Goal: Task Accomplishment & Management: Manage account settings

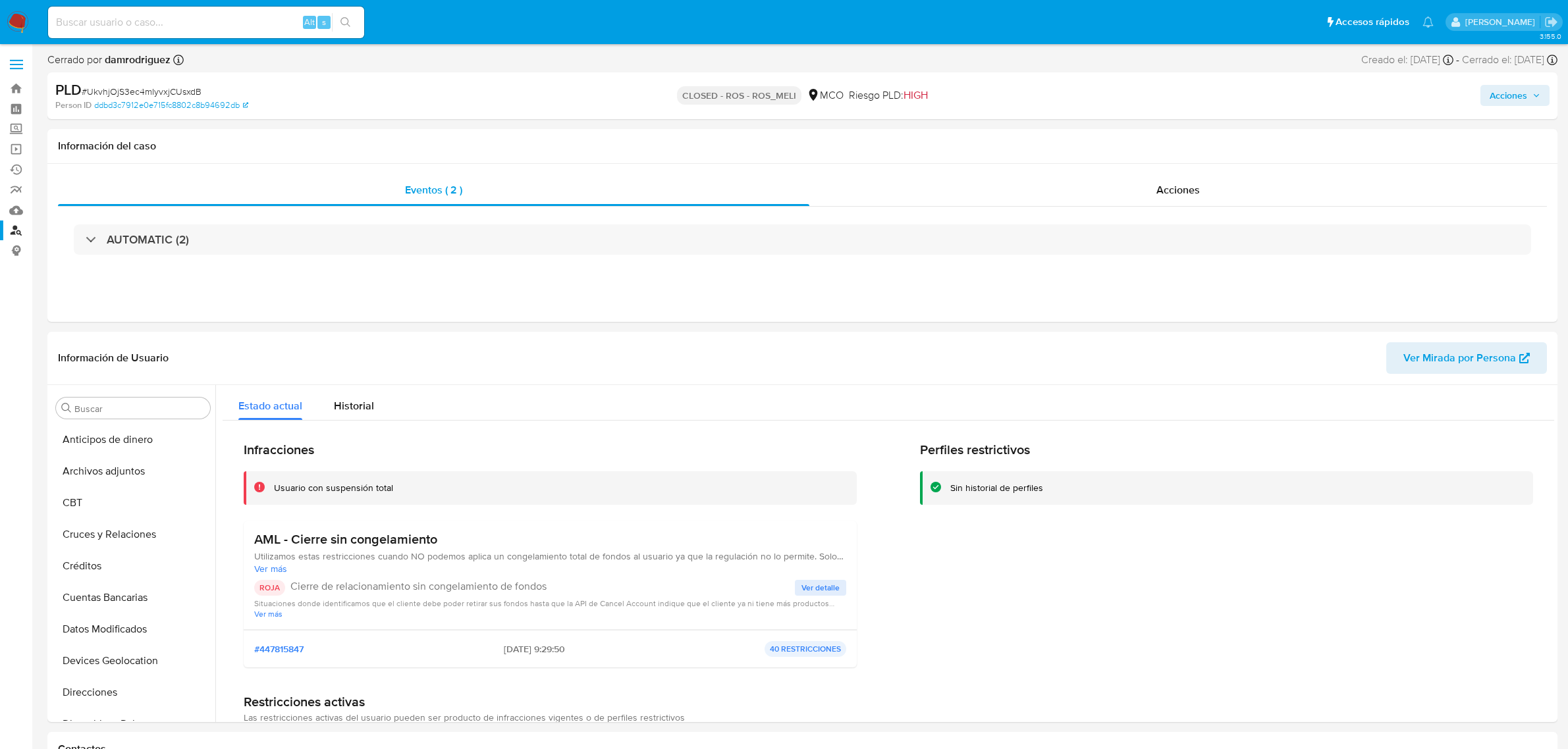
select select "10"
click at [20, 86] on link "Bandeja" at bounding box center [78, 88] width 157 height 20
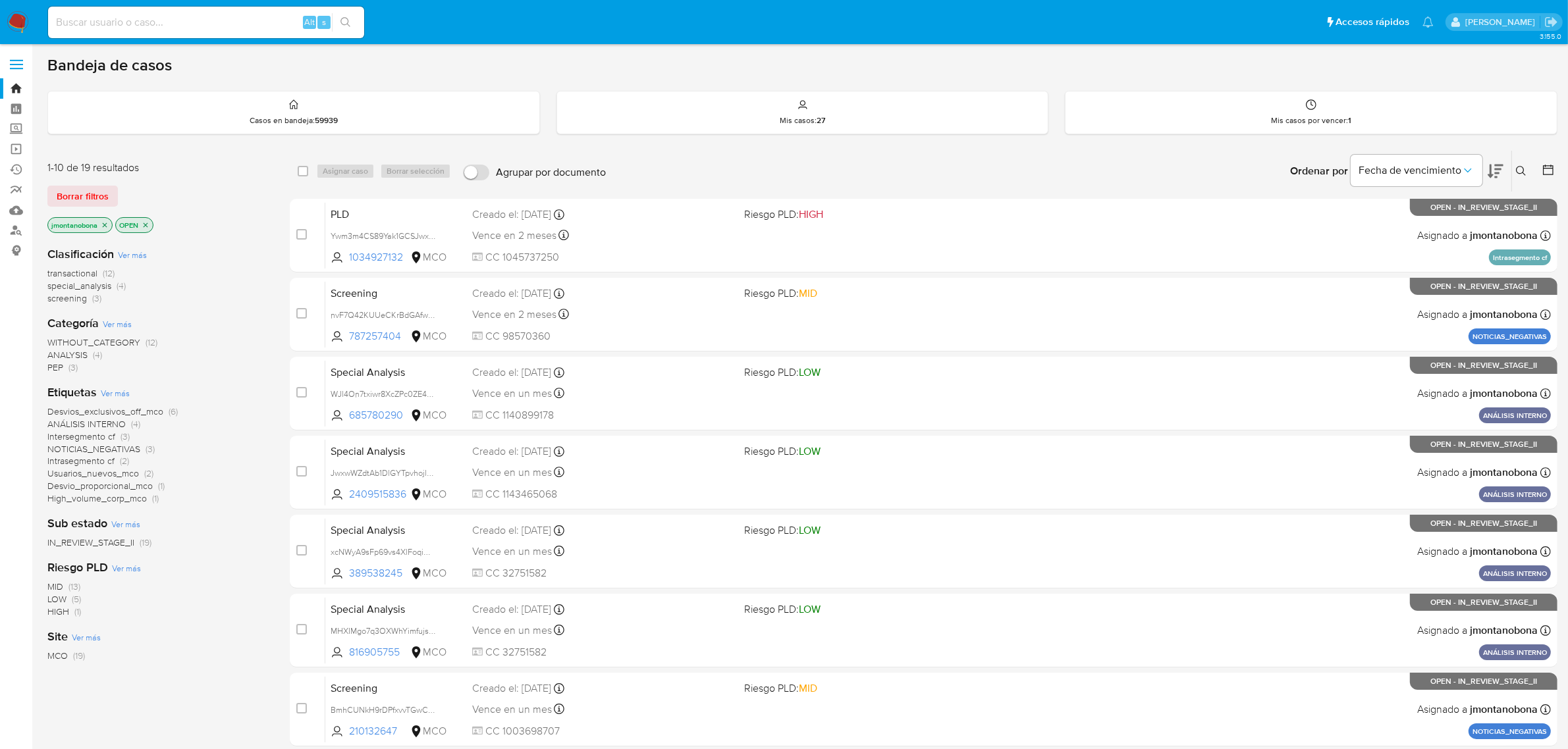
click at [146, 221] on icon "close-filter" at bounding box center [146, 225] width 8 height 8
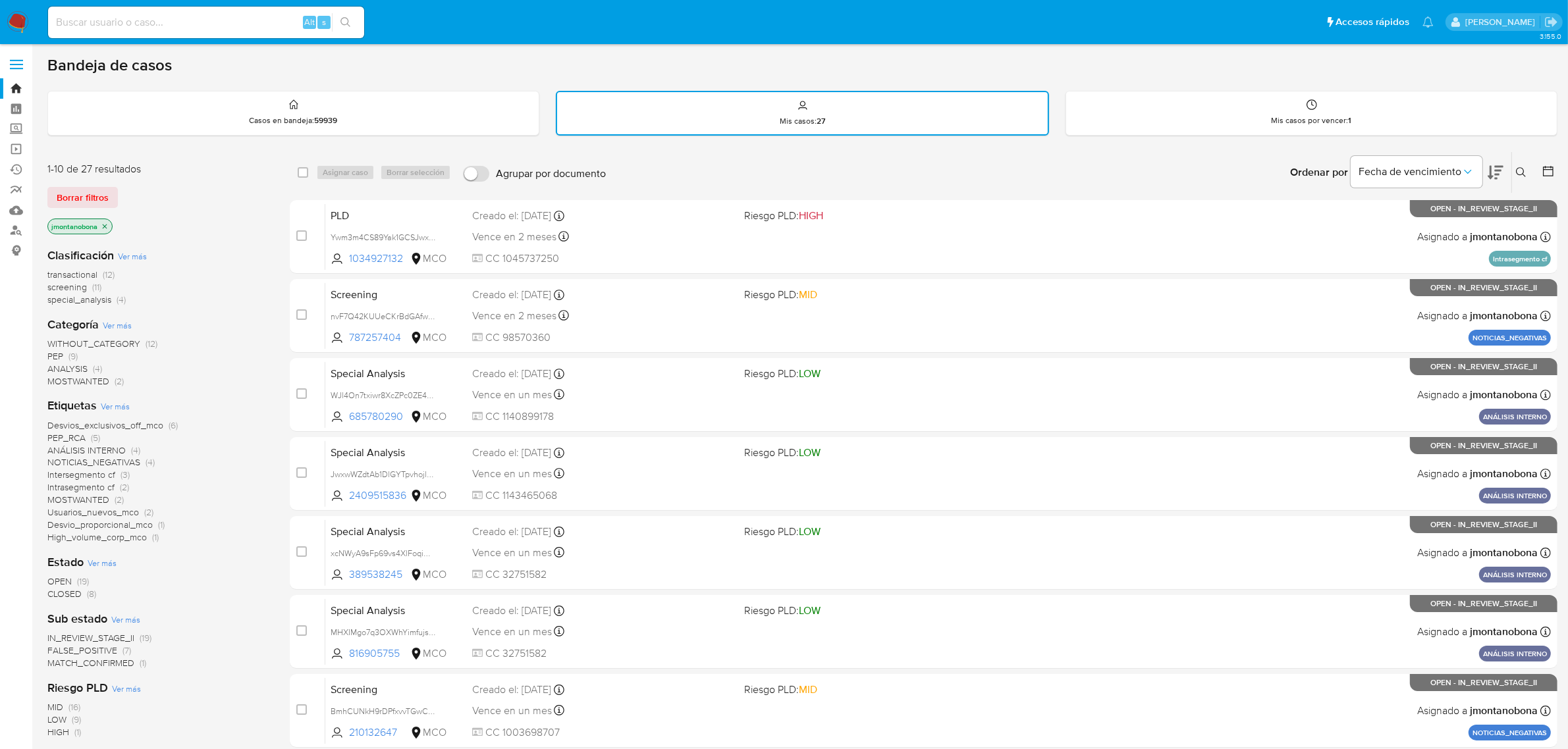
click at [106, 226] on icon "close-filter" at bounding box center [105, 227] width 8 height 8
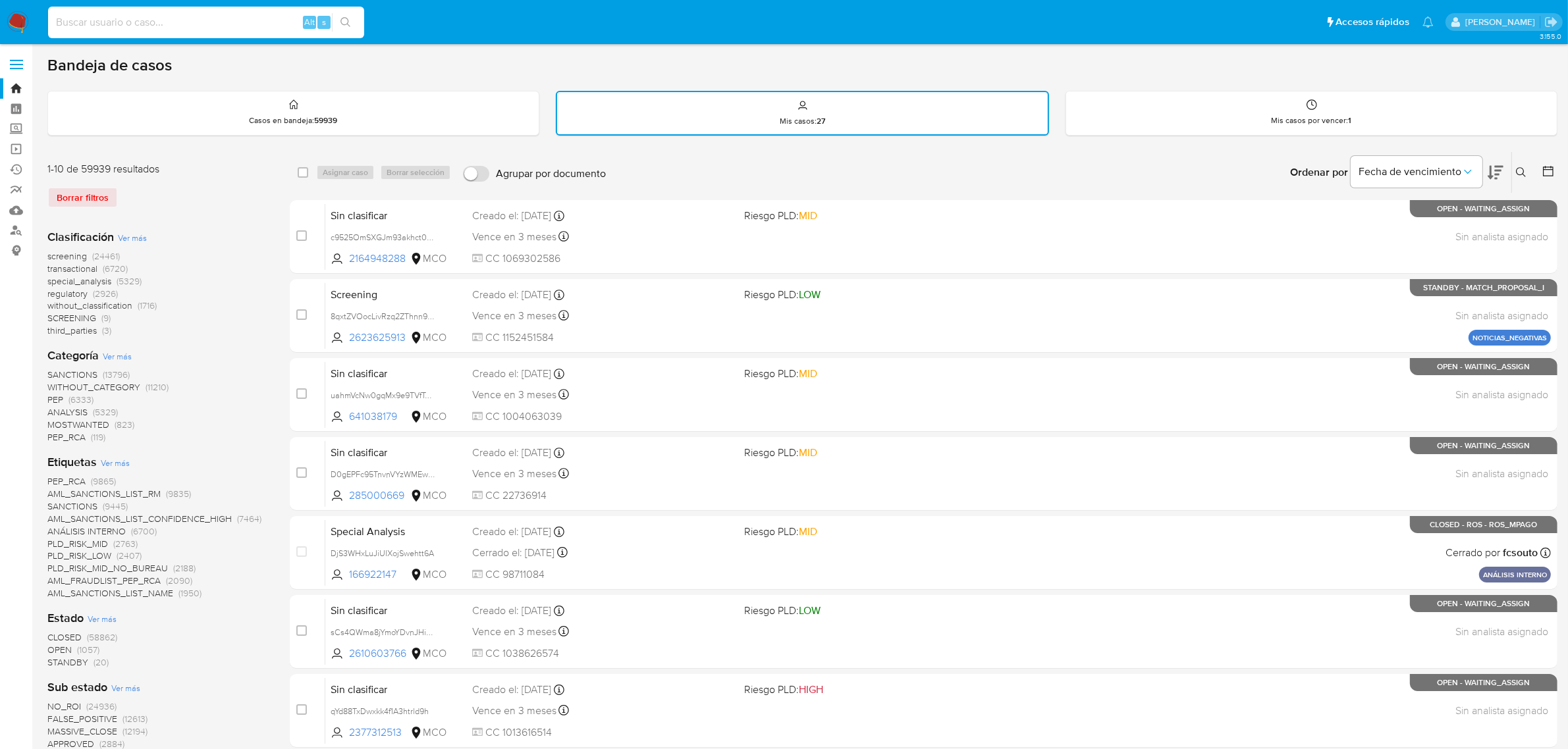
click at [232, 18] on input at bounding box center [206, 22] width 316 height 17
paste input "OhZSzpmPi3K6QckJglEgQv90"
type input "OhZSzpmPi3K6QckJglEgQv90"
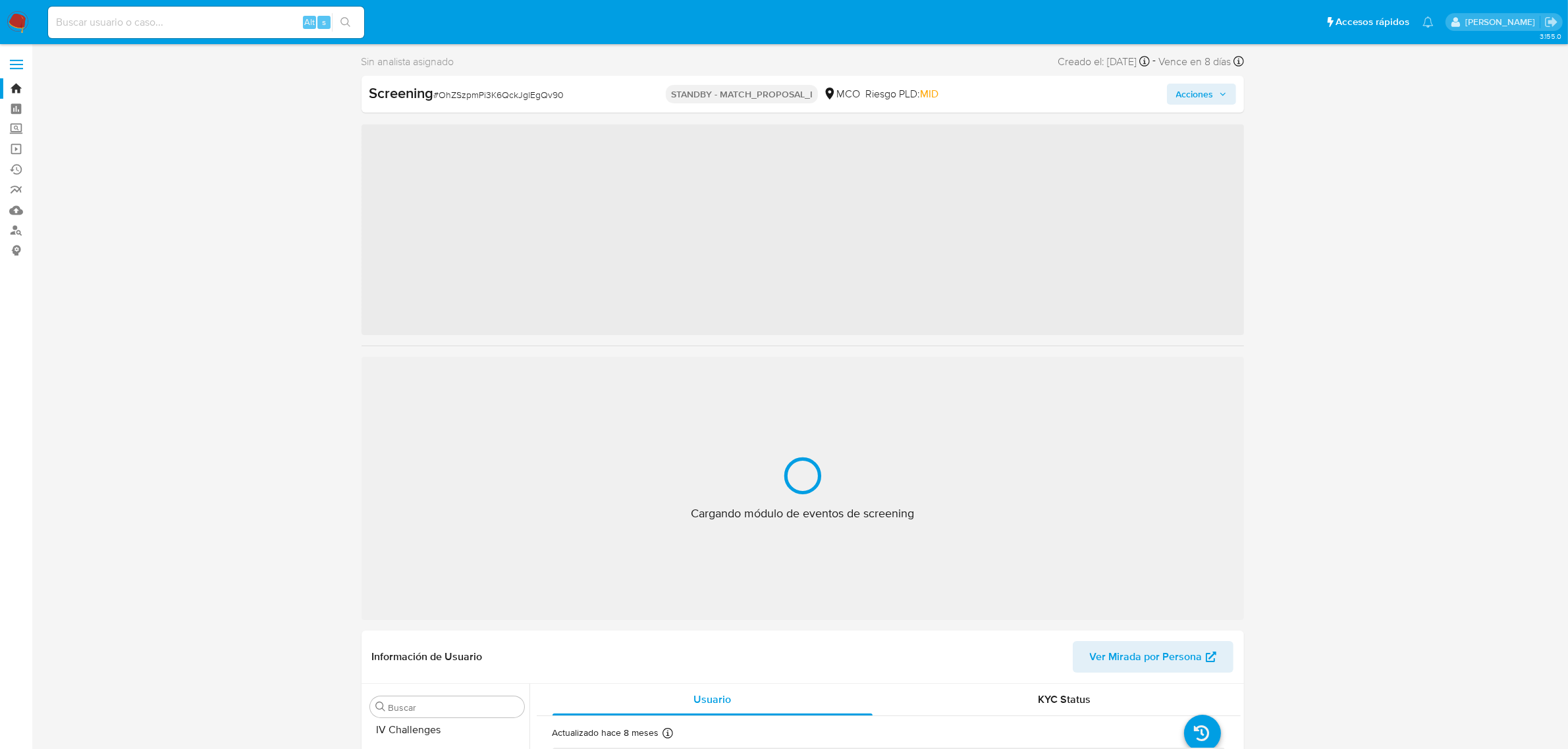
scroll to position [555, 0]
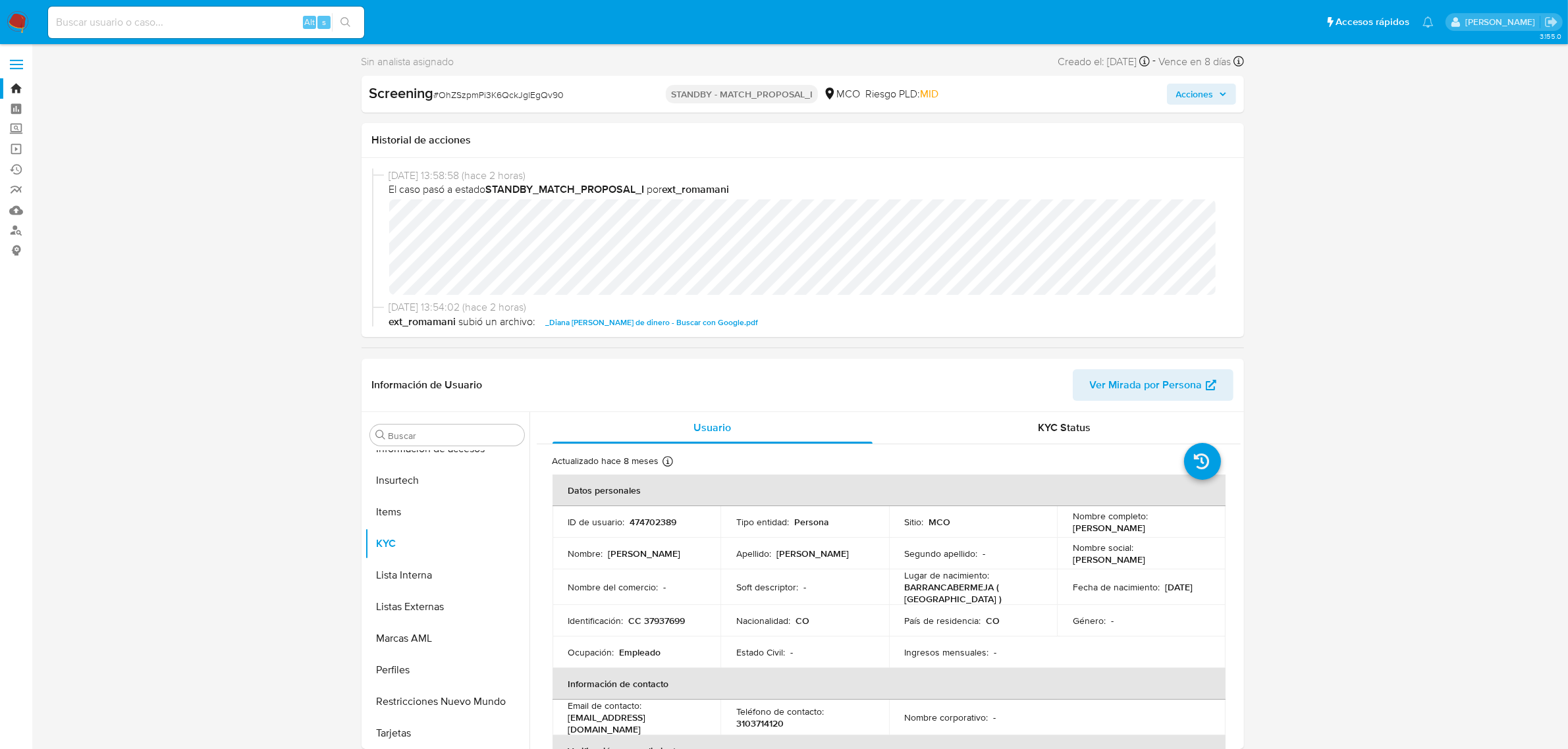
select select "10"
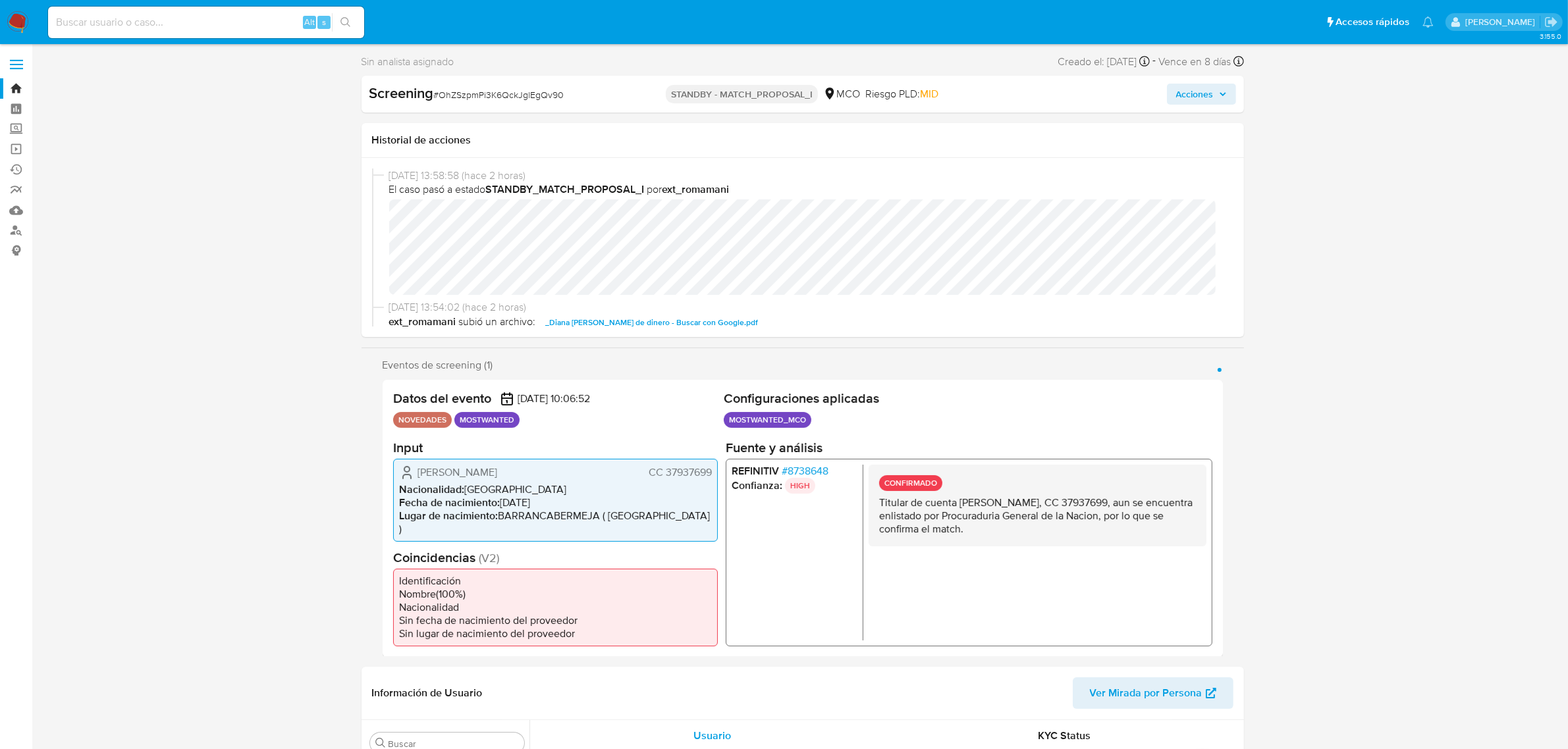
click at [15, 84] on link "Bandeja" at bounding box center [78, 88] width 157 height 20
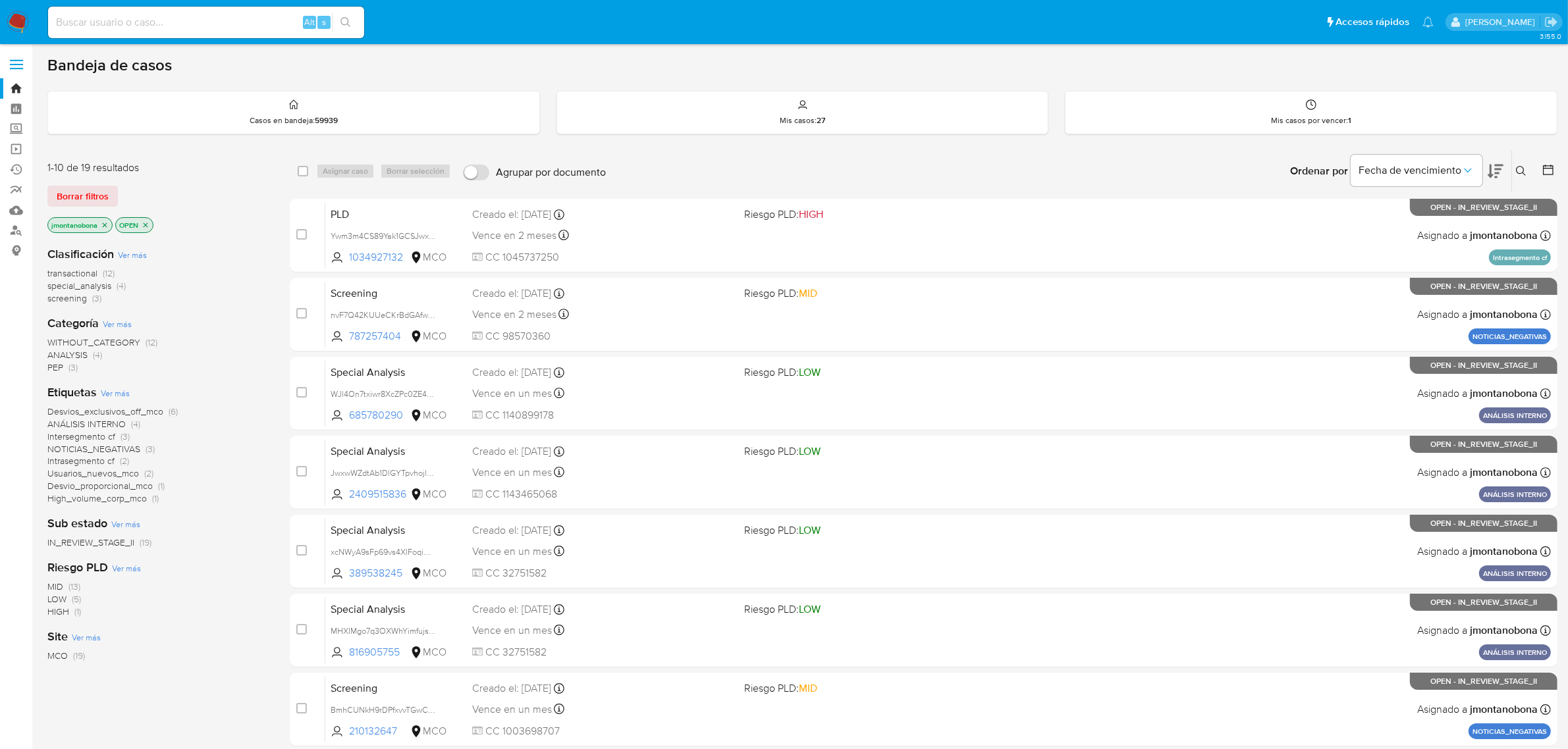
click at [105, 225] on icon "close-filter" at bounding box center [105, 225] width 5 height 5
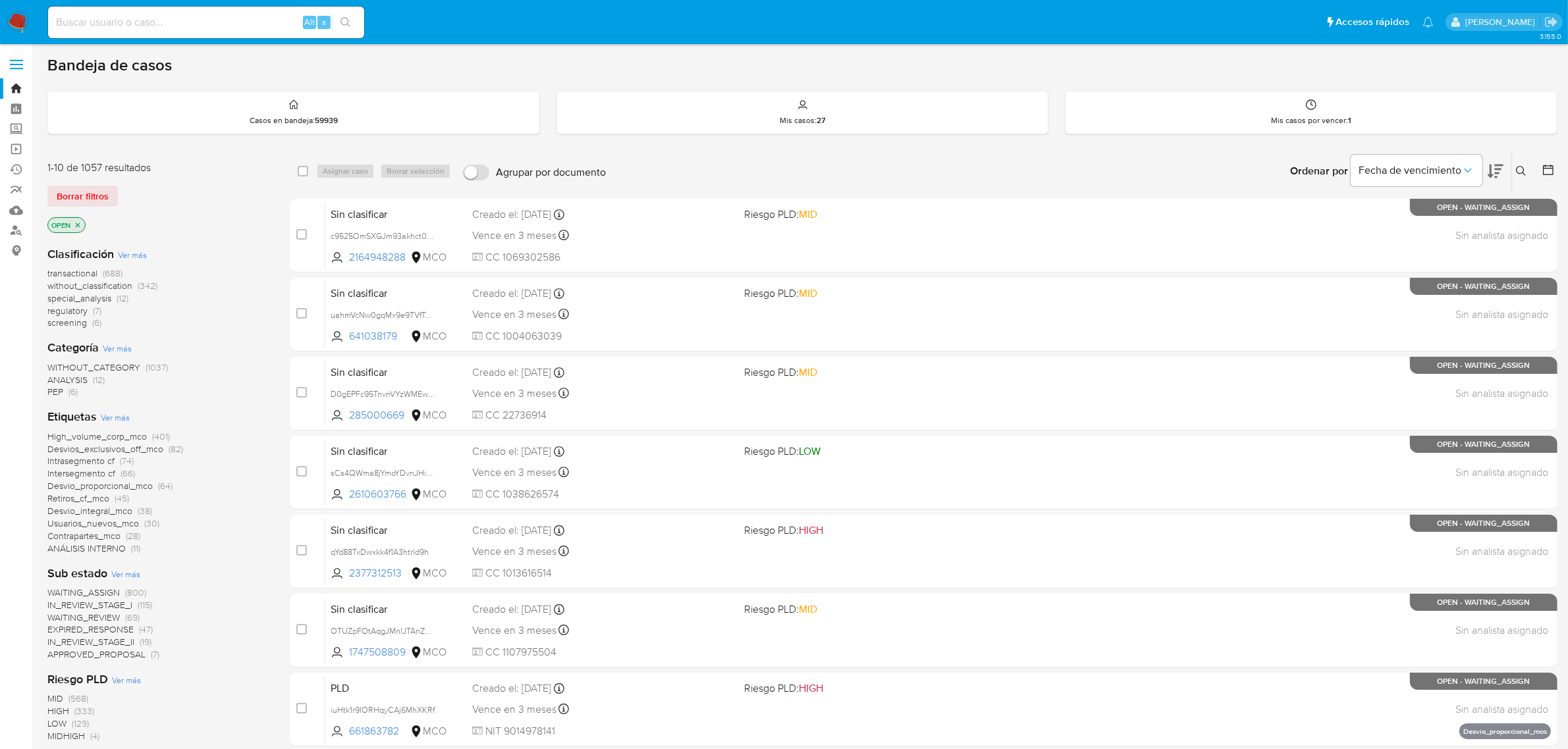
click at [80, 225] on icon "close-filter" at bounding box center [78, 225] width 8 height 8
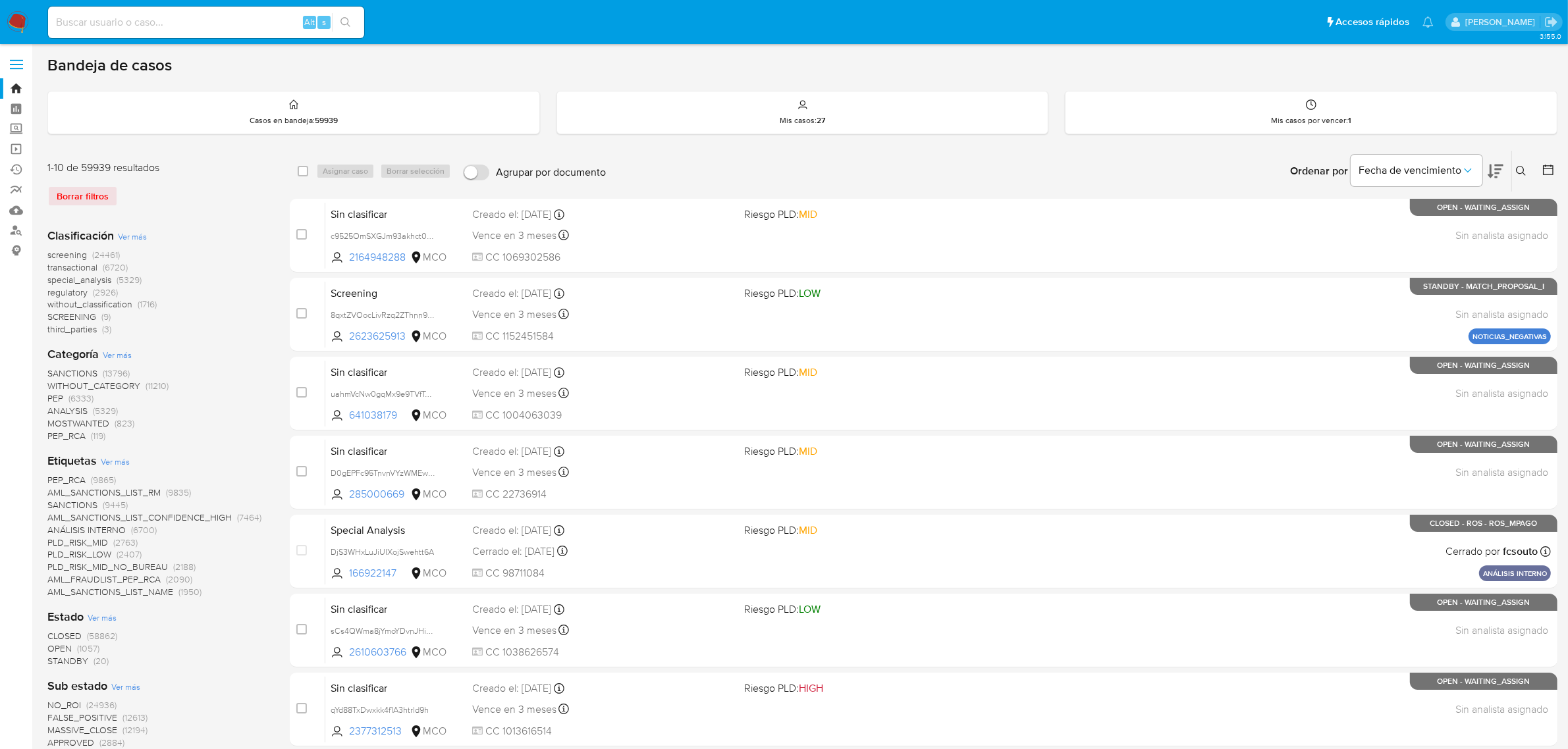
click at [1517, 173] on icon at bounding box center [1521, 171] width 11 height 11
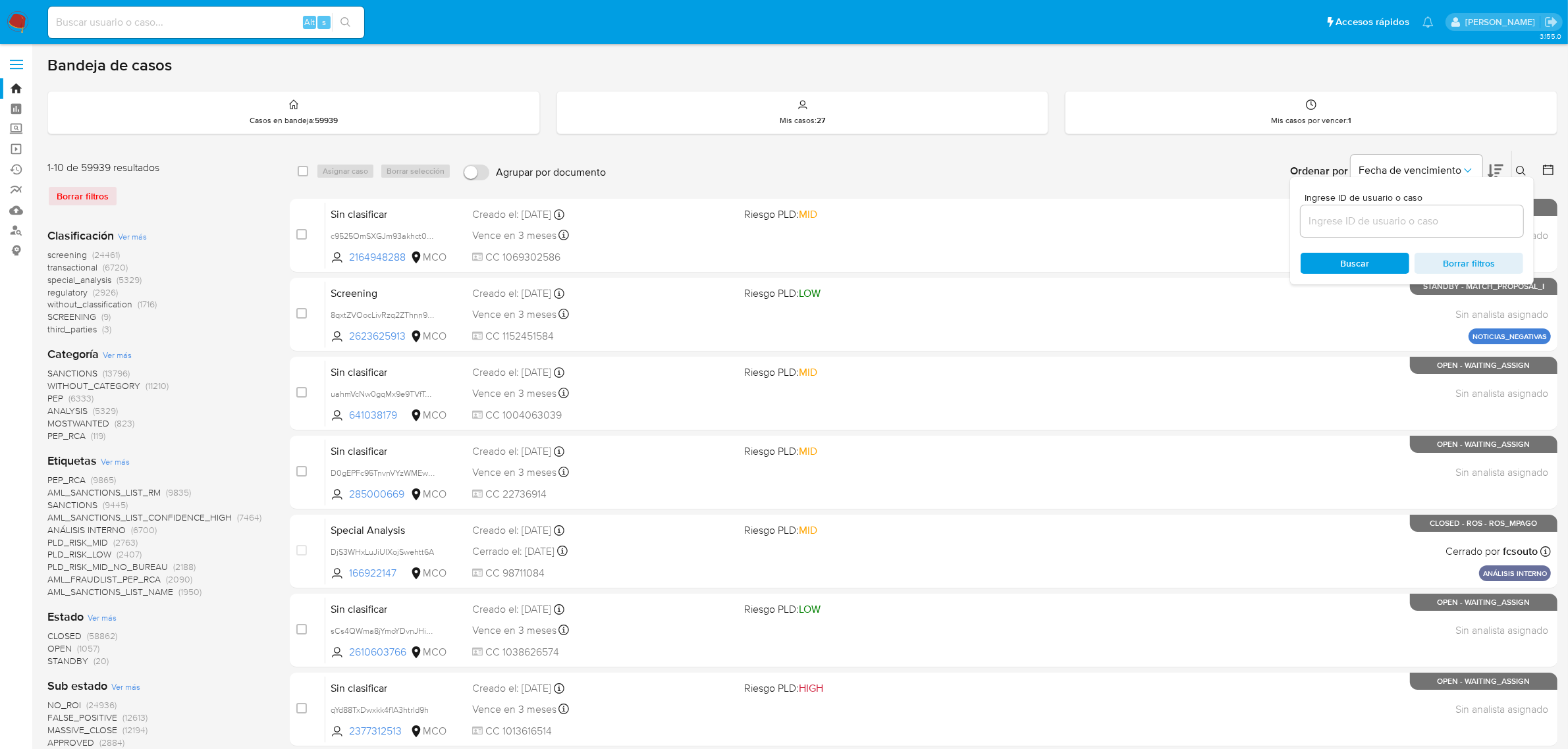
click at [1374, 232] on div at bounding box center [1412, 221] width 223 height 32
click at [1377, 229] on input at bounding box center [1412, 221] width 223 height 17
paste input "OhZSzpmPi3K6QckJglEgQv90"
type input "OhZSzpmPi3K6QckJglEgQv90"
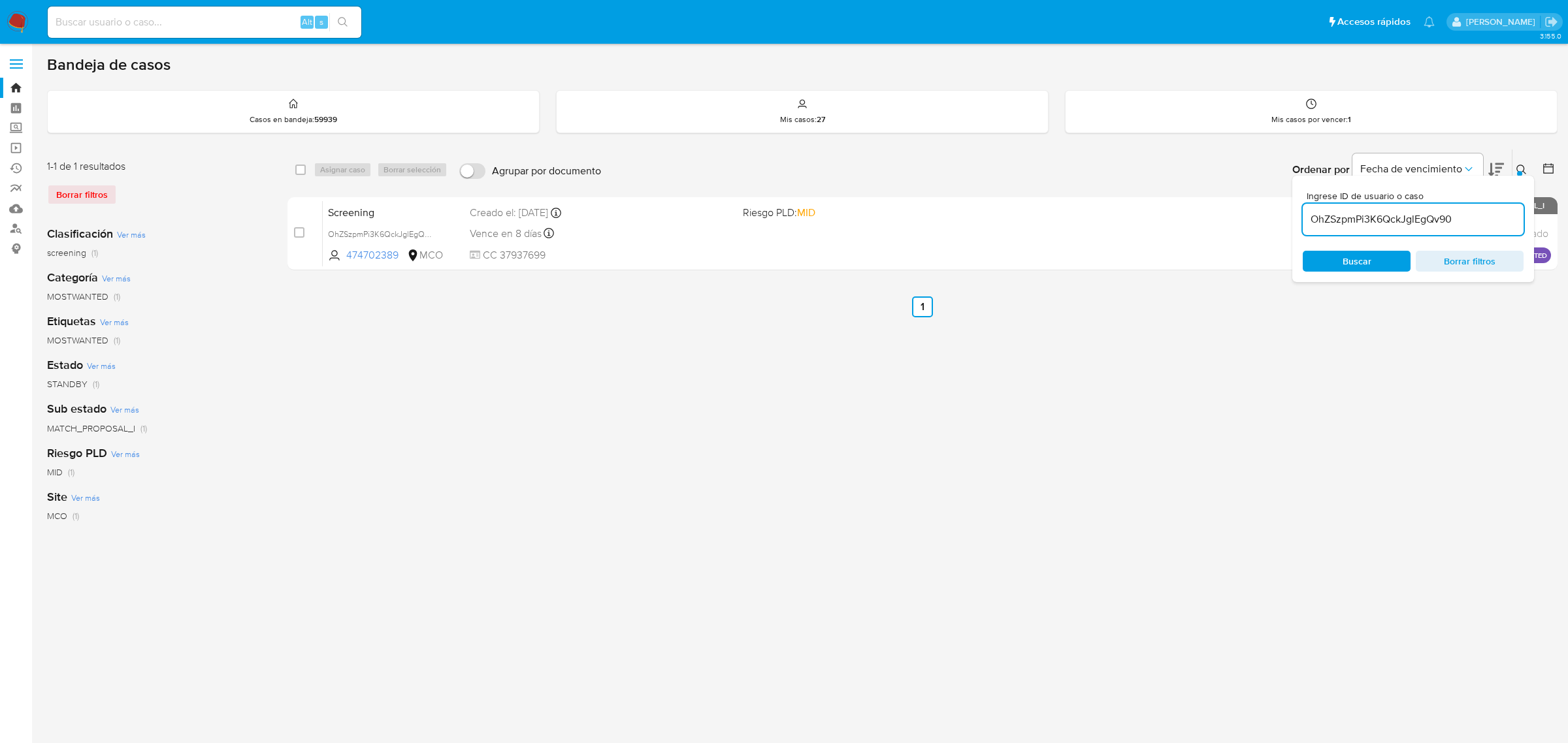
click at [1348, 256] on span "Buscar" at bounding box center [1357, 261] width 29 height 21
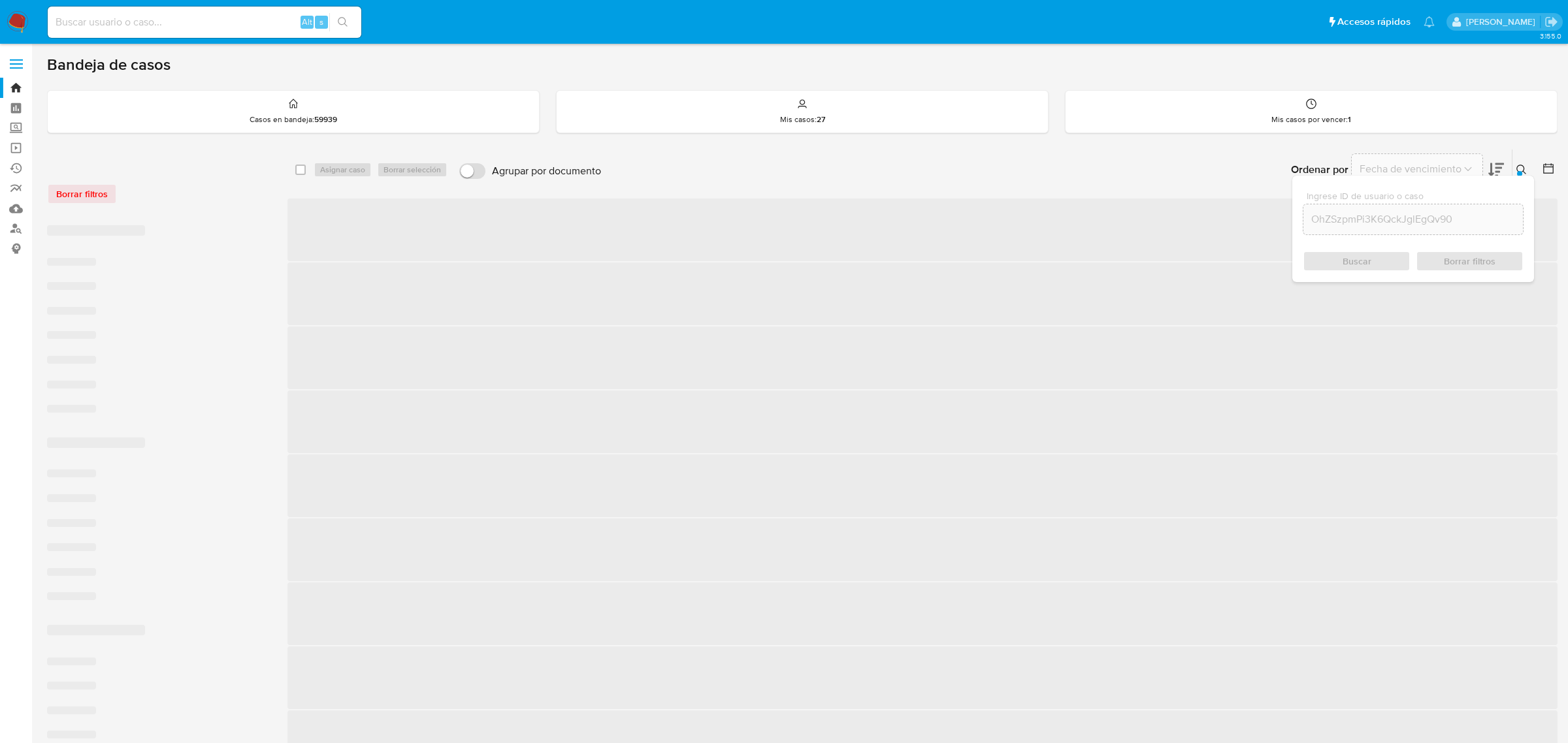
click at [809, 355] on div "select-all-cases-checkbox Asignar caso Borrar selección Agrupar por documento O…" at bounding box center [922, 621] width 1271 height 944
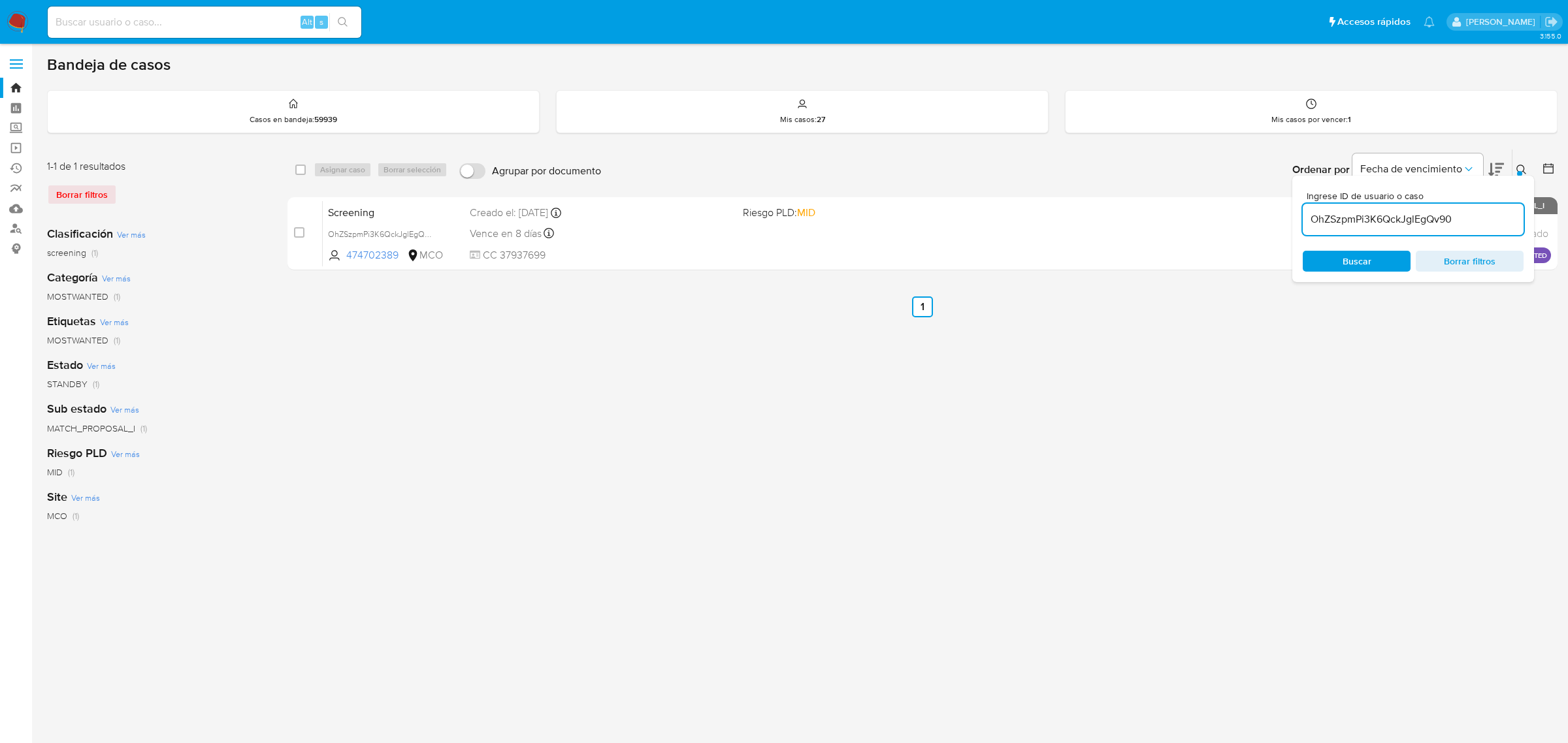
click at [1521, 141] on div "Bandeja de casos Casos en bandeja : 59939 Mis casos : 27 Mis casos por vencer :…" at bounding box center [802, 388] width 1511 height 667
click at [1520, 162] on button at bounding box center [1524, 169] width 21 height 15
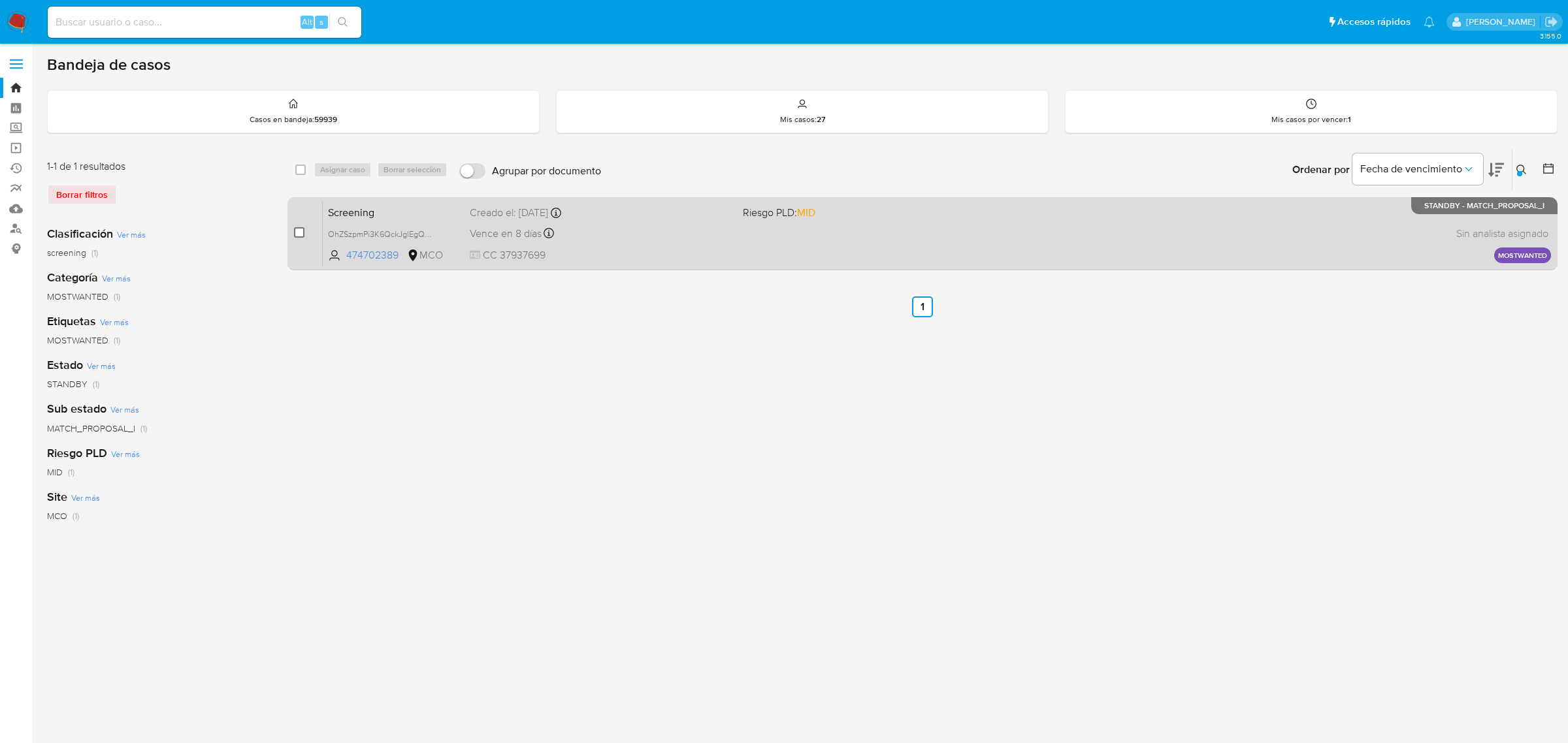
click at [299, 229] on input "checkbox" at bounding box center [299, 233] width 11 height 11
checkbox input "true"
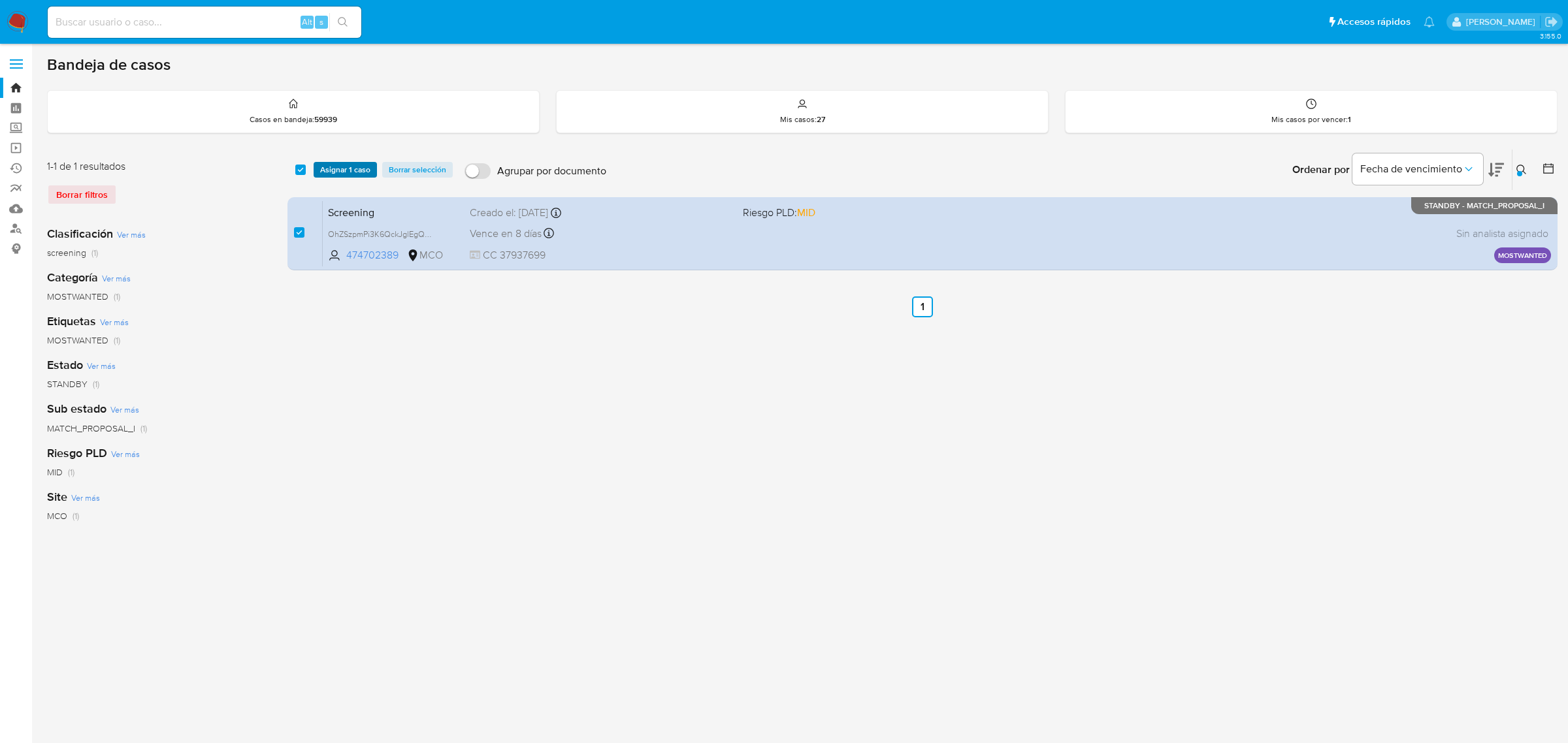
click at [356, 171] on span "Asignar 1 caso" at bounding box center [345, 170] width 50 height 13
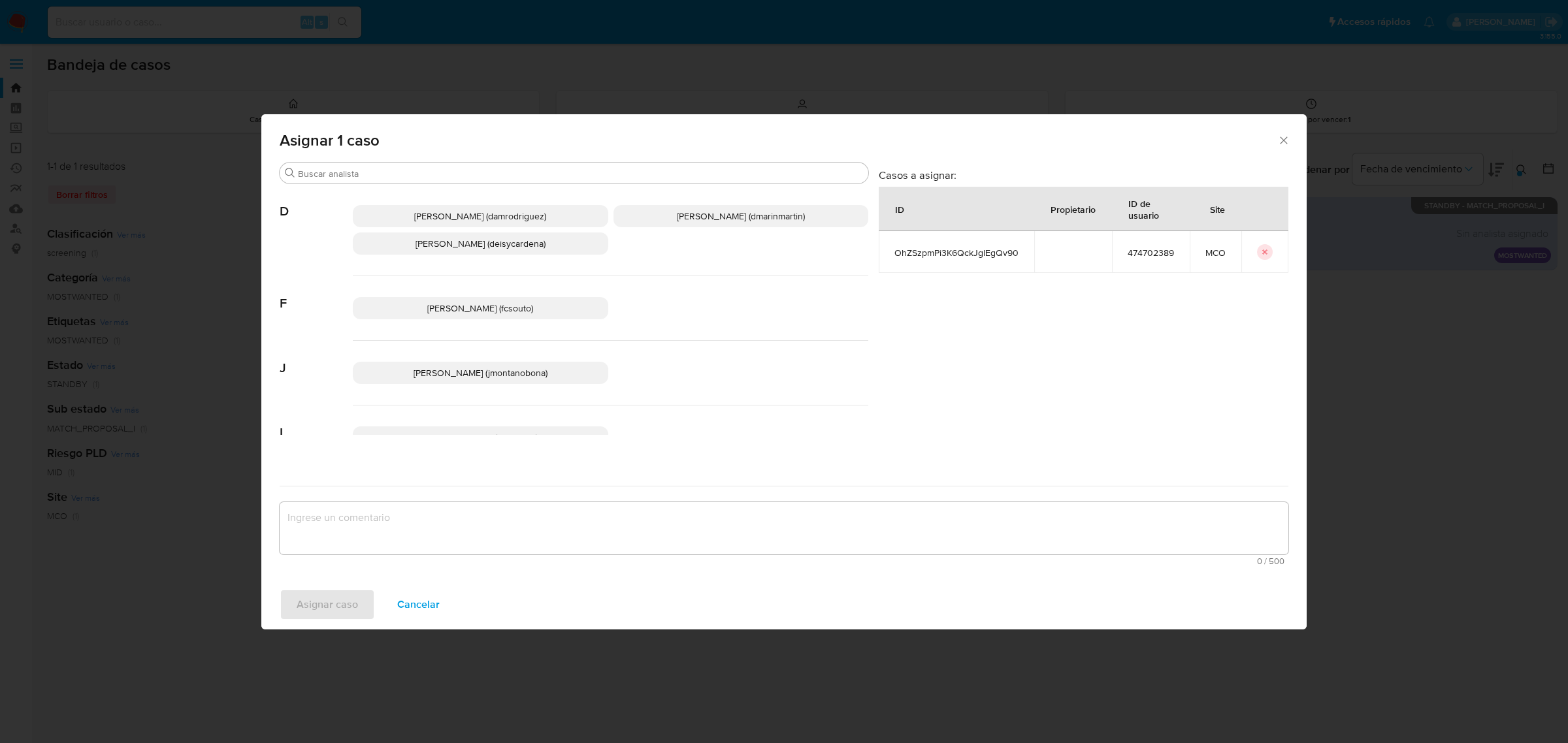
click at [459, 372] on span "Juan Pablo Montano Obonaga (jmontanobona)" at bounding box center [481, 373] width 134 height 13
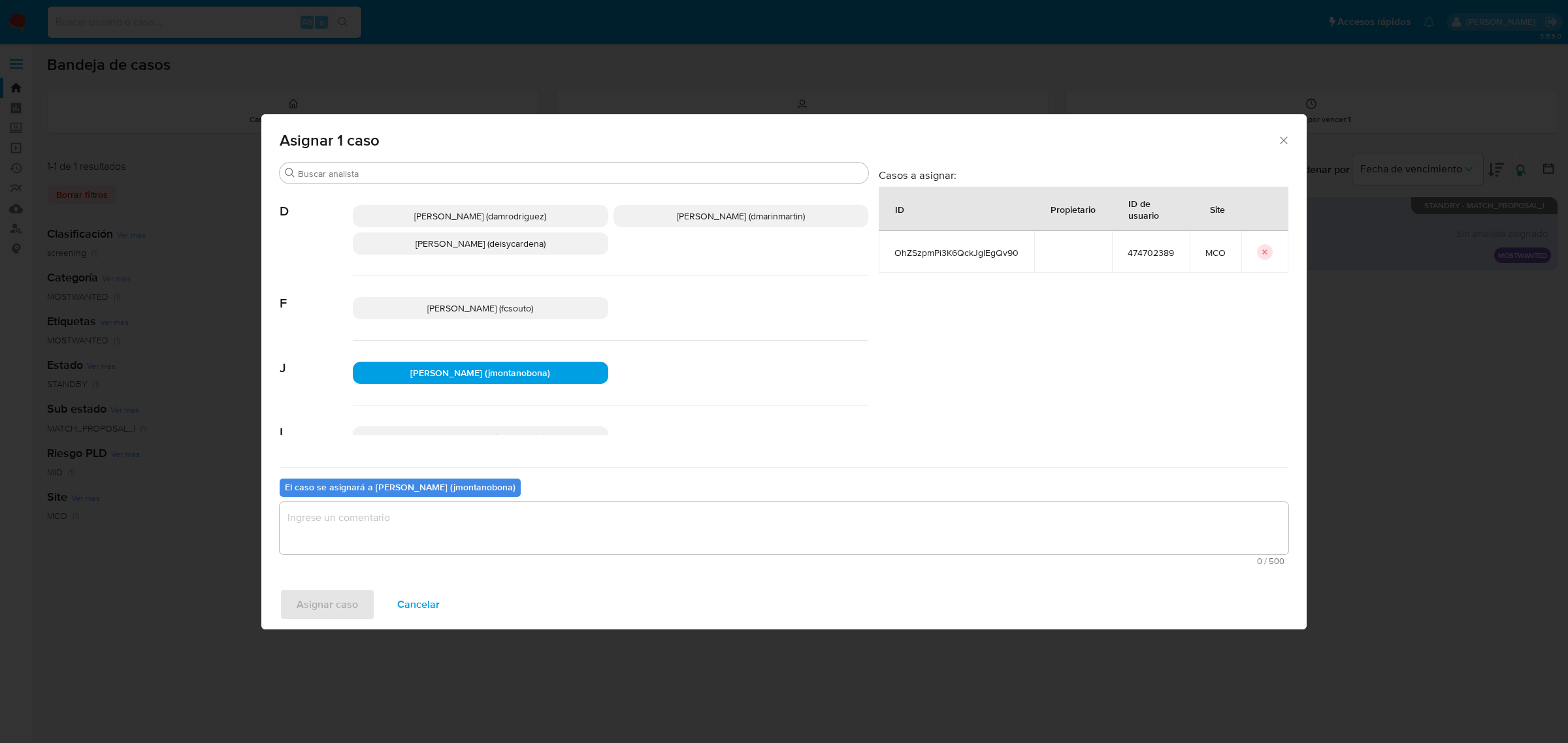
click at [491, 526] on textarea "assign-modal" at bounding box center [784, 528] width 1009 height 52
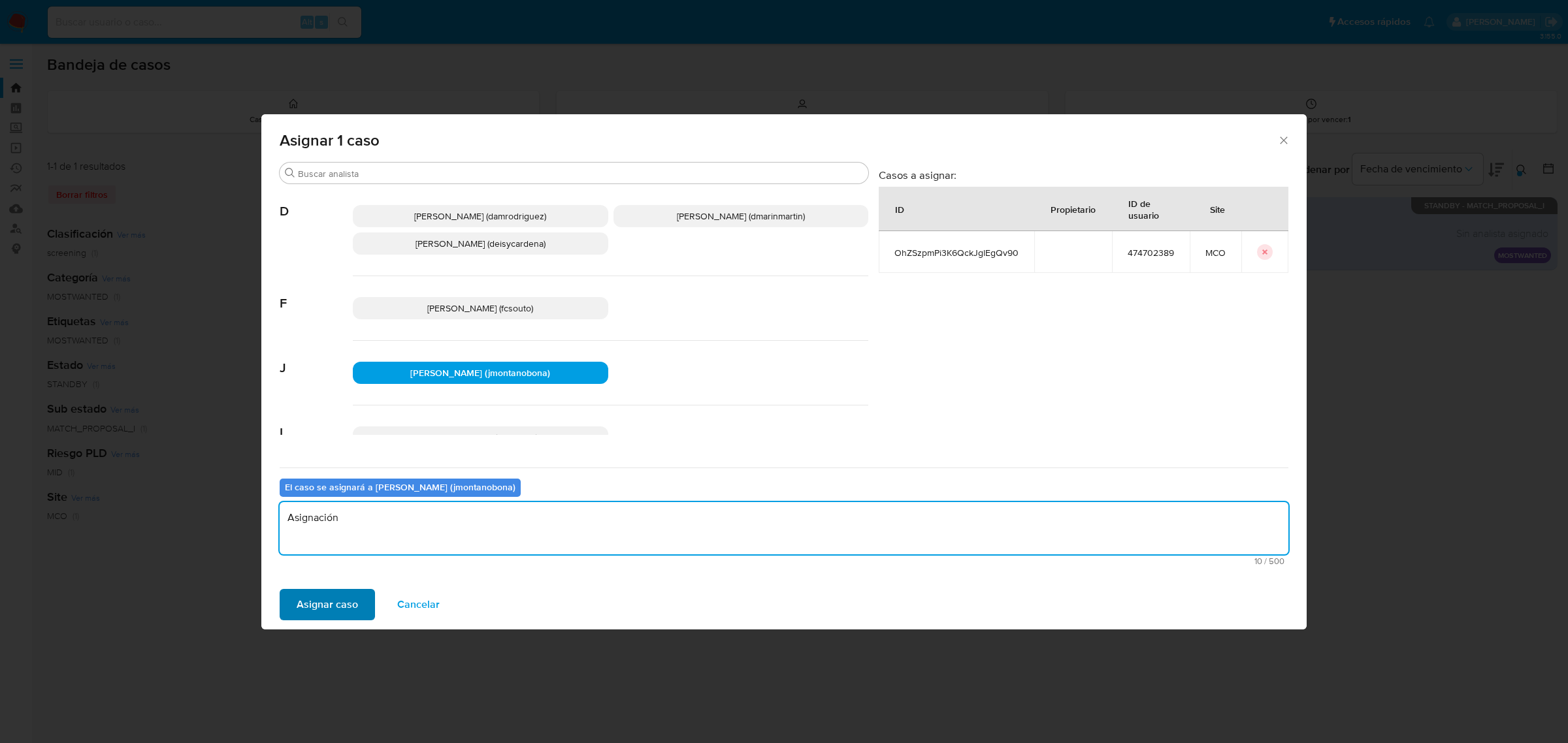
type textarea "Asignación"
click at [324, 605] on span "Asignar caso" at bounding box center [328, 604] width 62 height 29
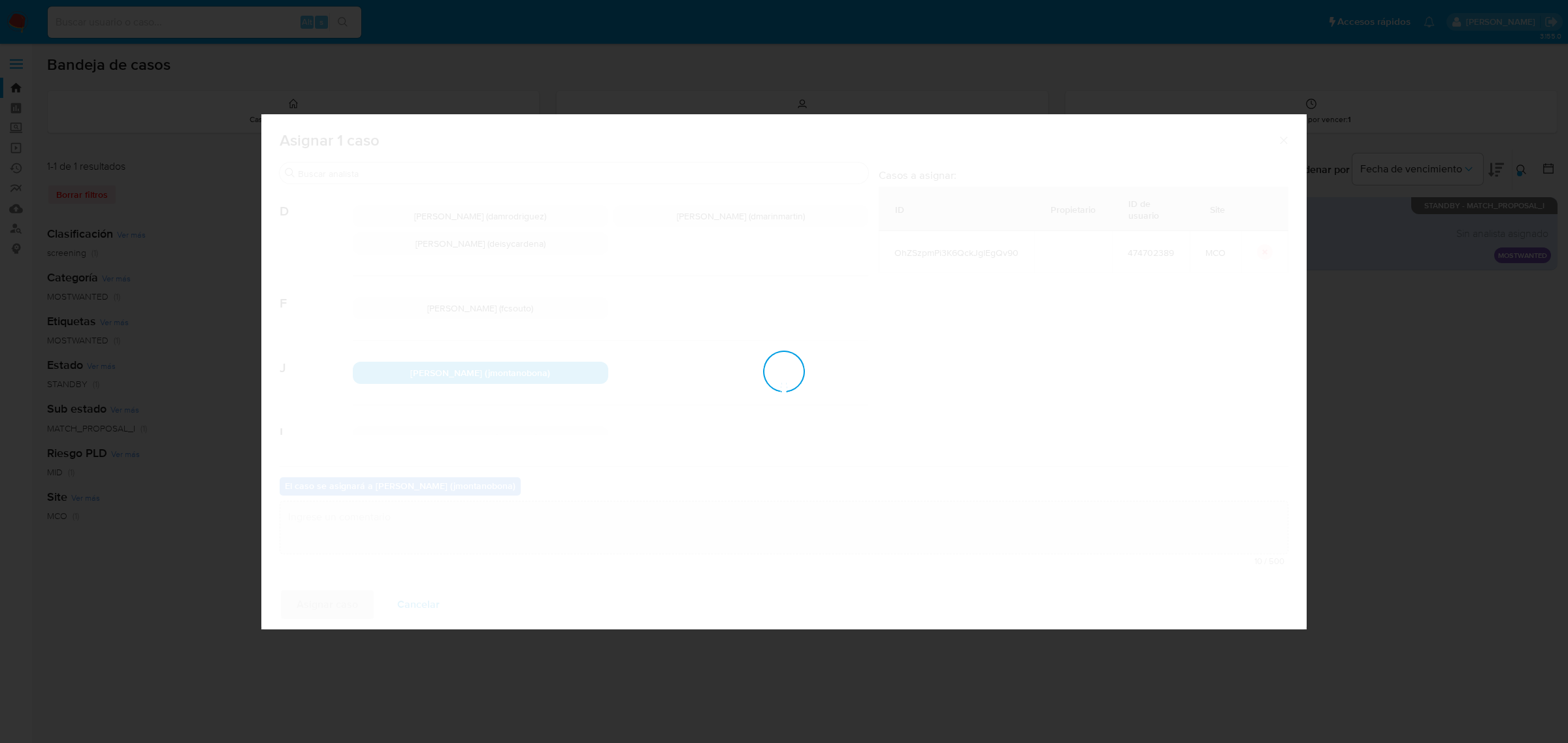
checkbox input "false"
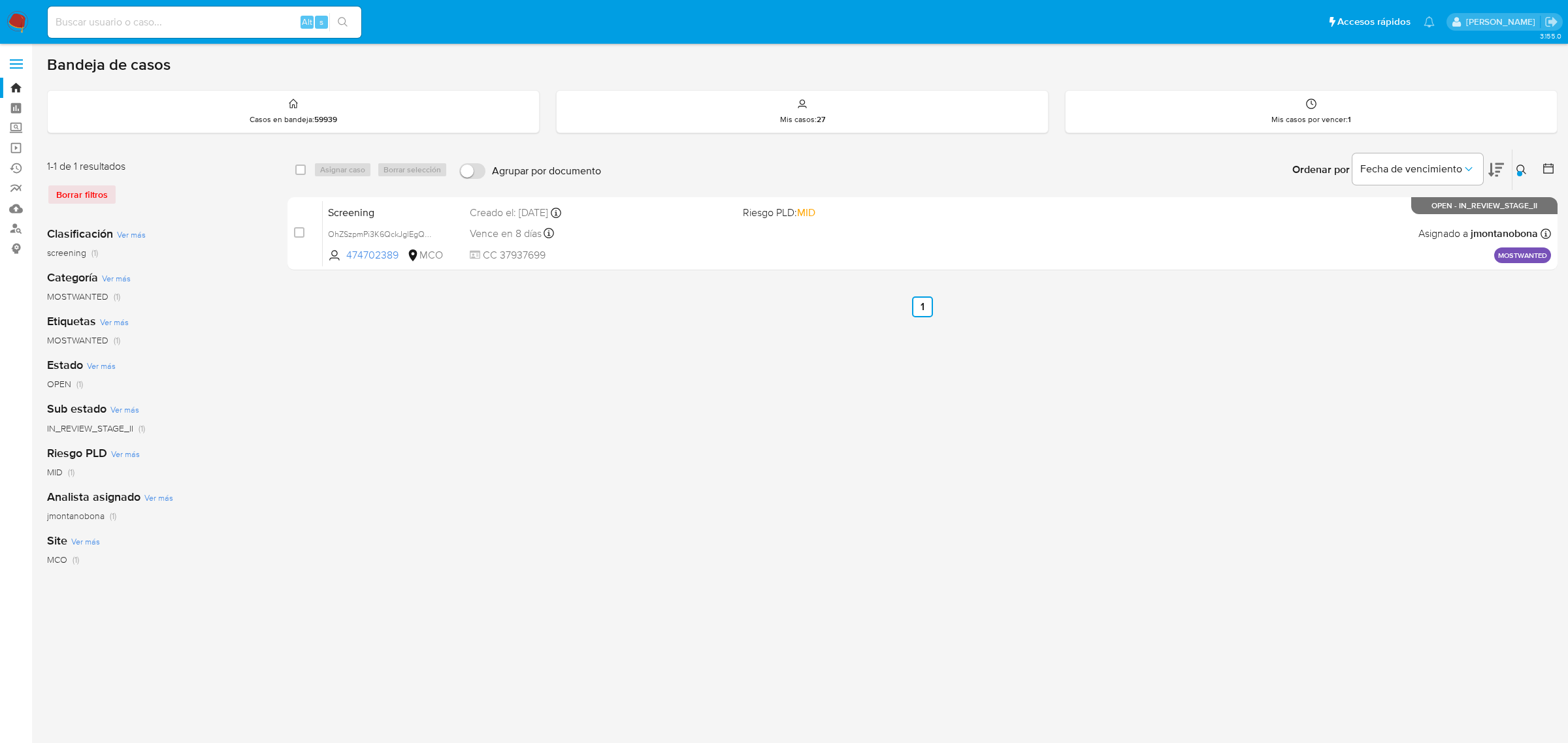
click at [1522, 167] on icon at bounding box center [1522, 170] width 11 height 11
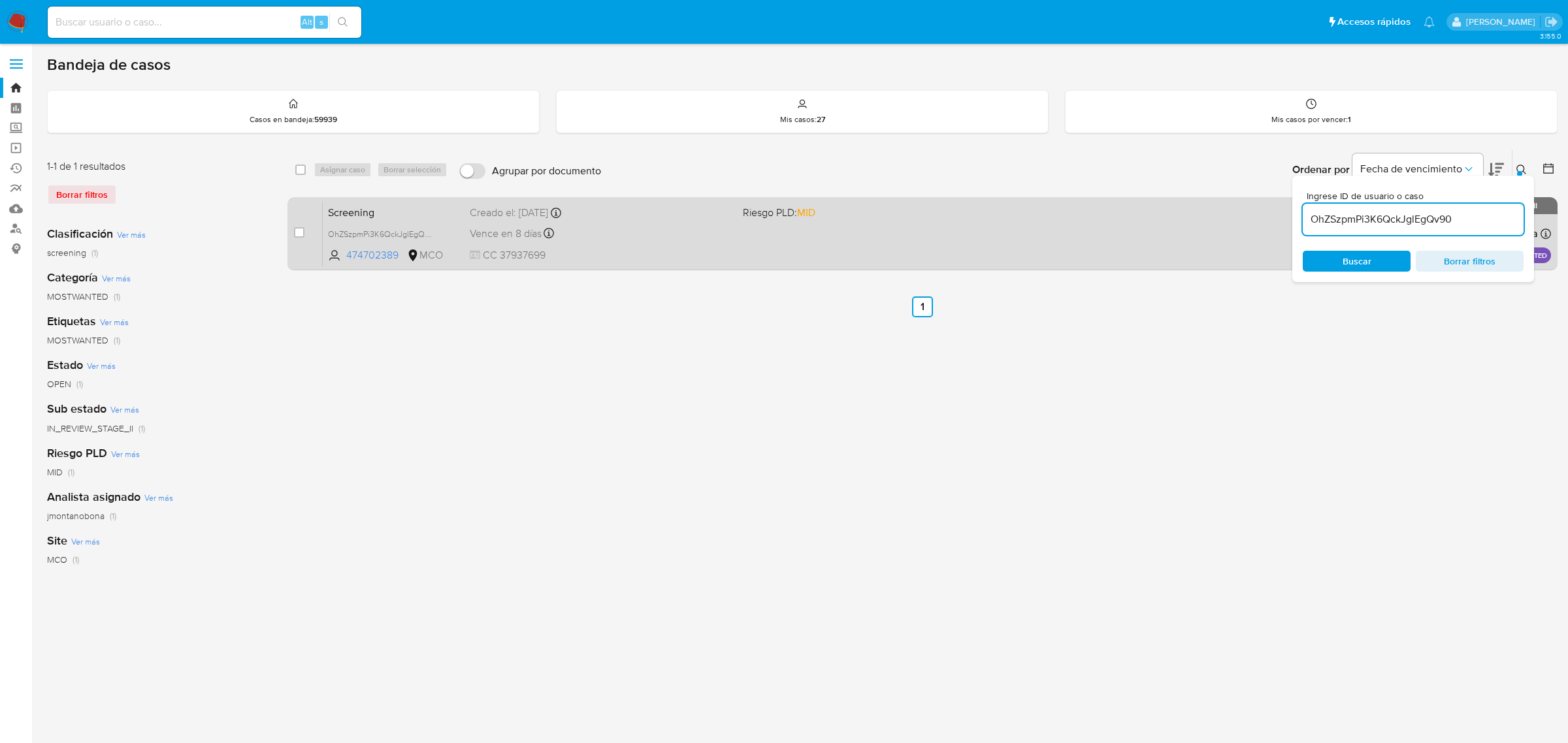
drag, startPoint x: 1471, startPoint y: 224, endPoint x: 1167, endPoint y: 228, distance: 304.0
click at [1170, 228] on div "select-all-cases-checkbox Asignar caso Borrar selección Agrupar por documento O…" at bounding box center [922, 212] width 1271 height 127
type input "U0sTYM9dWHpiCoEJljIERH4R"
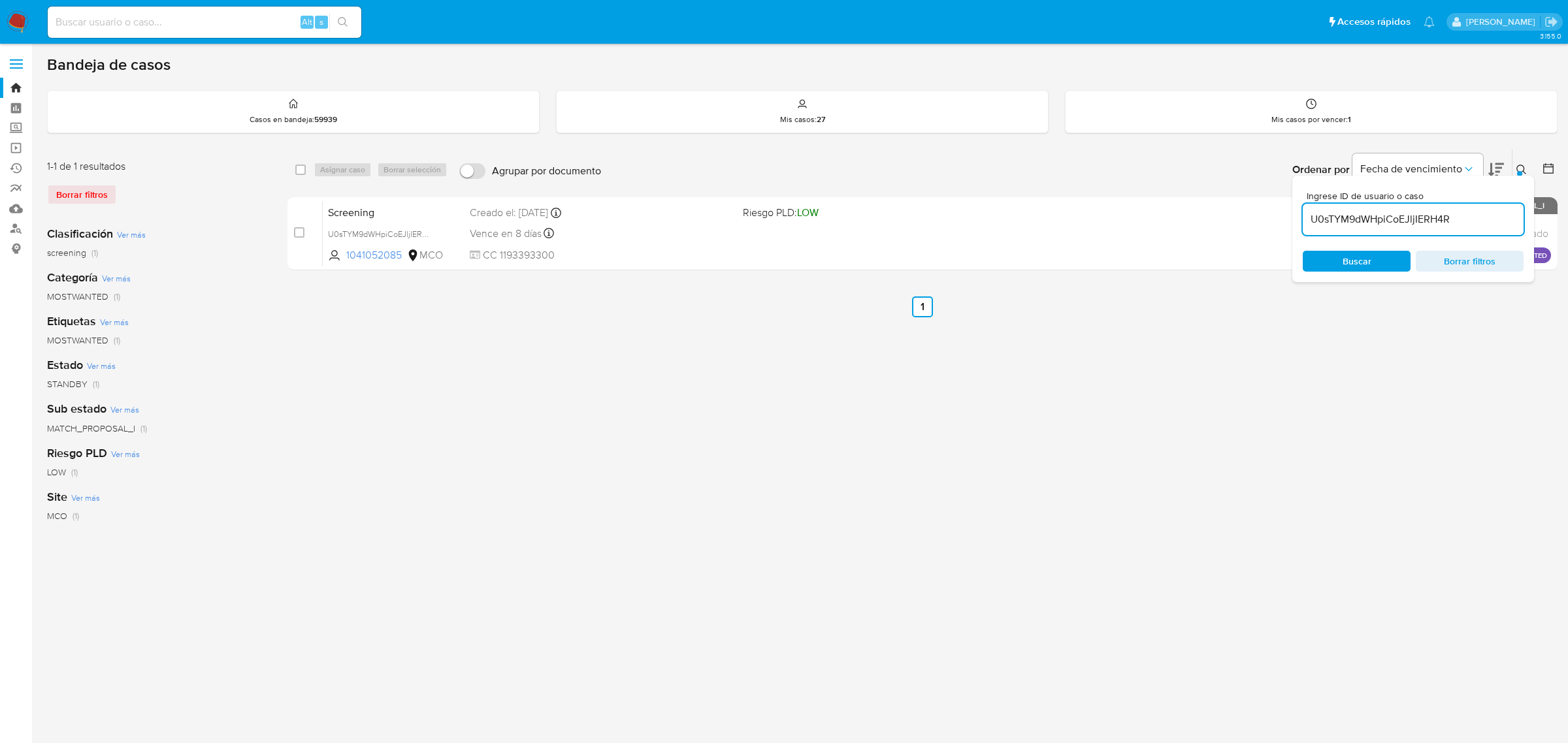
click at [1524, 165] on icon at bounding box center [1522, 170] width 11 height 11
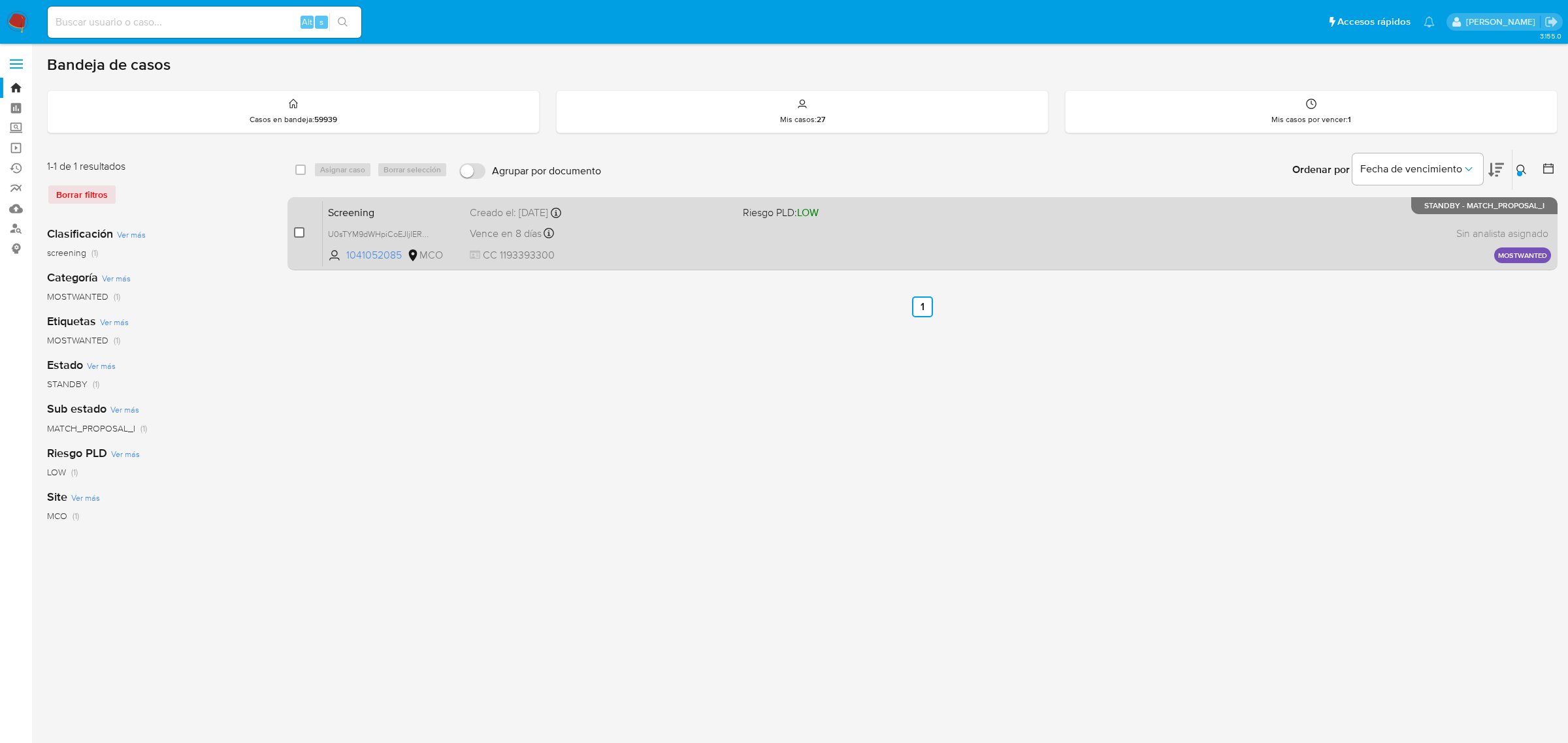
click at [294, 230] on input "checkbox" at bounding box center [299, 233] width 11 height 11
checkbox input "true"
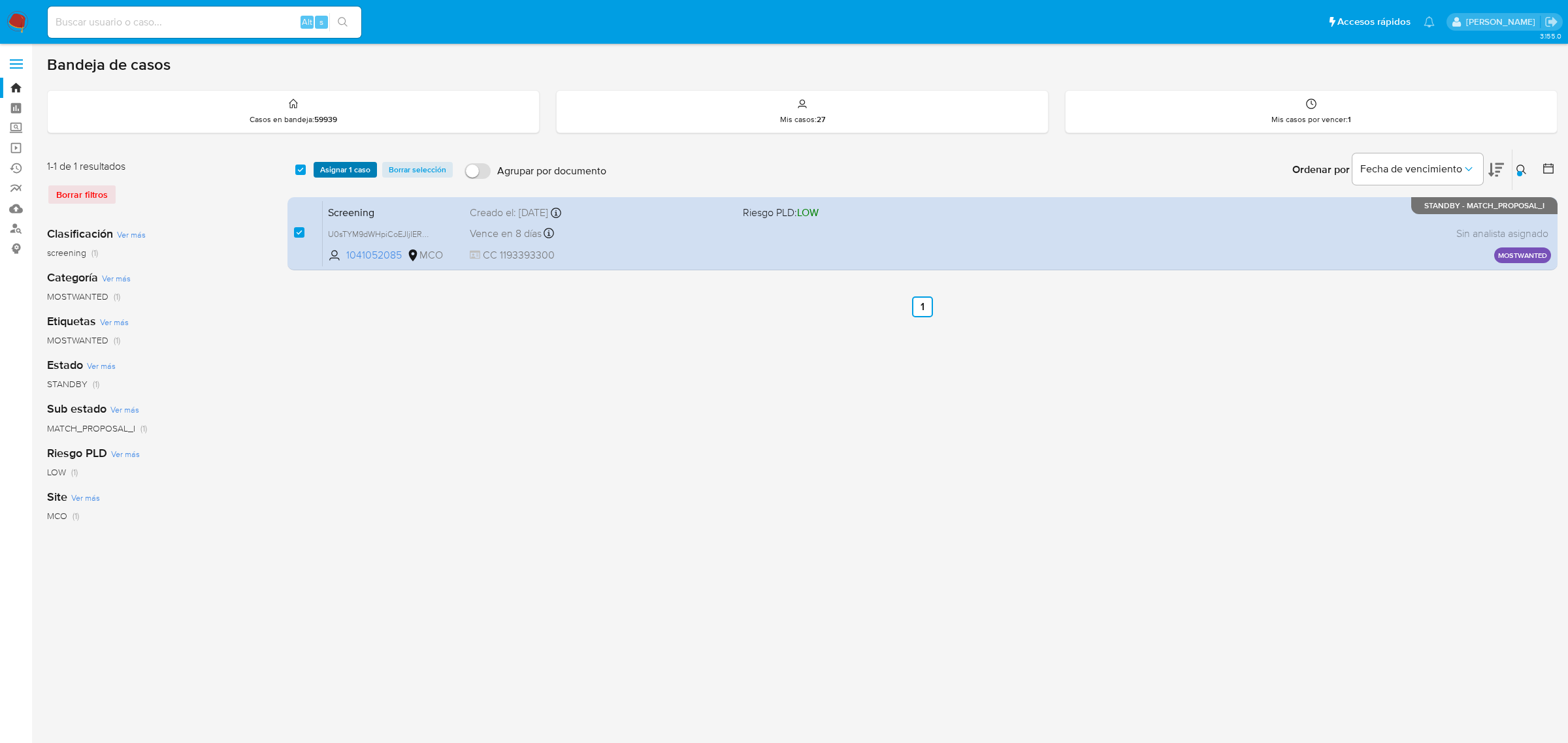
click at [335, 170] on span "Asignar 1 caso" at bounding box center [345, 170] width 50 height 13
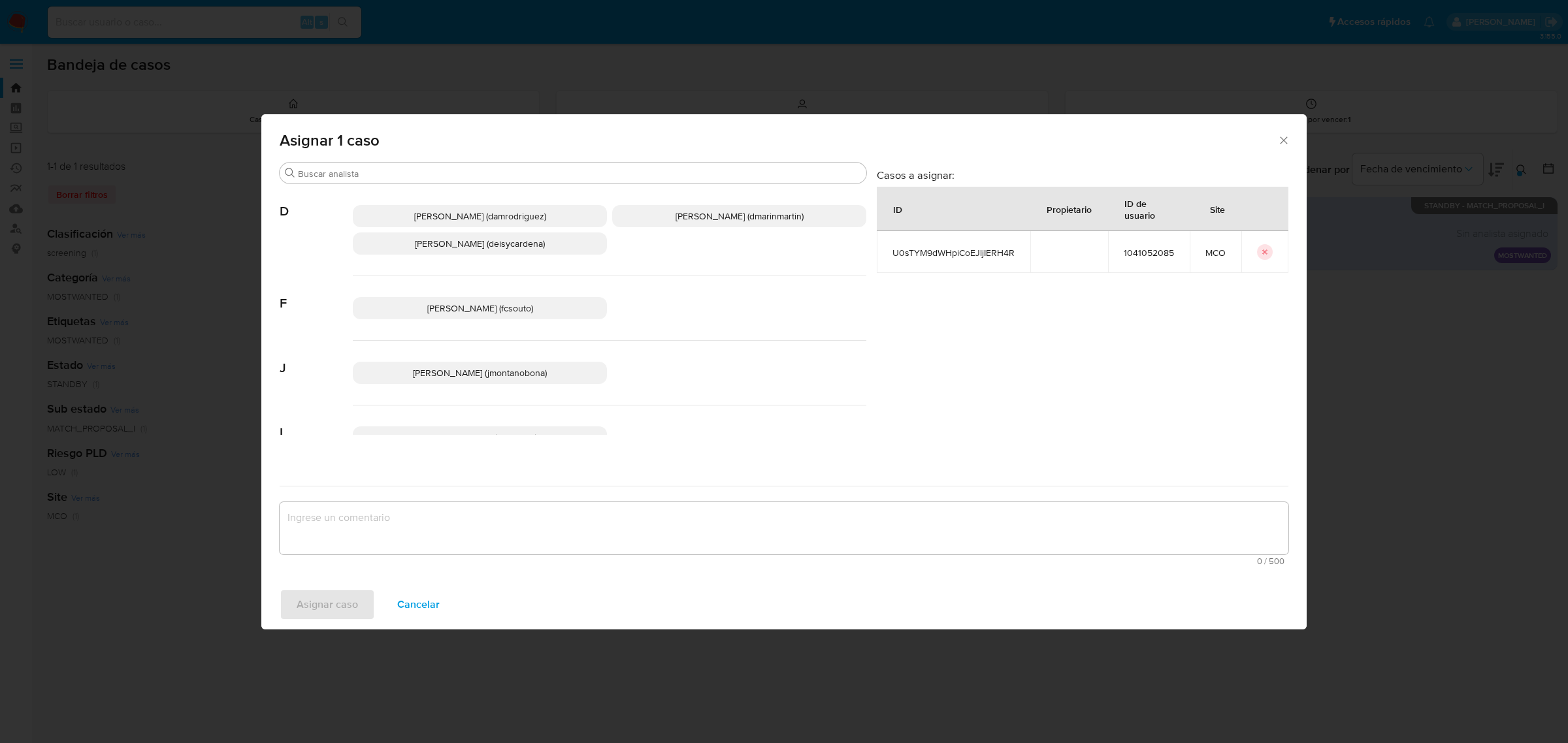
click at [466, 363] on p "Juan Pablo Montano Obonaga (jmontanobona)" at bounding box center [480, 372] width 255 height 22
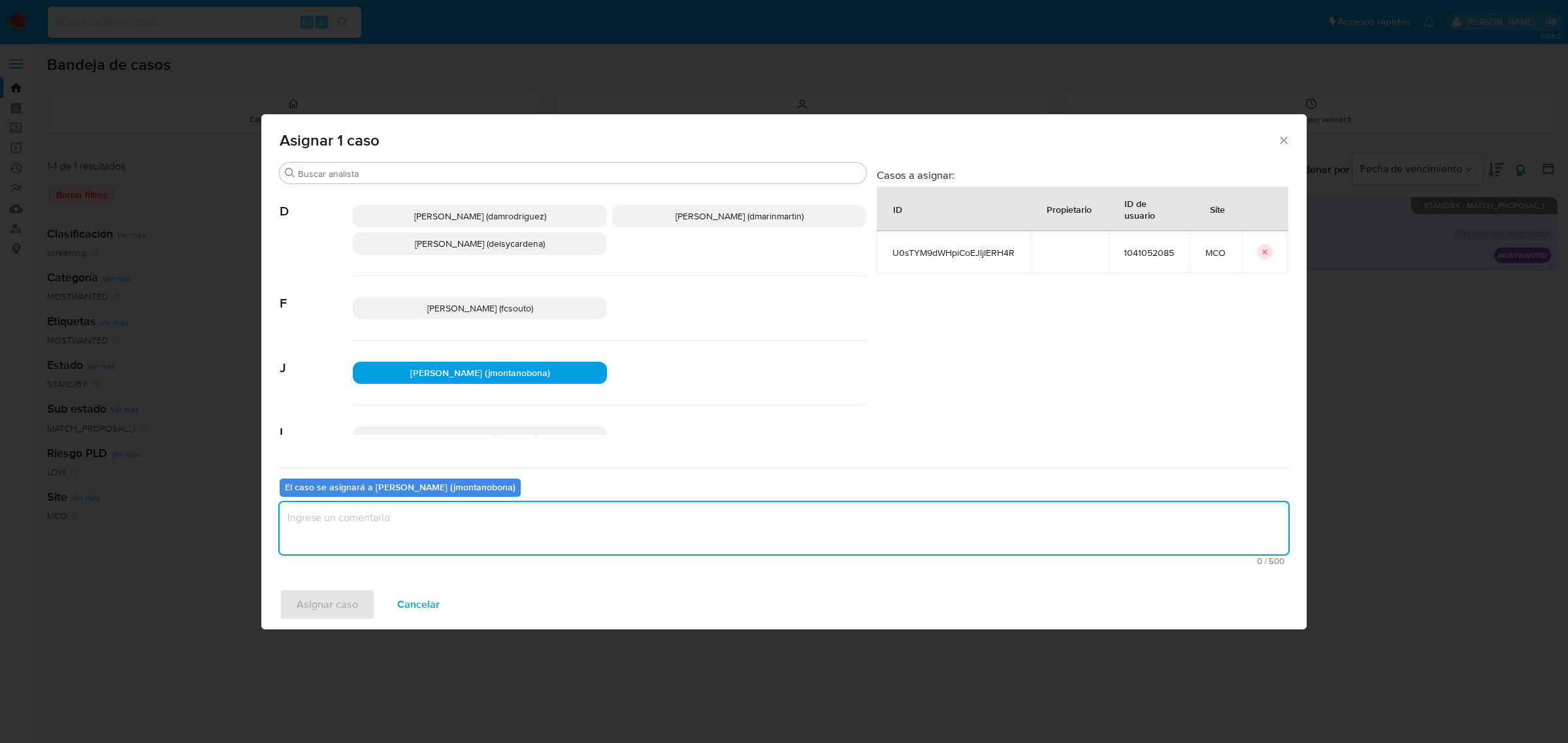
click at [540, 536] on textarea "assign-modal" at bounding box center [784, 528] width 1009 height 52
type textarea "Asignación"
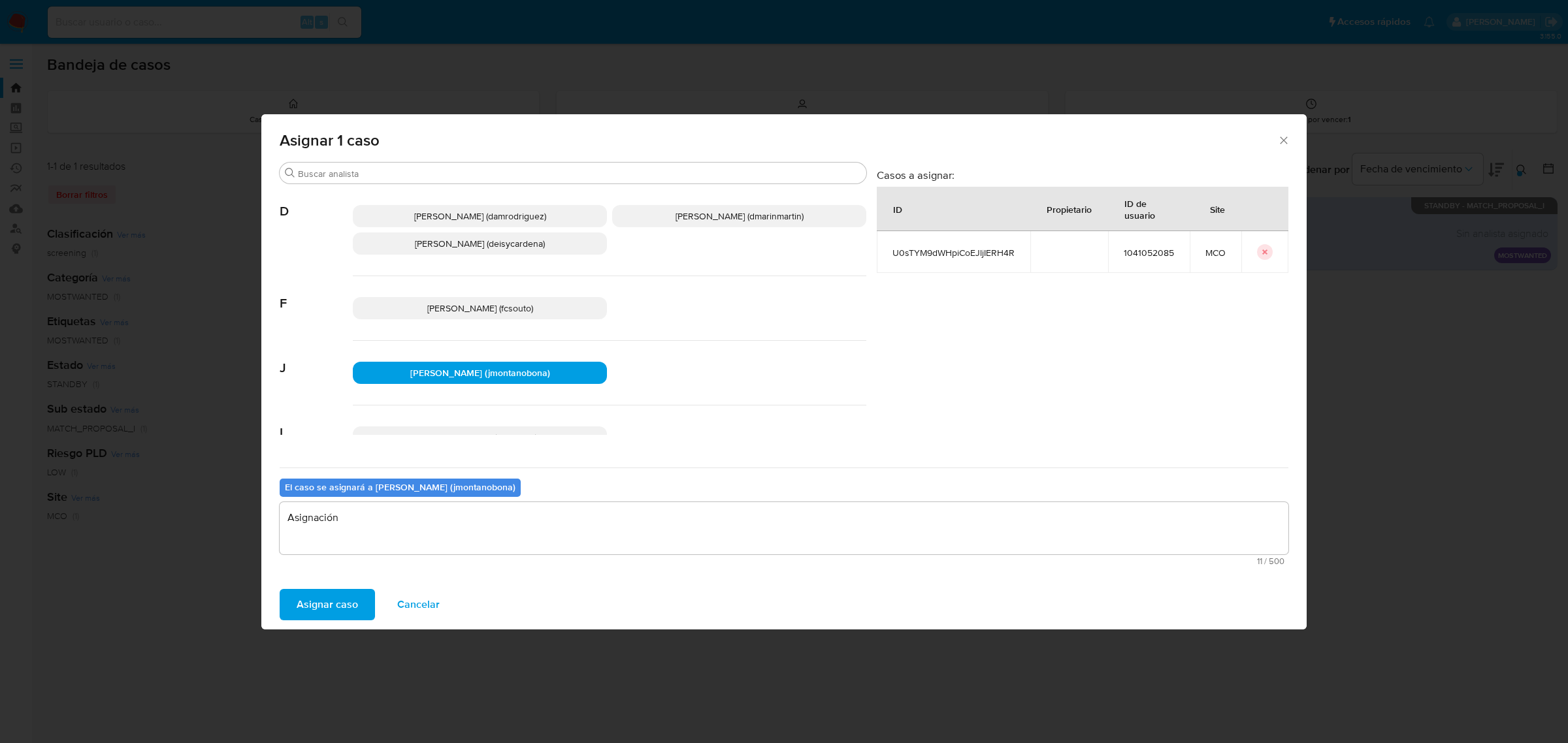
click at [322, 604] on span "Asignar caso" at bounding box center [328, 604] width 62 height 29
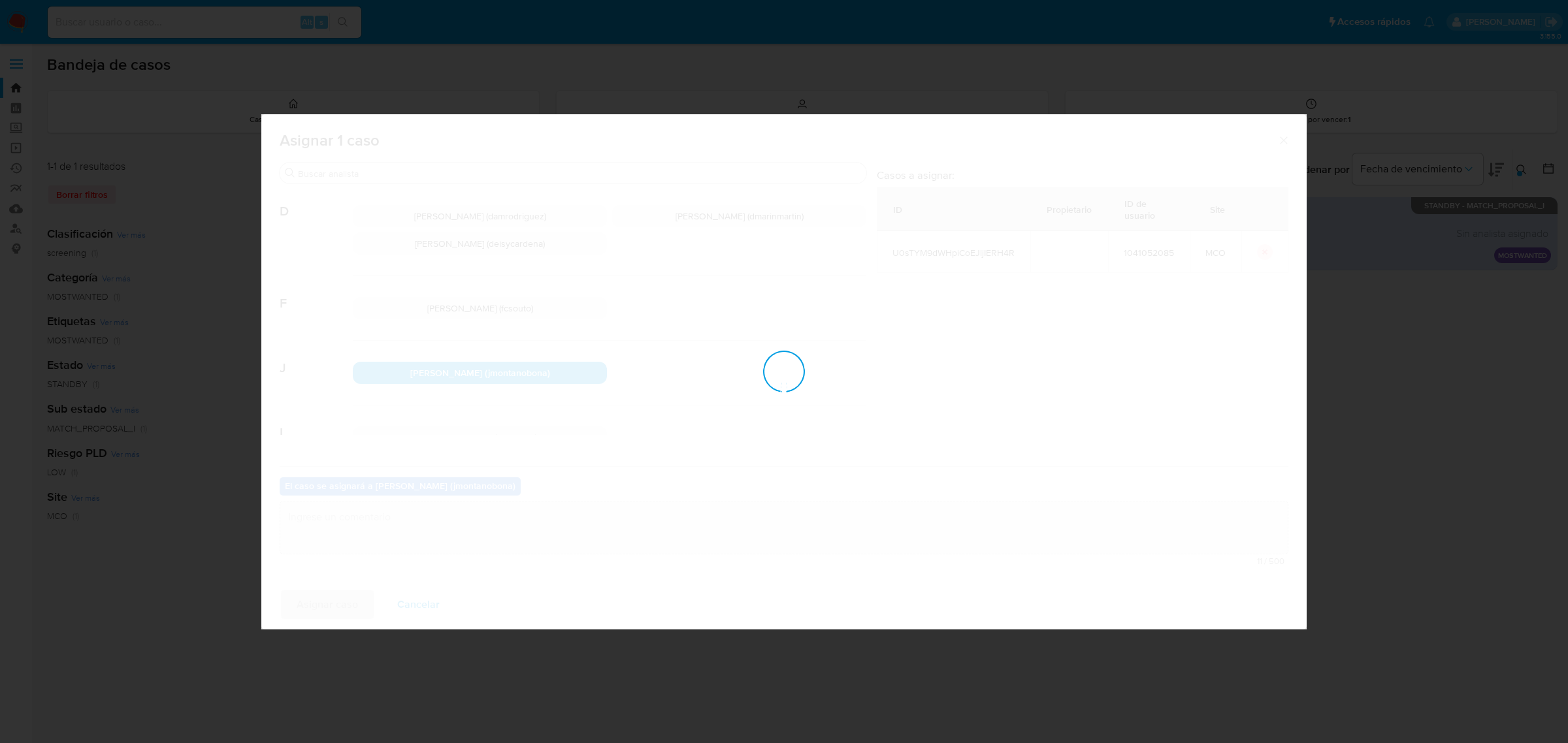
checkbox input "false"
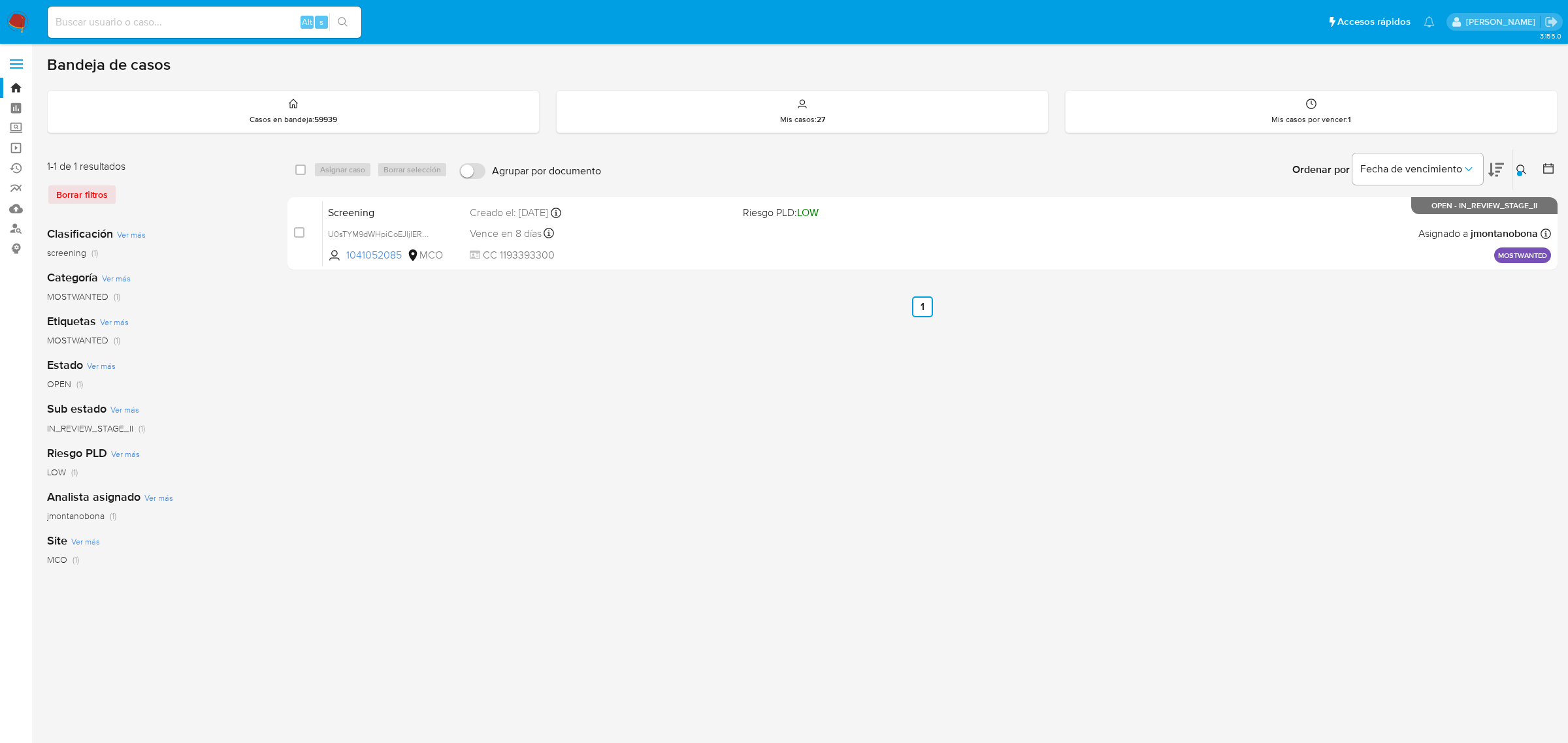
click at [1518, 165] on icon at bounding box center [1522, 170] width 11 height 11
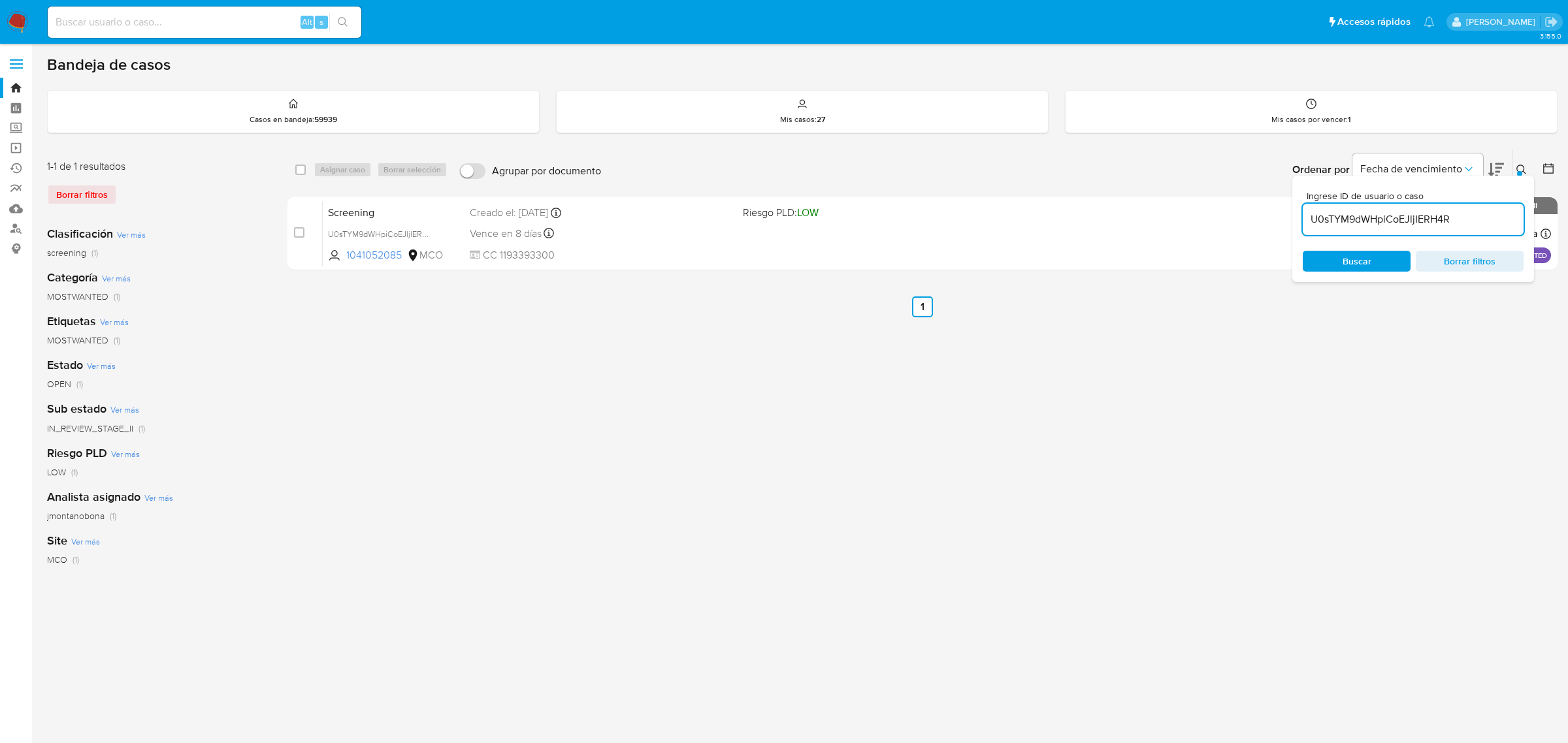
click at [1462, 217] on input "U0sTYM9dWHpiCoEJljIERH4R" at bounding box center [1413, 219] width 221 height 17
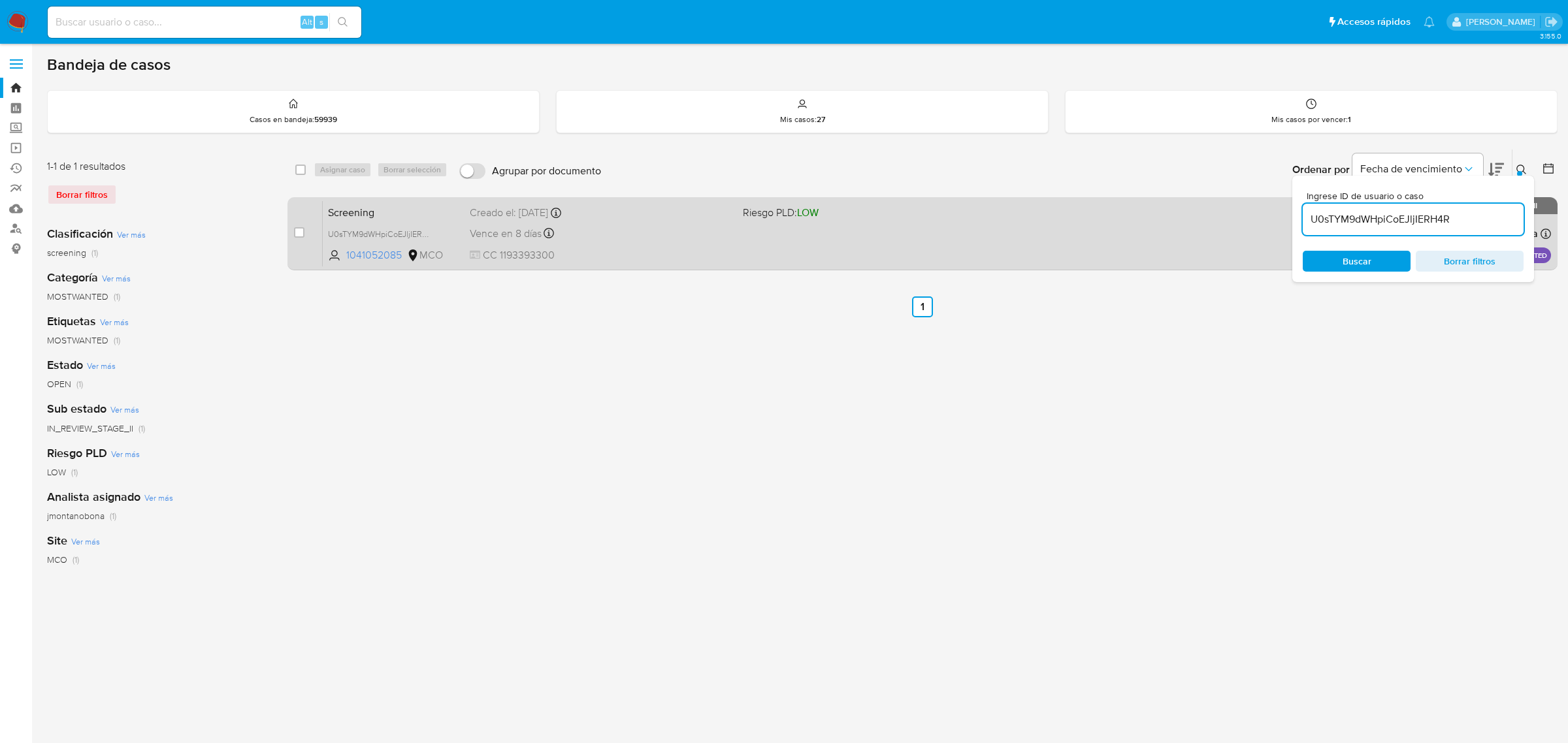
drag, startPoint x: 1462, startPoint y: 217, endPoint x: 1204, endPoint y: 216, distance: 258.0
click at [1212, 216] on div "select-all-cases-checkbox Asignar caso Borrar selección Agrupar por documento O…" at bounding box center [922, 212] width 1271 height 127
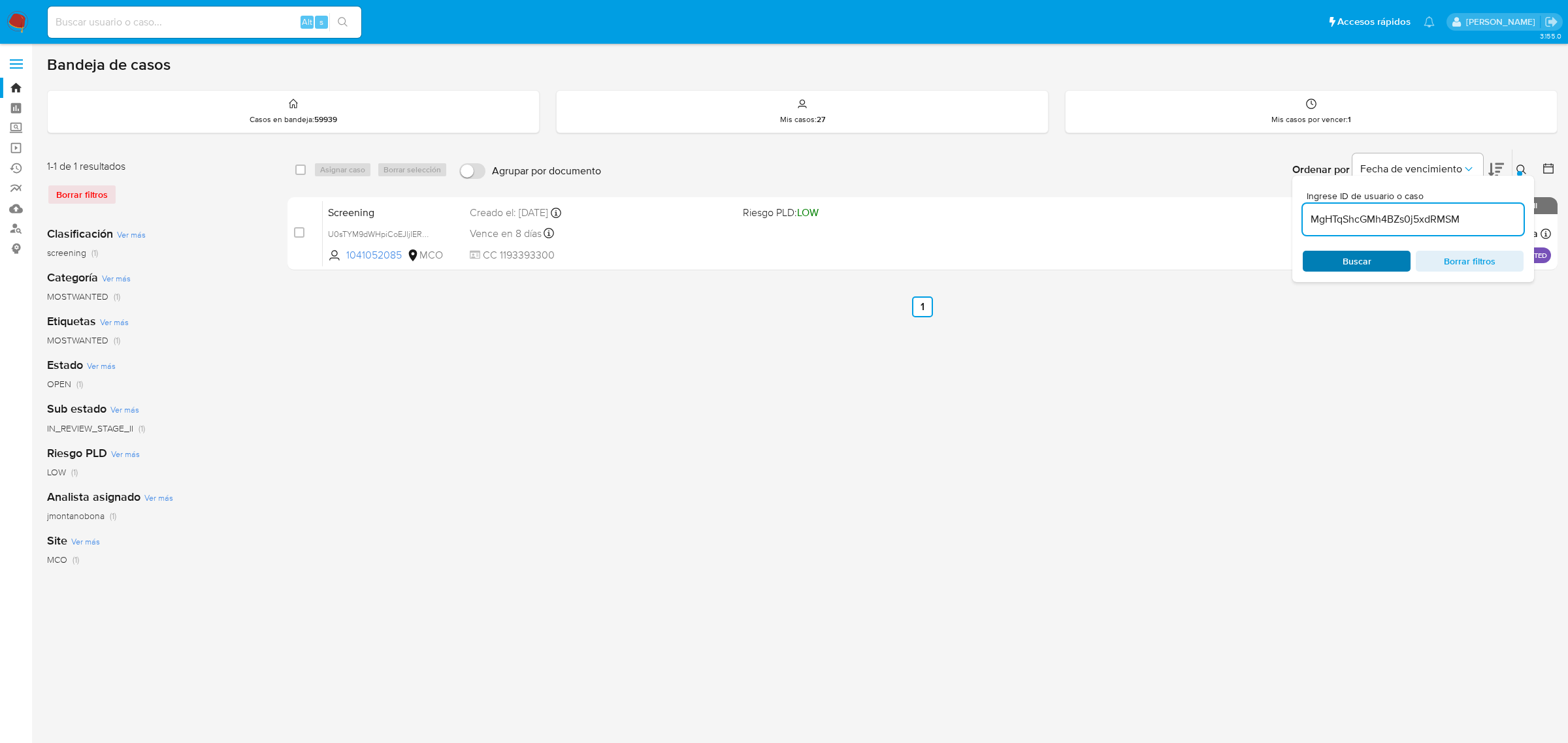
type input "MgHTqShcGMh4BZs0j5xdRMSM"
click at [1517, 167] on icon at bounding box center [1521, 169] width 10 height 10
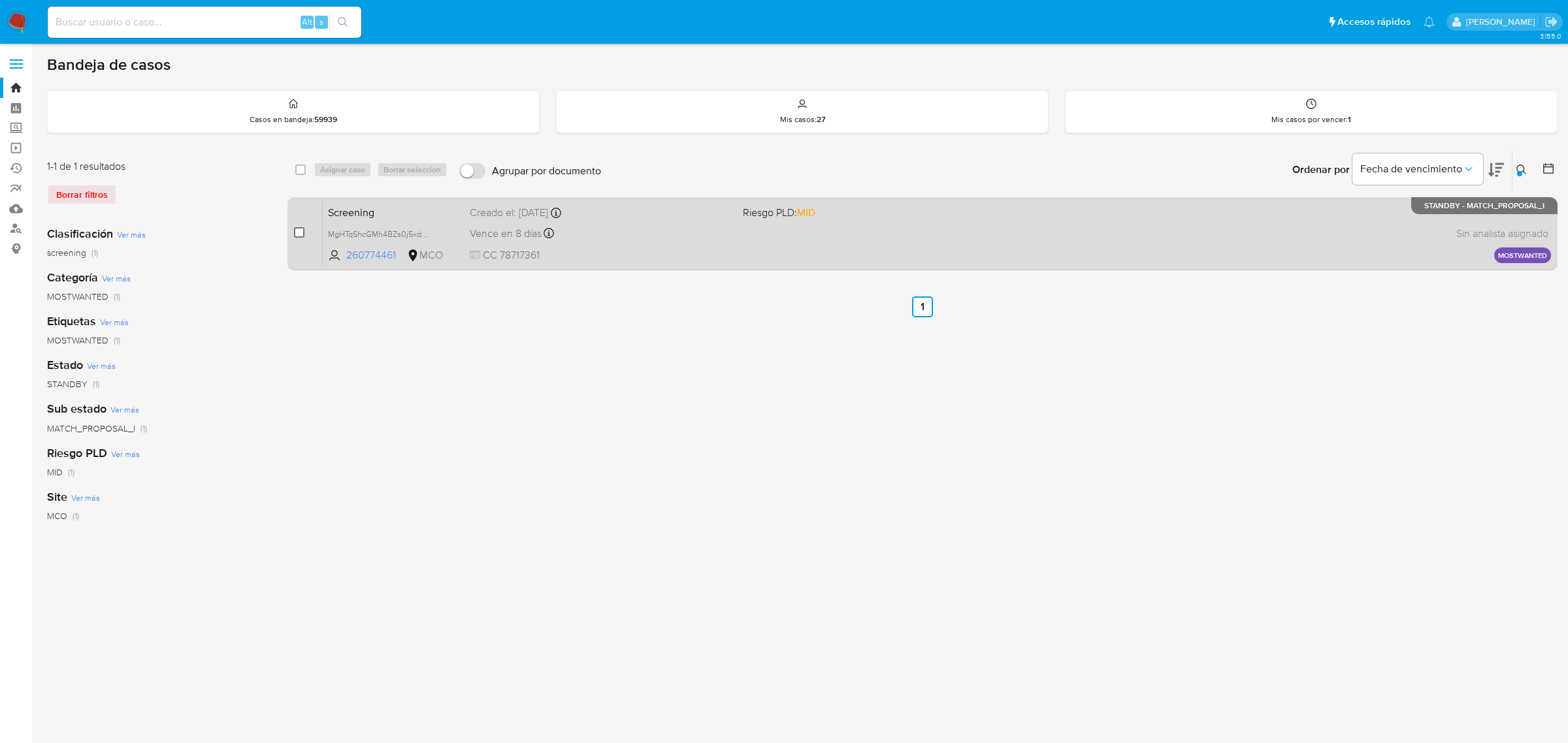
click at [297, 228] on input "checkbox" at bounding box center [299, 233] width 11 height 11
checkbox input "true"
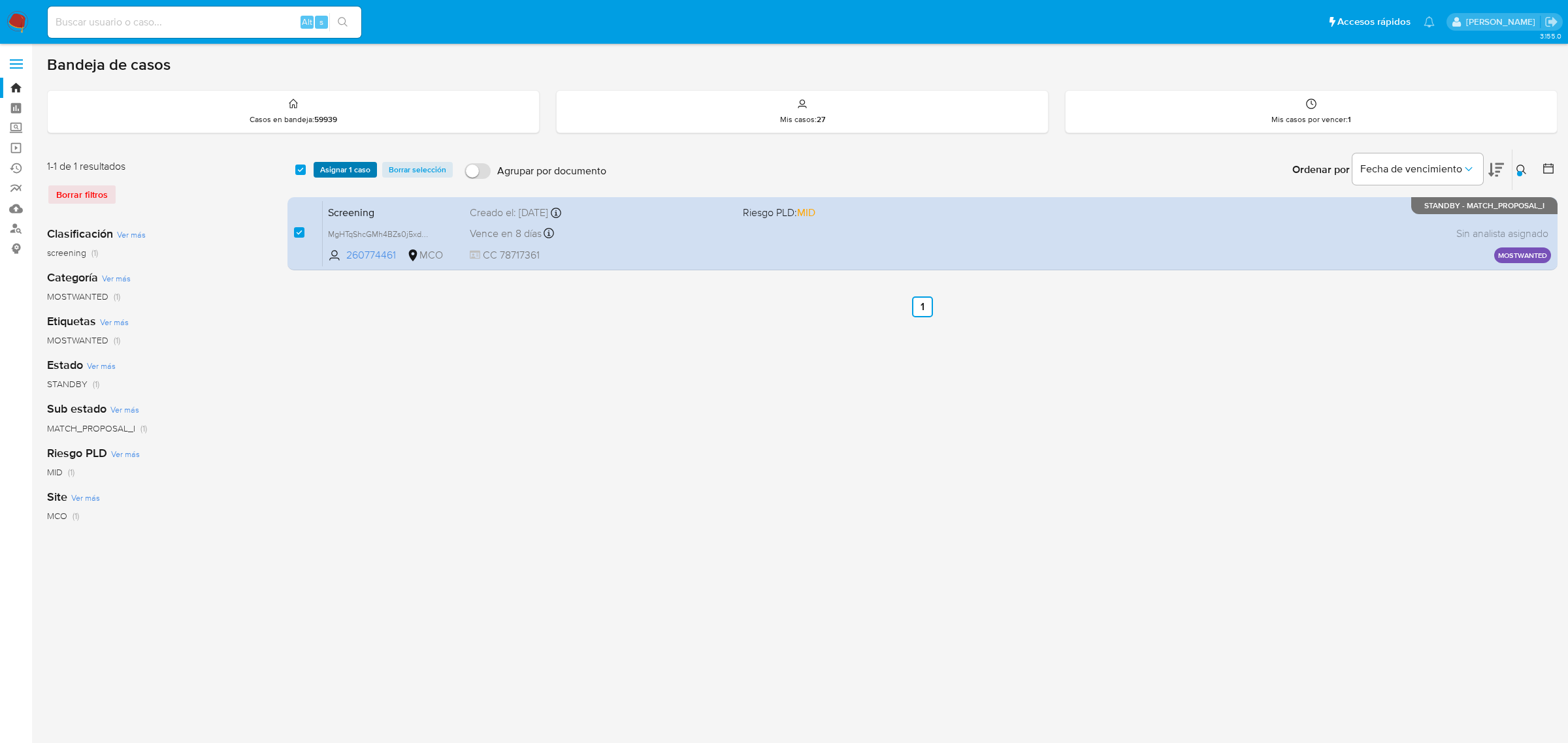
click at [353, 171] on span "Asignar 1 caso" at bounding box center [345, 170] width 50 height 13
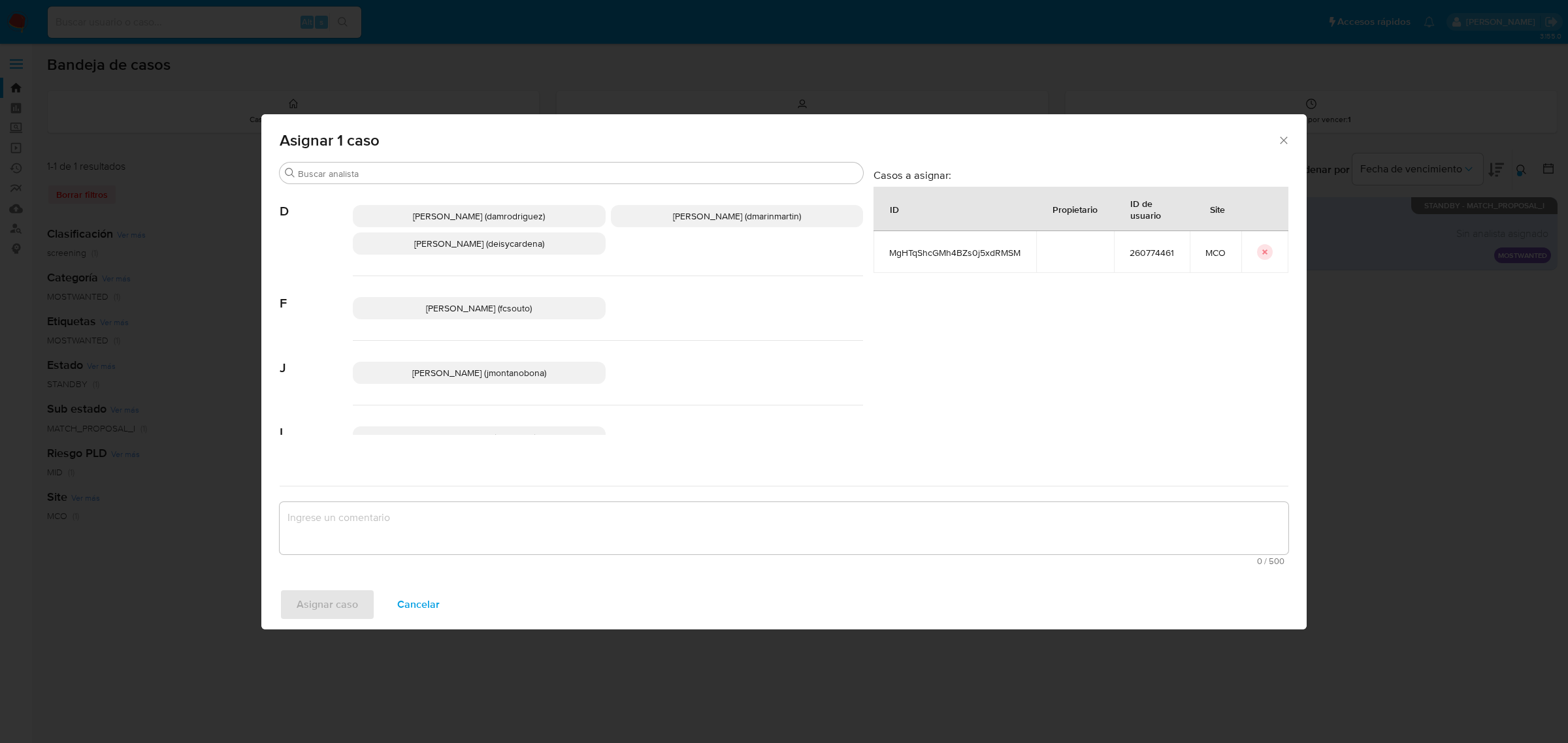
click at [419, 374] on span "Juan Pablo Montano Obonaga (jmontanobona)" at bounding box center [480, 373] width 134 height 13
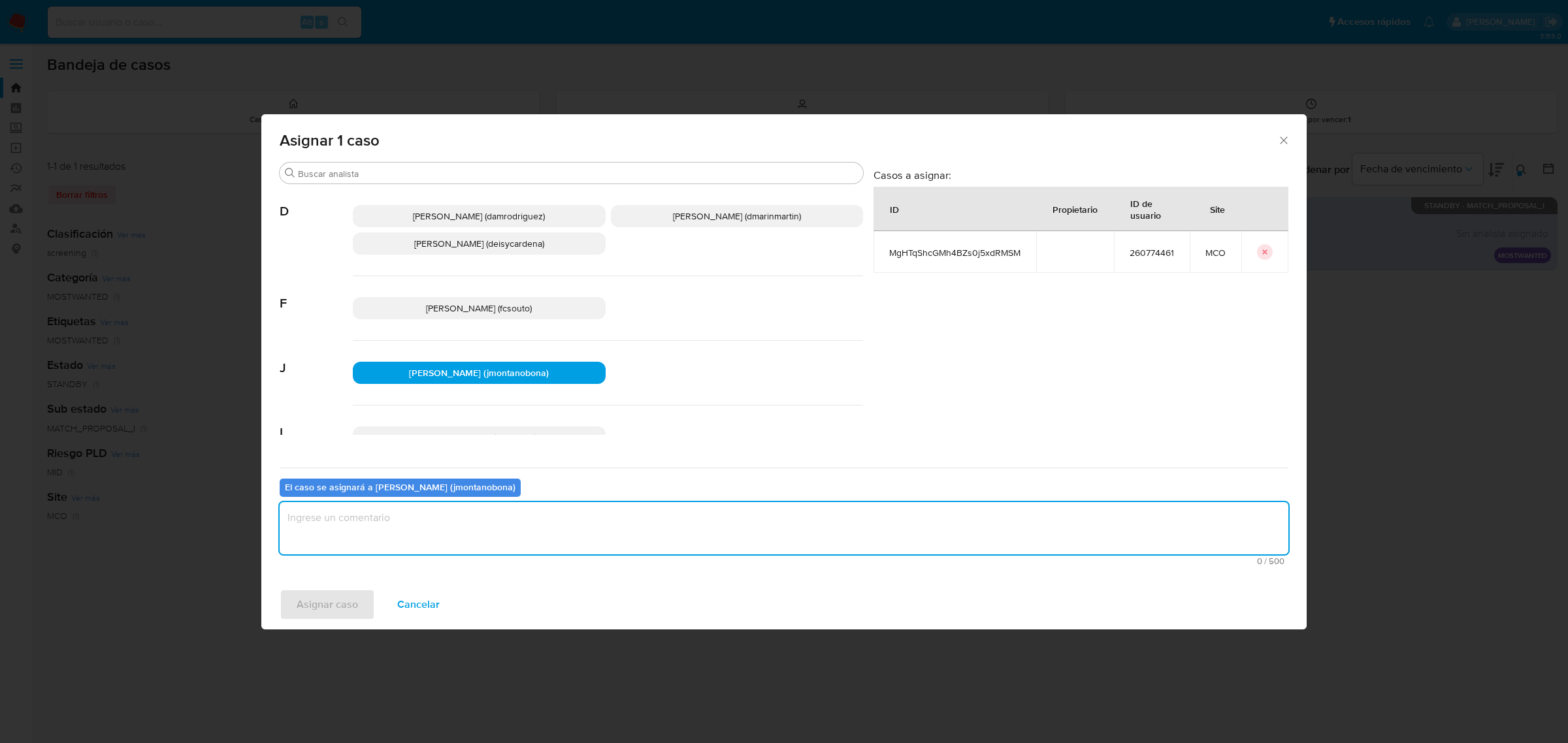
click at [490, 536] on textarea "assign-modal" at bounding box center [784, 528] width 1009 height 52
type textarea "Asignación"
click at [346, 594] on span "Asignar caso" at bounding box center [328, 604] width 62 height 29
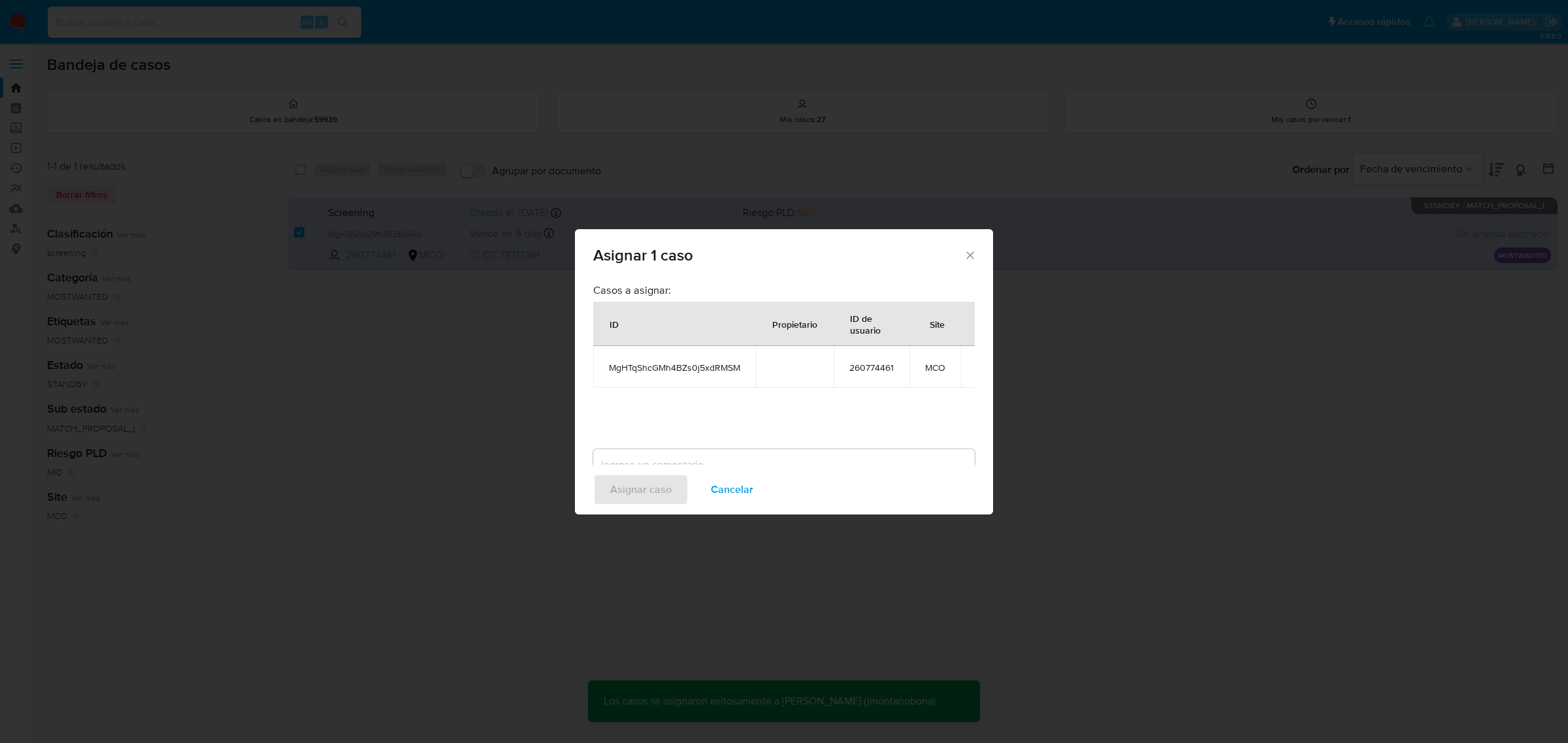
checkbox input "false"
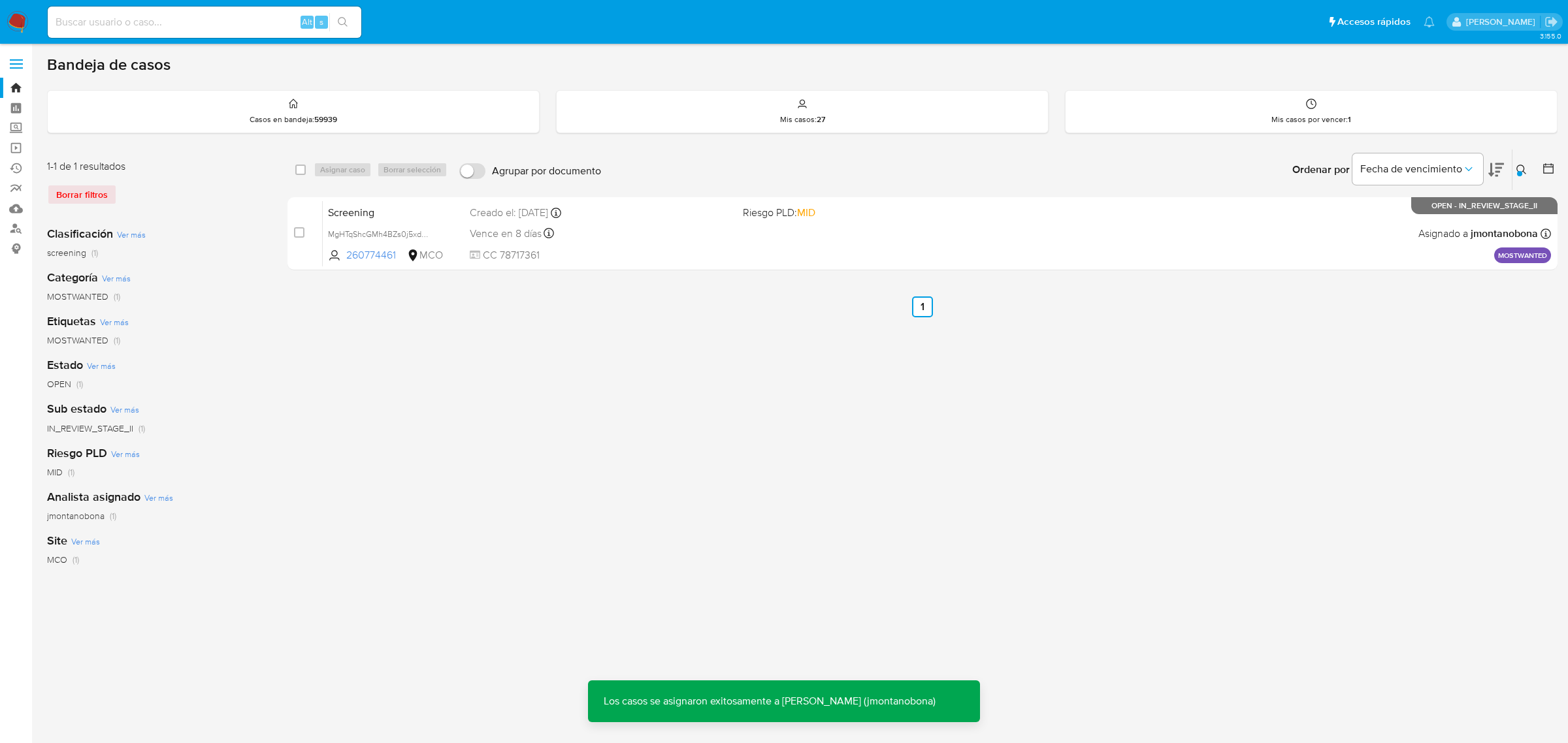
click at [595, 406] on div "select-all-cases-checkbox Asignar caso Borrar selección Agrupar por documento O…" at bounding box center [922, 435] width 1271 height 574
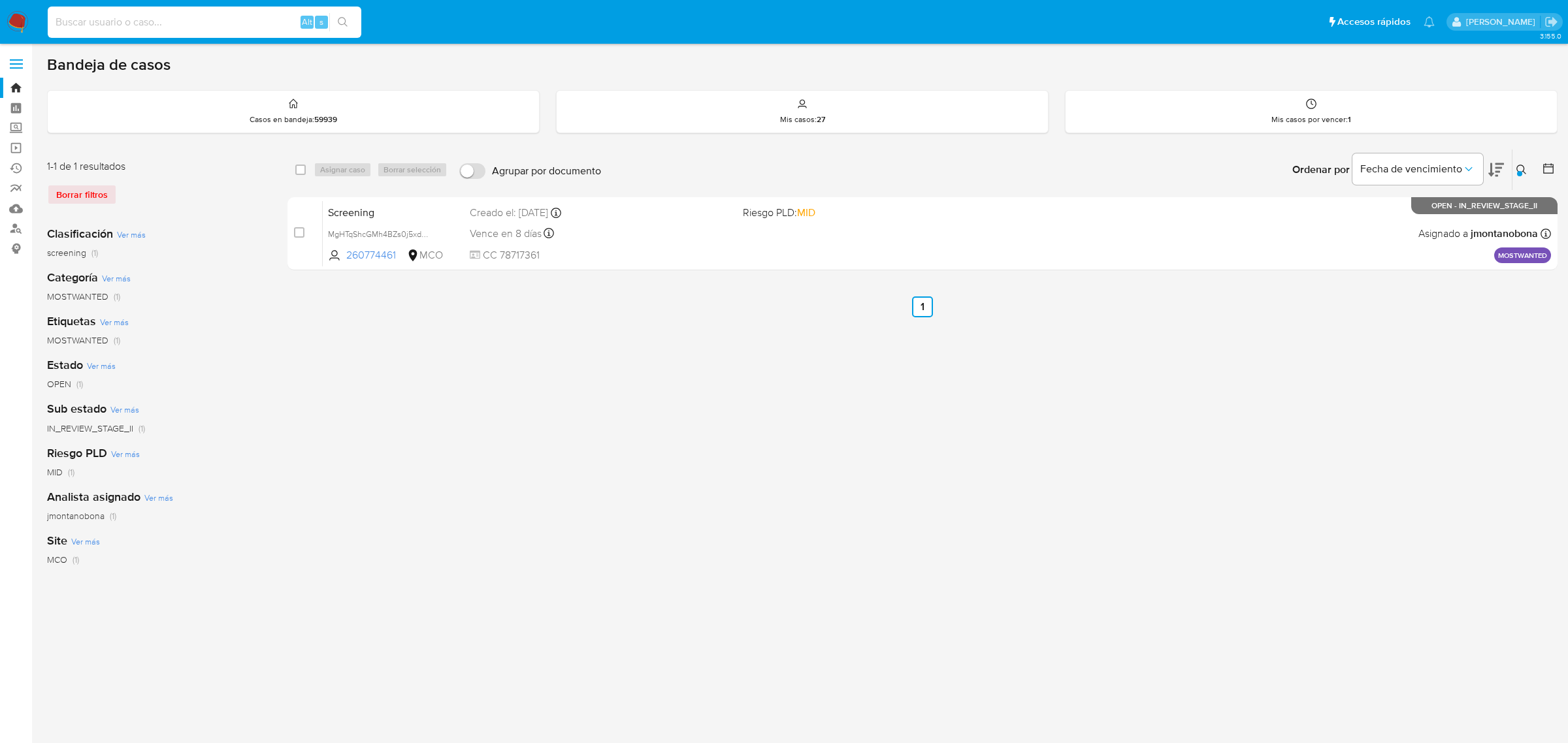
click at [230, 27] on input at bounding box center [204, 21] width 313 height 17
paste input "1188576157"
type input "1188576157"
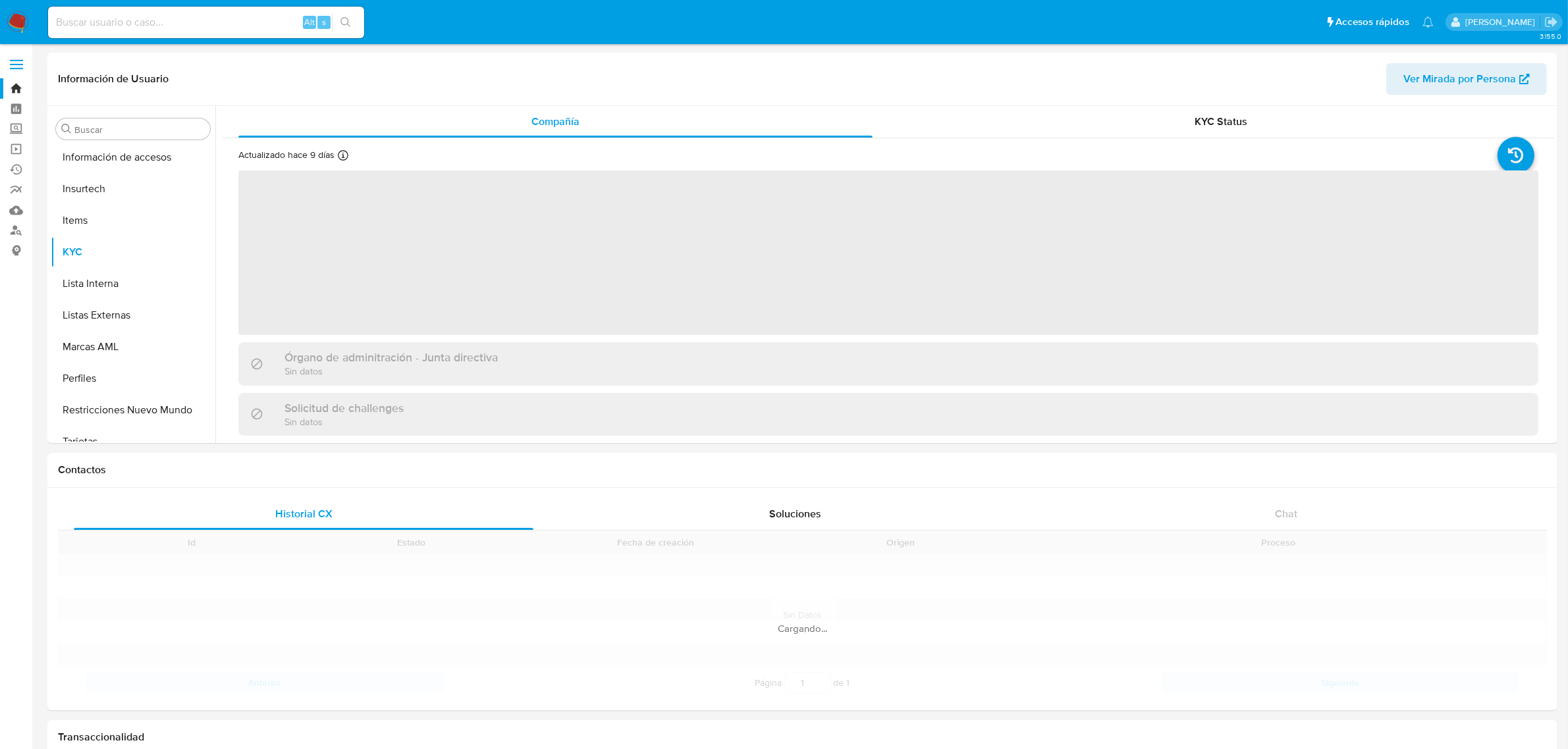
scroll to position [555, 0]
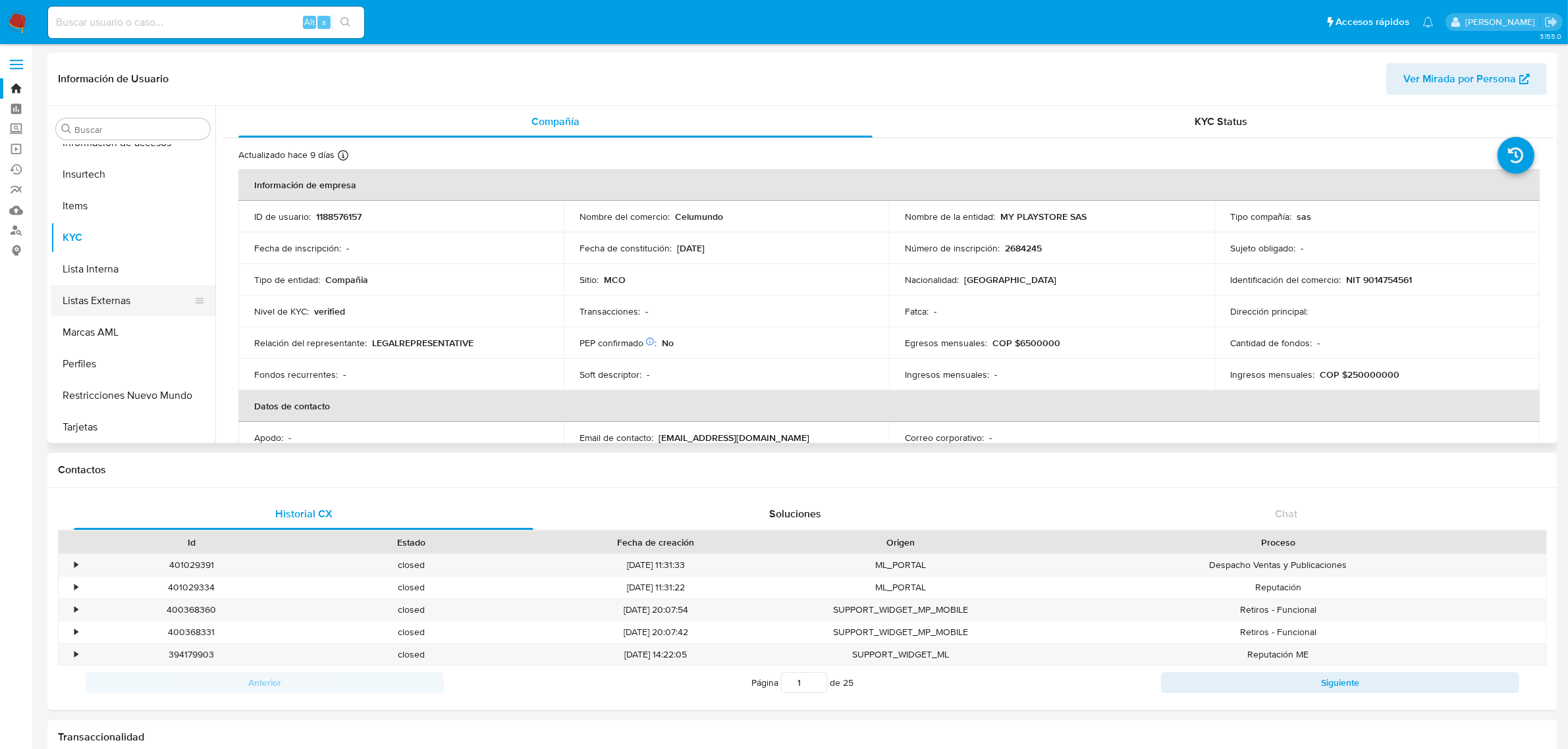
select select "10"
click at [102, 293] on button "General" at bounding box center [128, 293] width 154 height 32
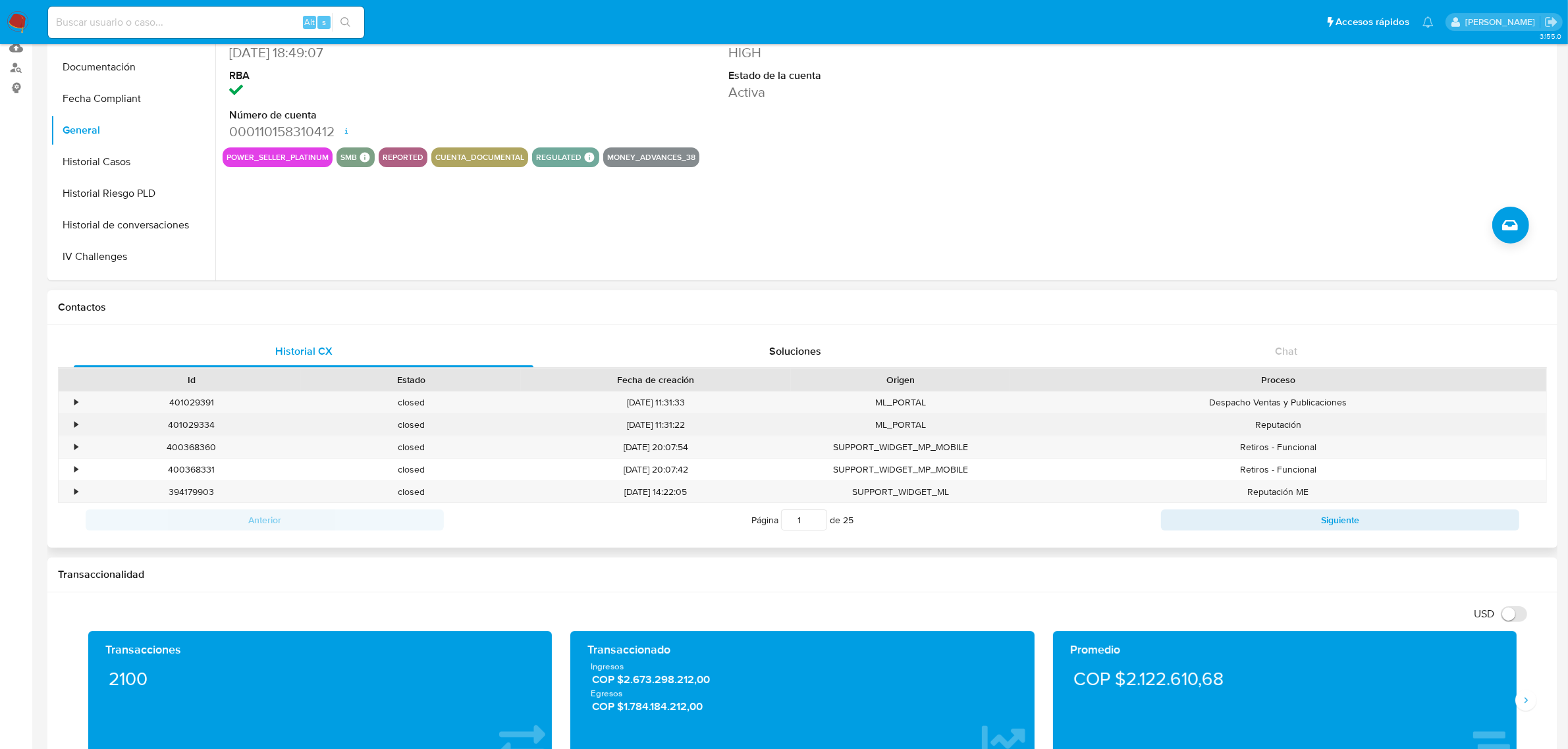
scroll to position [165, 0]
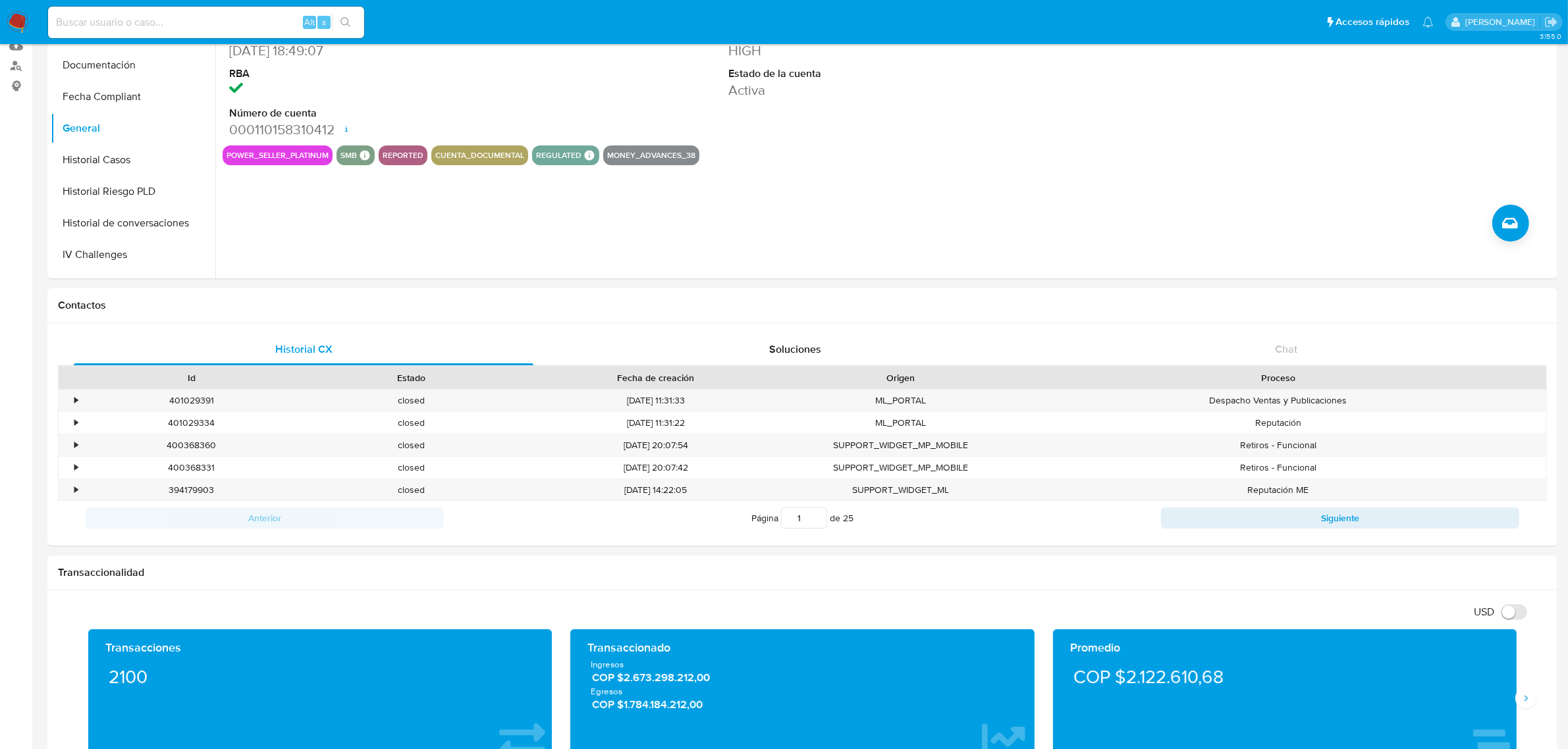
click at [216, 31] on div "Alt s" at bounding box center [206, 22] width 316 height 32
click at [216, 24] on input at bounding box center [206, 22] width 316 height 17
paste input "204229666"
type input "204229666"
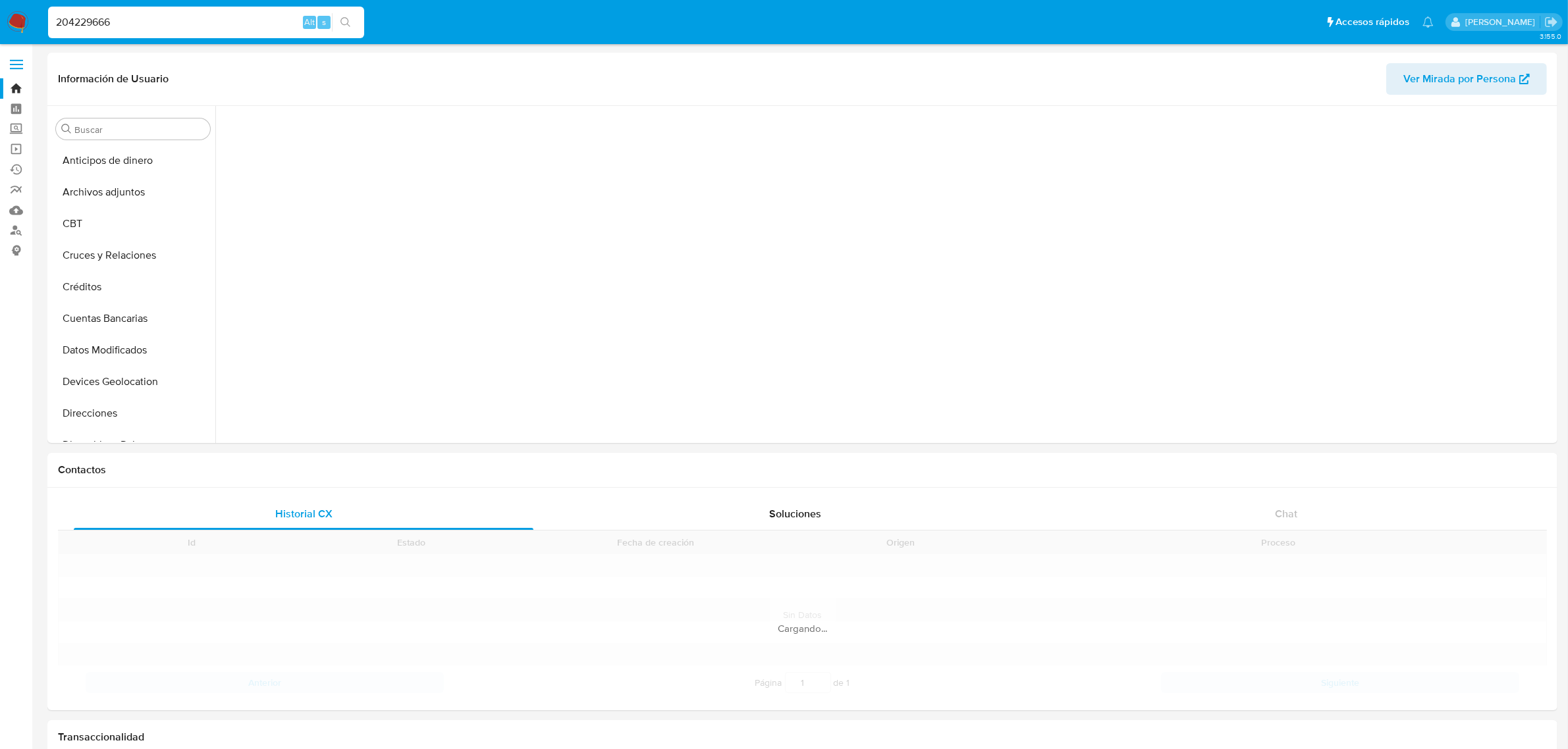
scroll to position [555, 0]
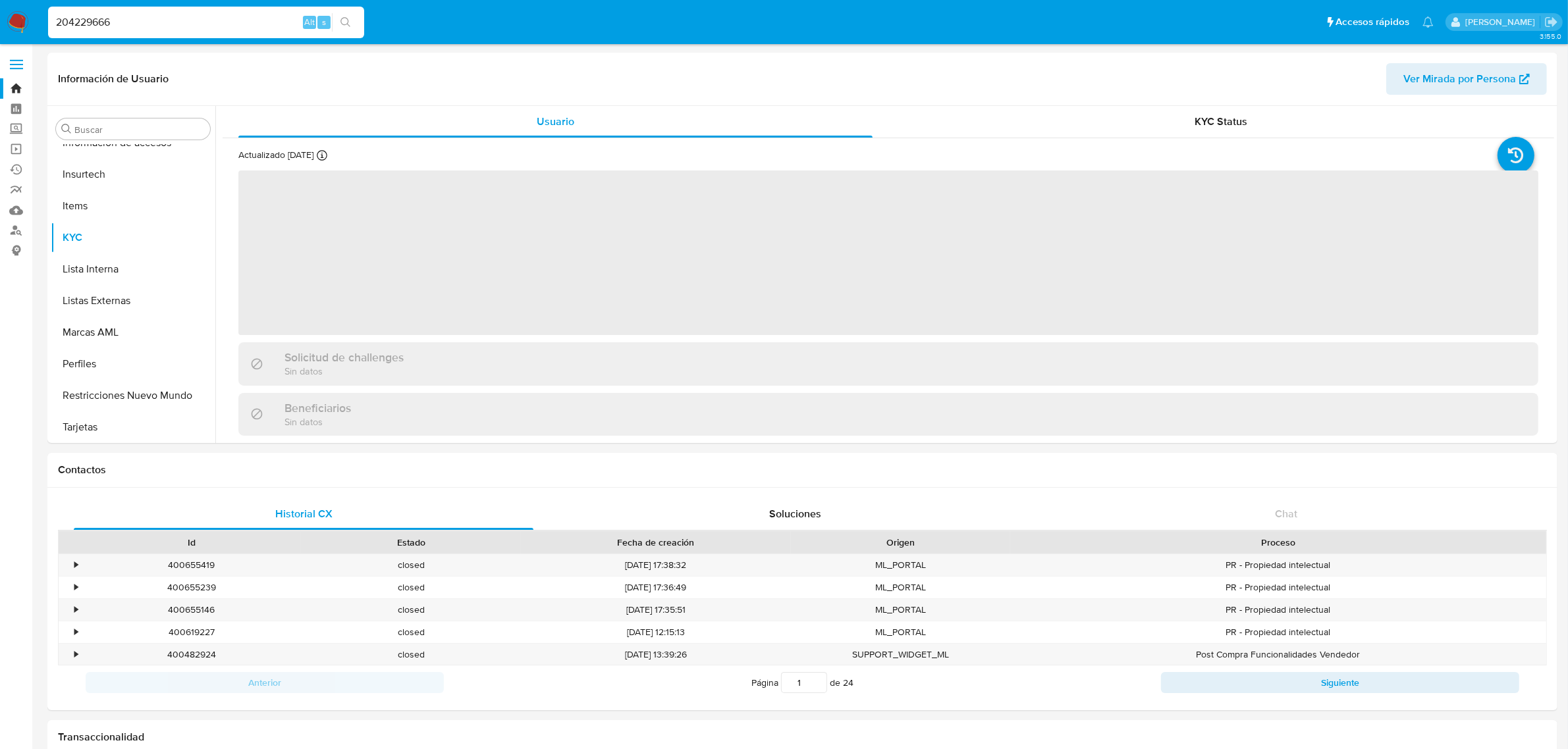
select select "10"
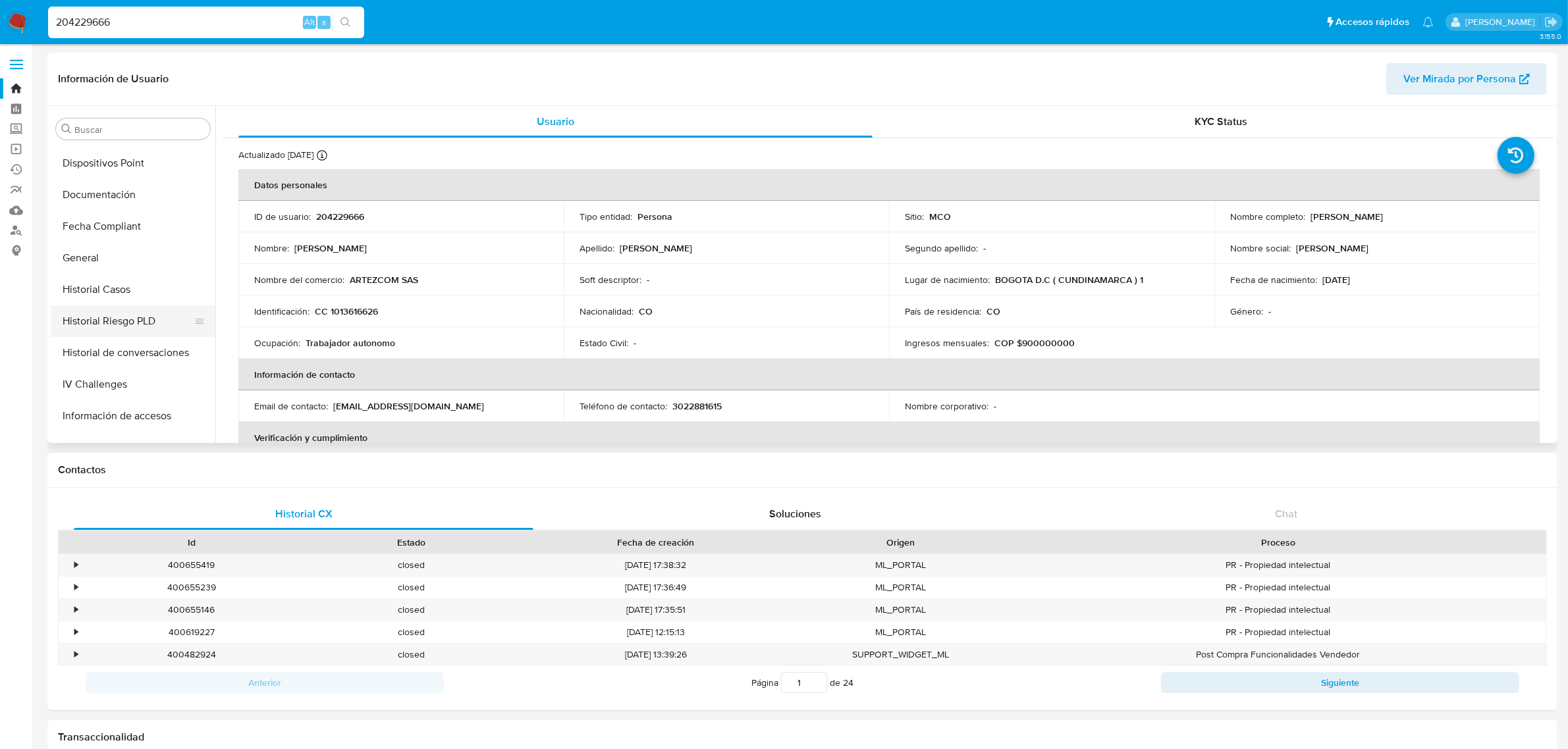
scroll to position [308, 0]
click at [133, 324] on button "Historial de conversaciones" at bounding box center [128, 326] width 154 height 32
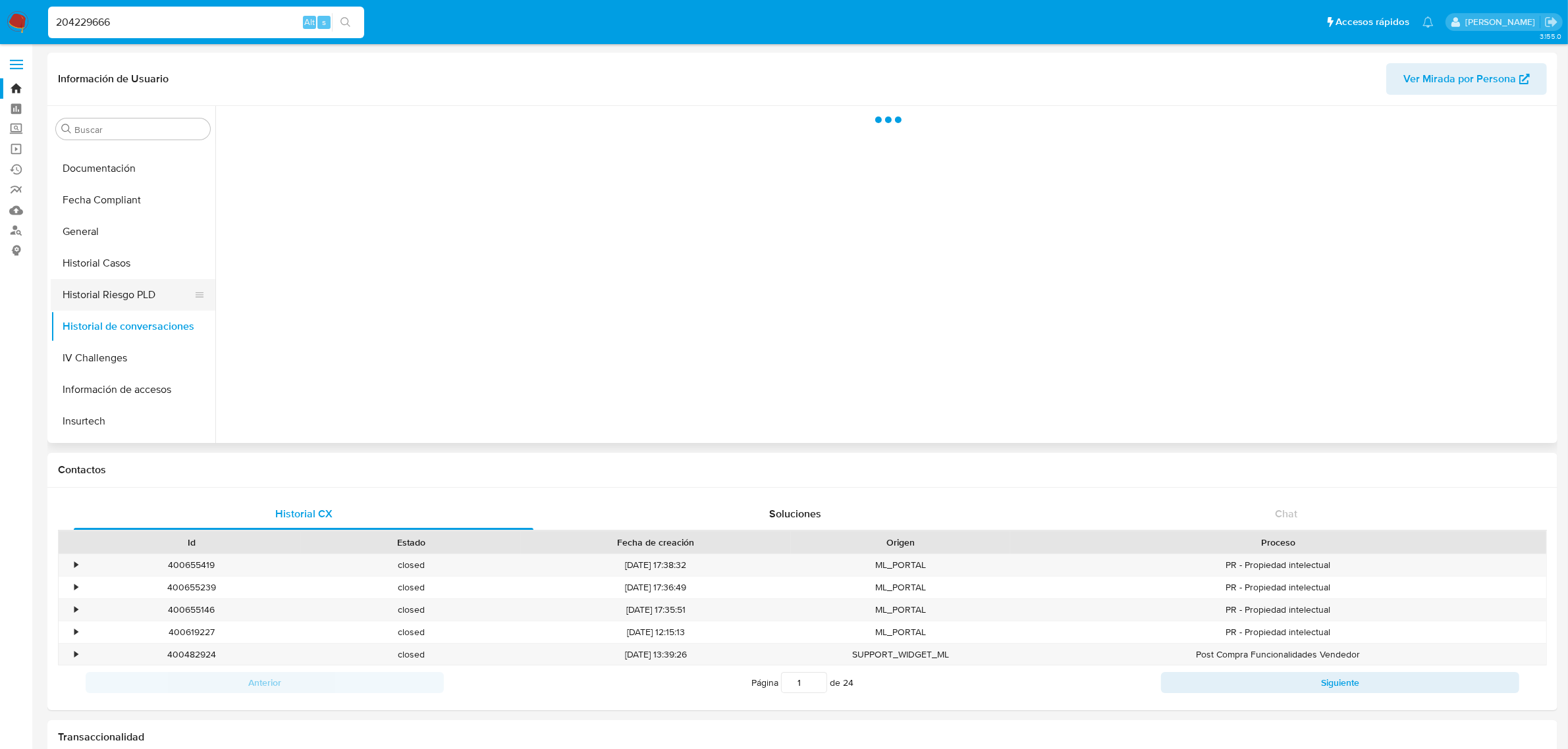
scroll to position [391, 0]
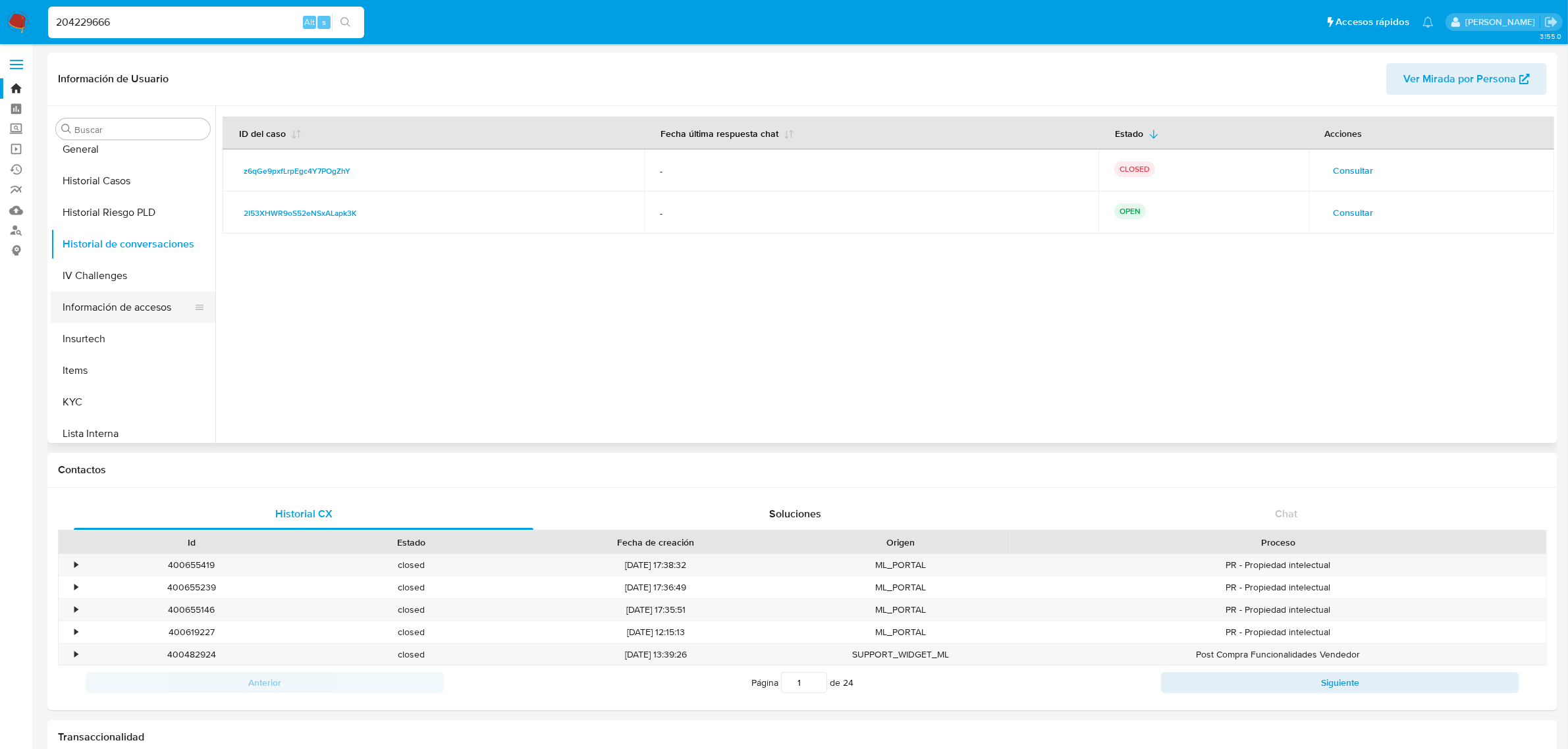
click at [117, 301] on button "Información de accesos" at bounding box center [128, 307] width 154 height 32
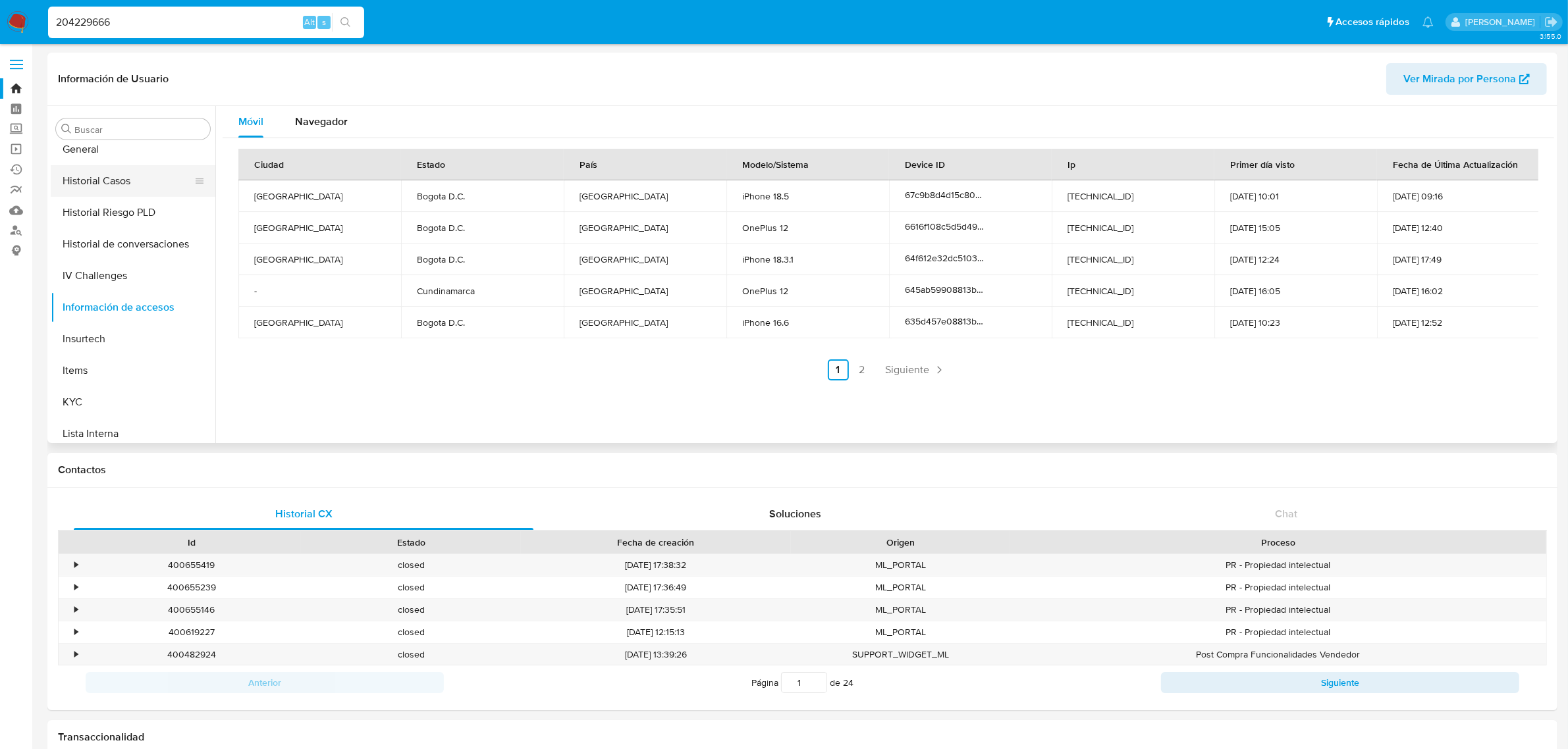
click at [102, 172] on button "Historial Casos" at bounding box center [128, 181] width 154 height 32
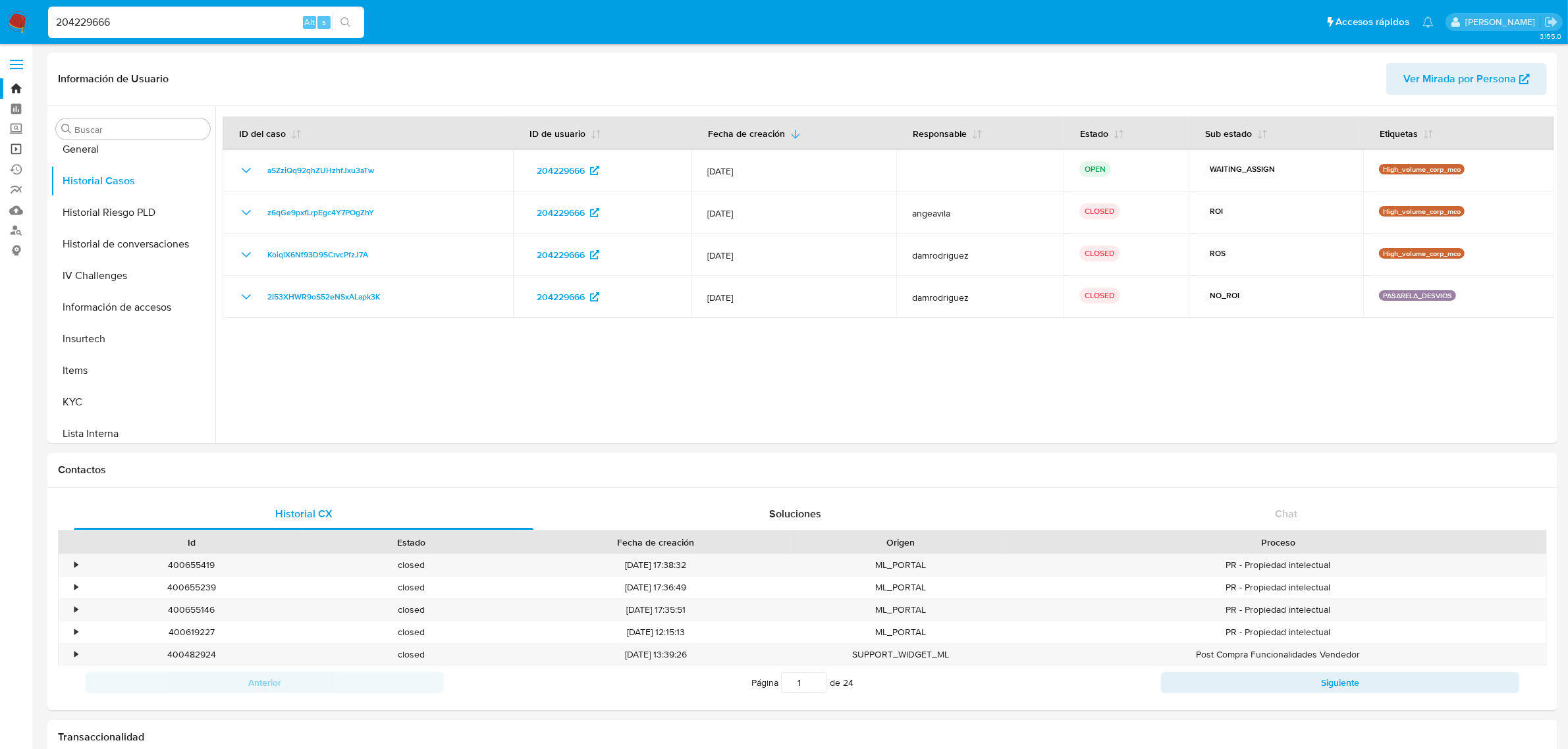
click at [14, 149] on link "Operaciones masivas" at bounding box center [78, 149] width 157 height 20
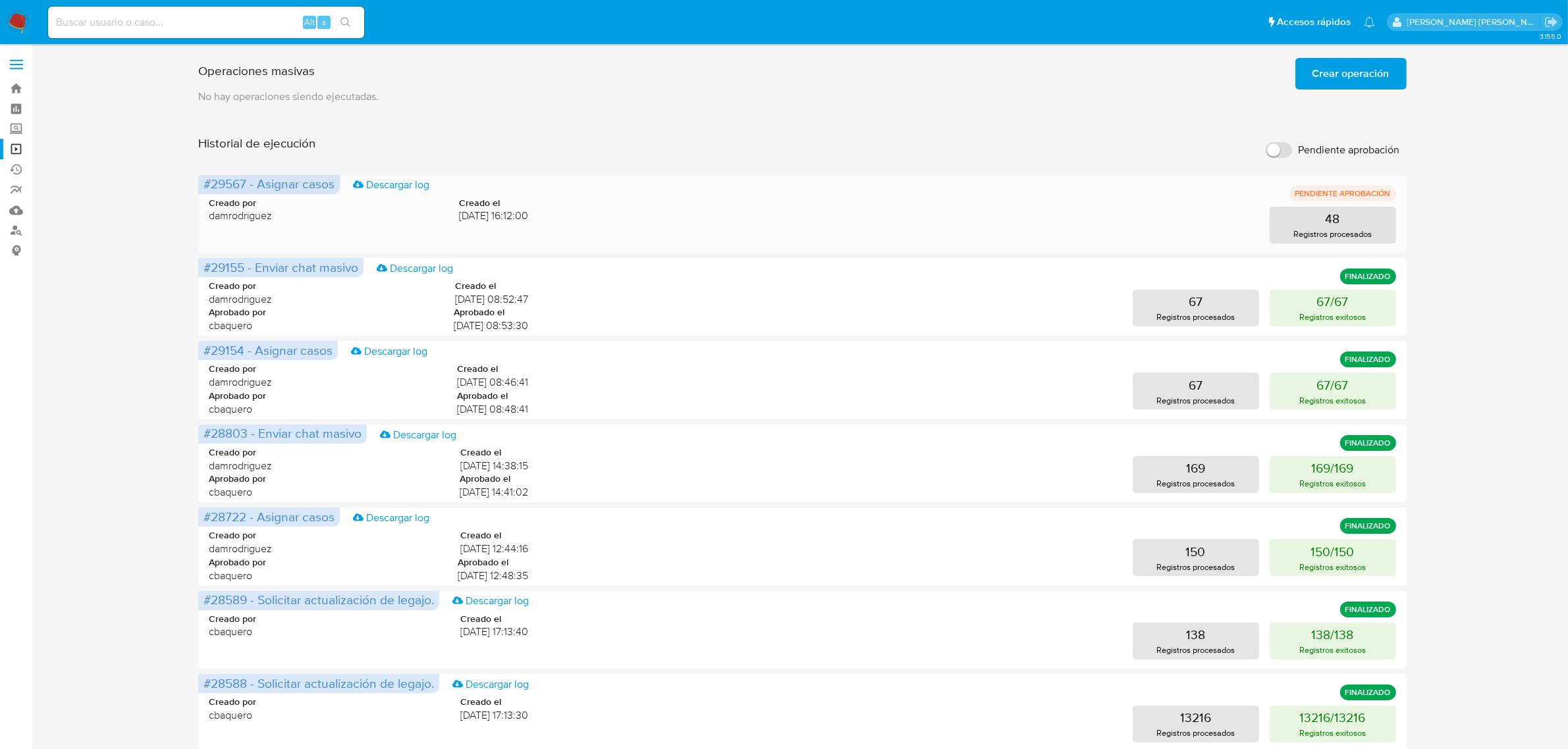
click at [1128, 221] on div "48 Registros procesados" at bounding box center [973, 225] width 846 height 37
click at [1112, 213] on div "48 Registros procesados" at bounding box center [973, 225] width 846 height 37
click at [959, 228] on div "48 Registros procesados" at bounding box center [973, 225] width 846 height 37
click at [416, 231] on div "Creado por damrodriguez Creado el 19/08/2025 16:12:00 48 Registros procesados" at bounding box center [802, 212] width 1187 height 63
click at [955, 199] on div "Creado por damrodriguez Creado el 19/08/2025 16:12:00 48 Registros procesados" at bounding box center [802, 212] width 1187 height 63
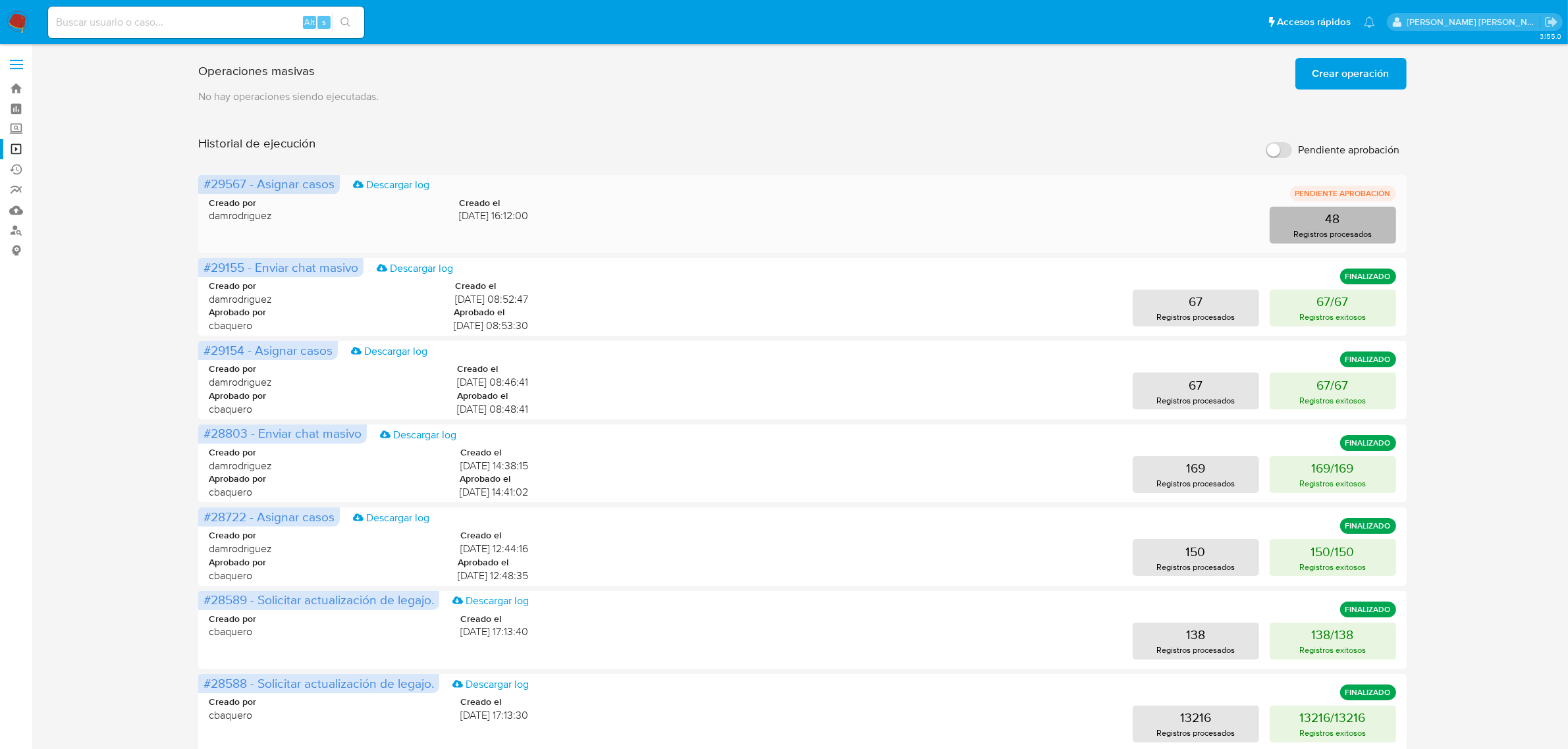
click at [1324, 229] on p "Registros procesados" at bounding box center [1332, 234] width 78 height 13
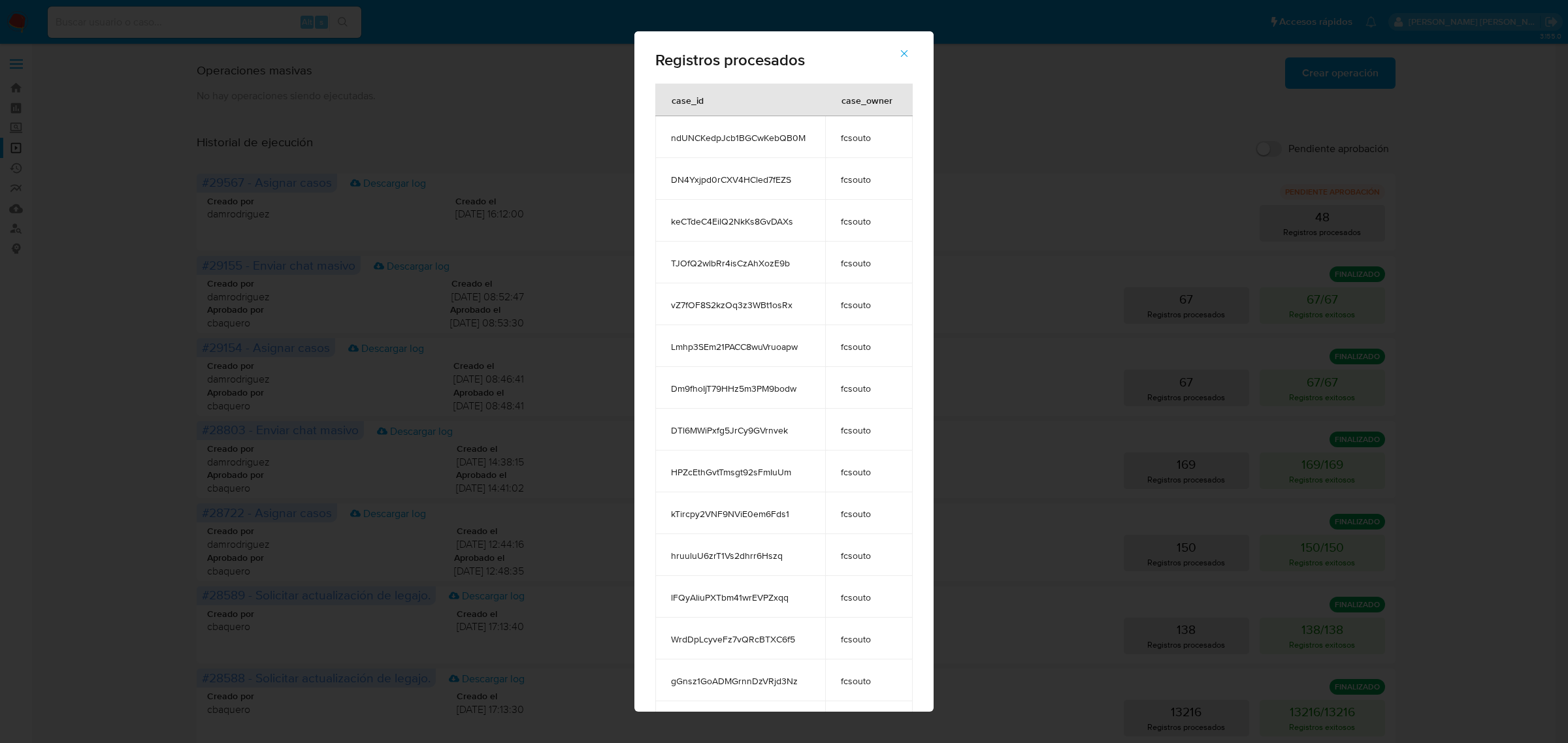
click at [910, 54] on icon "button" at bounding box center [904, 54] width 12 height 12
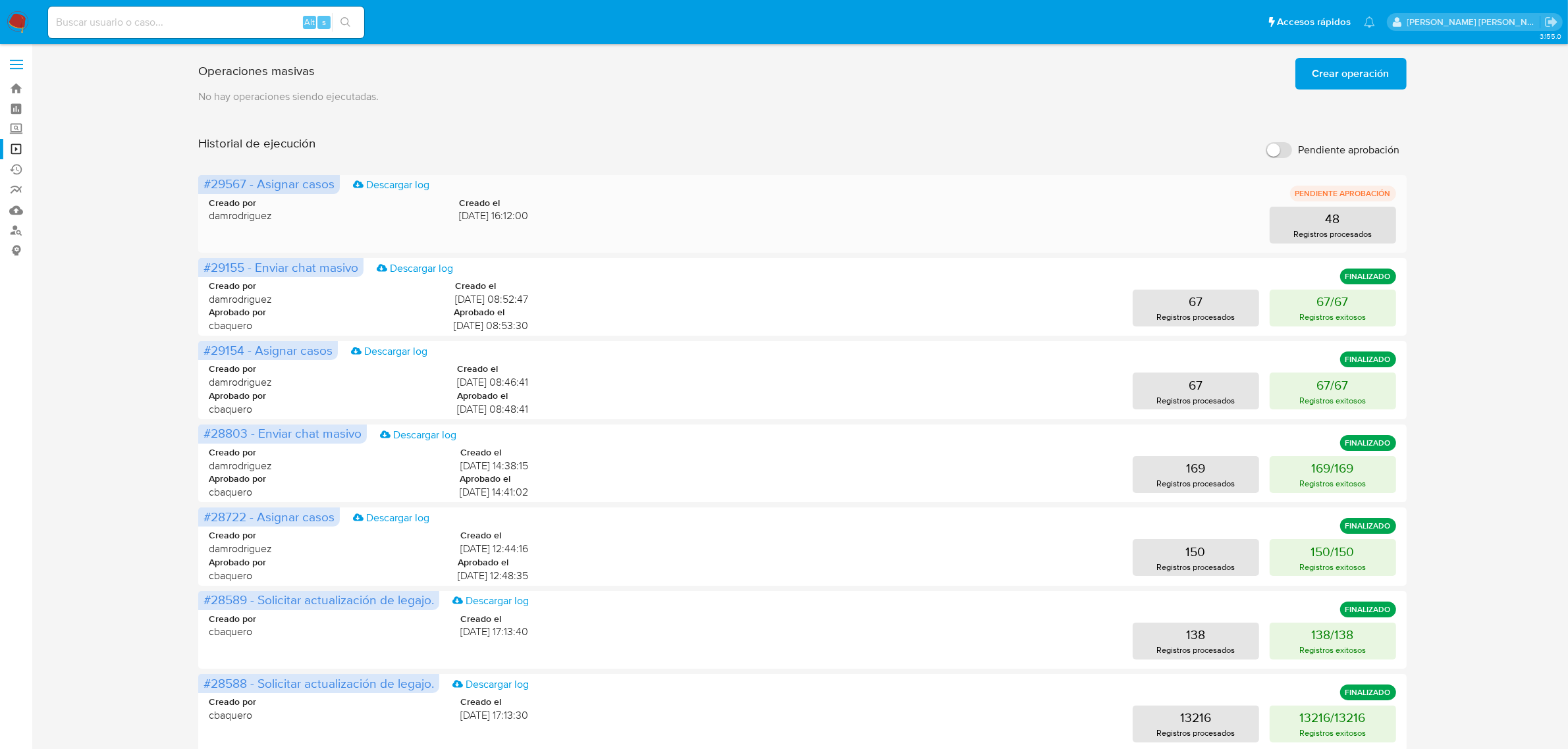
click at [240, 209] on span "damrodriguez" at bounding box center [240, 215] width 63 height 14
click at [248, 228] on div "Creado por damrodriguez Creado el 19/08/2025 16:12:00 48 Registros procesados" at bounding box center [802, 212] width 1187 height 63
click at [1282, 148] on input "Pendiente aprobación" at bounding box center [1278, 150] width 26 height 16
checkbox input "true"
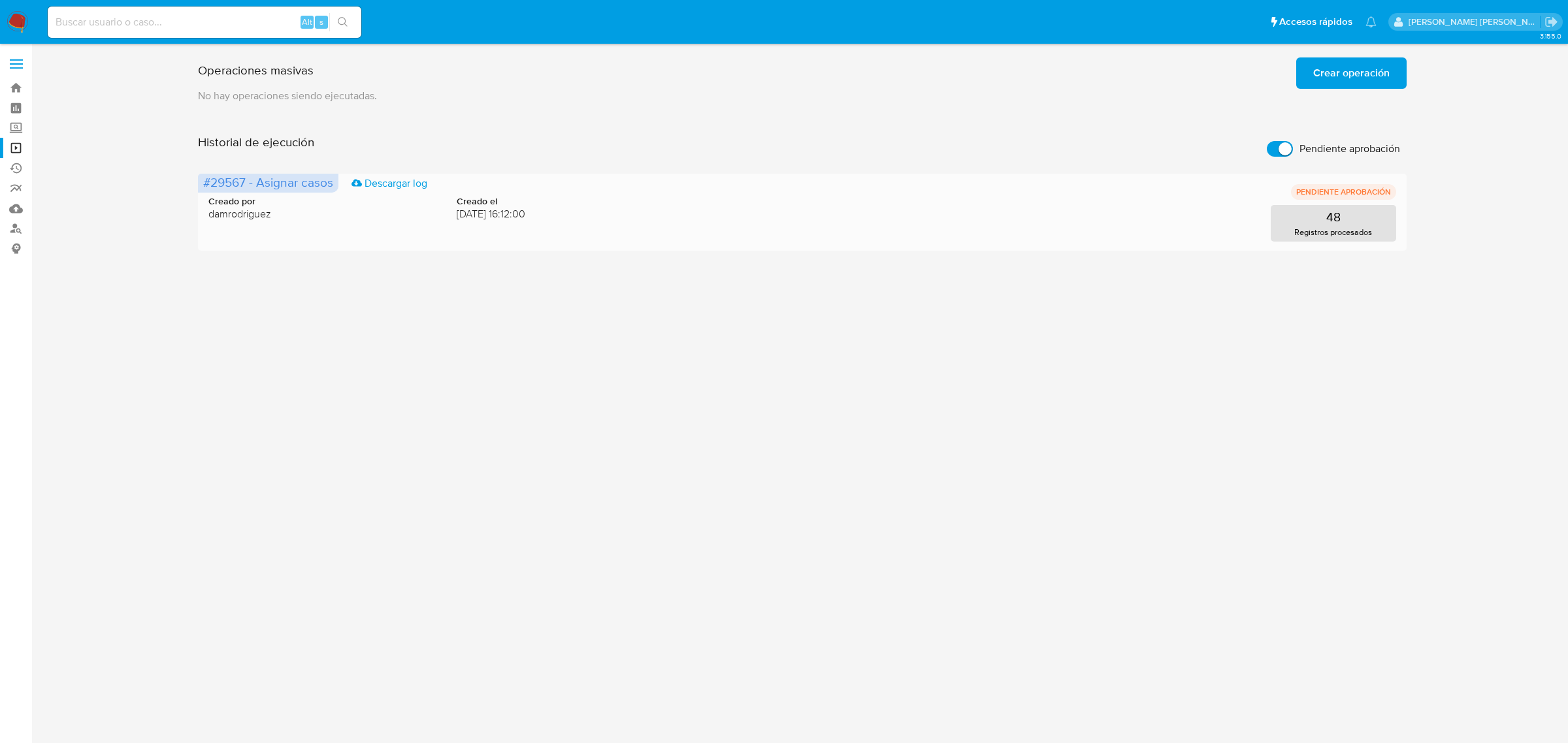
click at [883, 218] on div "48 Registros procesados" at bounding box center [971, 223] width 850 height 37
drag, startPoint x: 569, startPoint y: 232, endPoint x: 436, endPoint y: 228, distance: 133.1
click at [560, 232] on div "48 Registros procesados" at bounding box center [971, 223] width 850 height 37
click at [432, 227] on div "Creado por damrodriguez Creado el 19/08/2025 16:12:00 48 Registros procesados" at bounding box center [802, 210] width 1188 height 63
drag, startPoint x: 369, startPoint y: 223, endPoint x: 321, endPoint y: 220, distance: 48.1
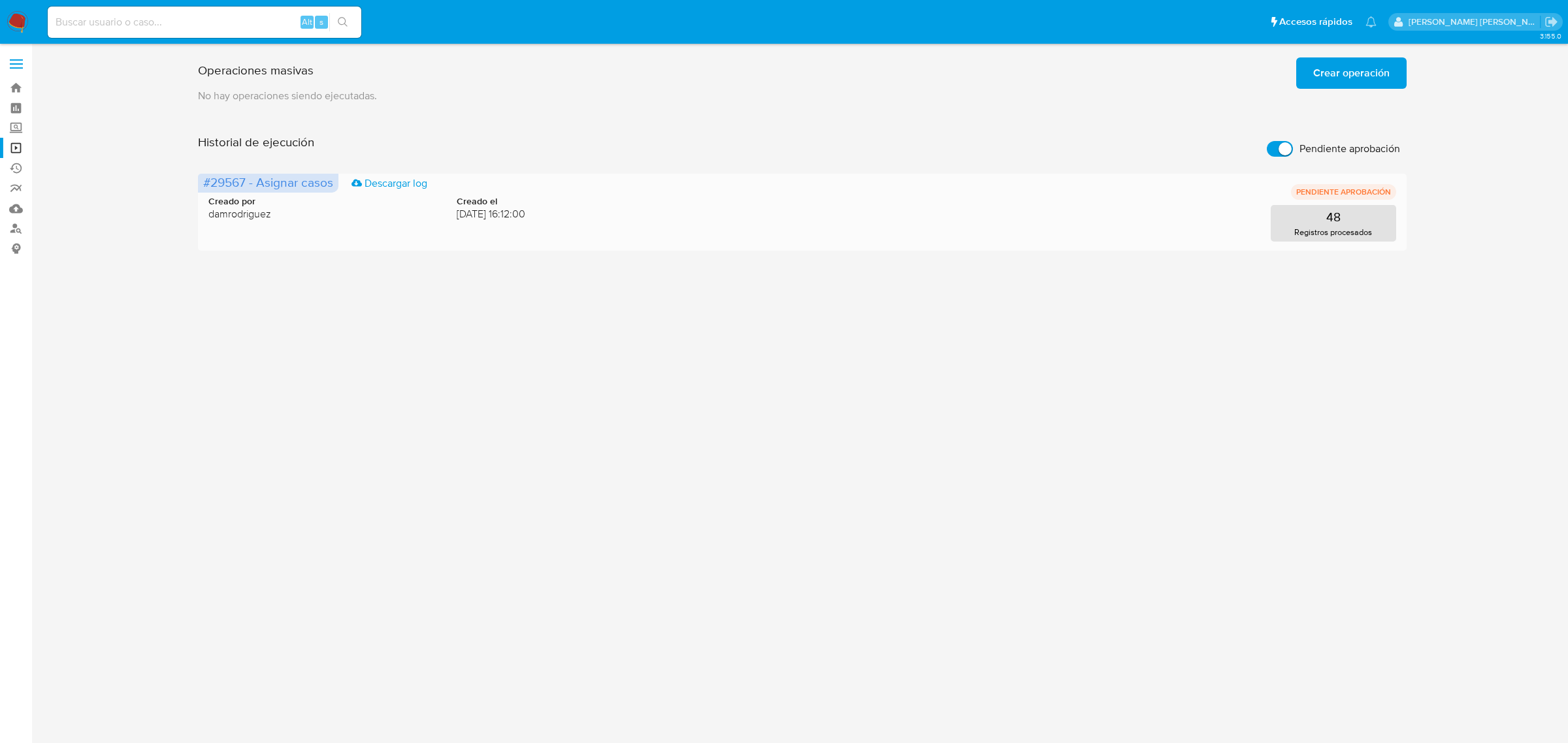
click at [327, 221] on div "Creado por damrodriguez Creado el 19/08/2025 16:12:00" at bounding box center [366, 208] width 317 height 26
click at [301, 214] on div "Creado por damrodriguez Creado el 19/08/2025 16:12:00" at bounding box center [366, 208] width 317 height 26
click at [376, 213] on div "Creado por damrodriguez Creado el 19/08/2025 16:12:00" at bounding box center [366, 208] width 317 height 26
click at [397, 213] on div "Creado por damrodriguez Creado el 19/08/2025 16:12:00" at bounding box center [366, 208] width 317 height 26
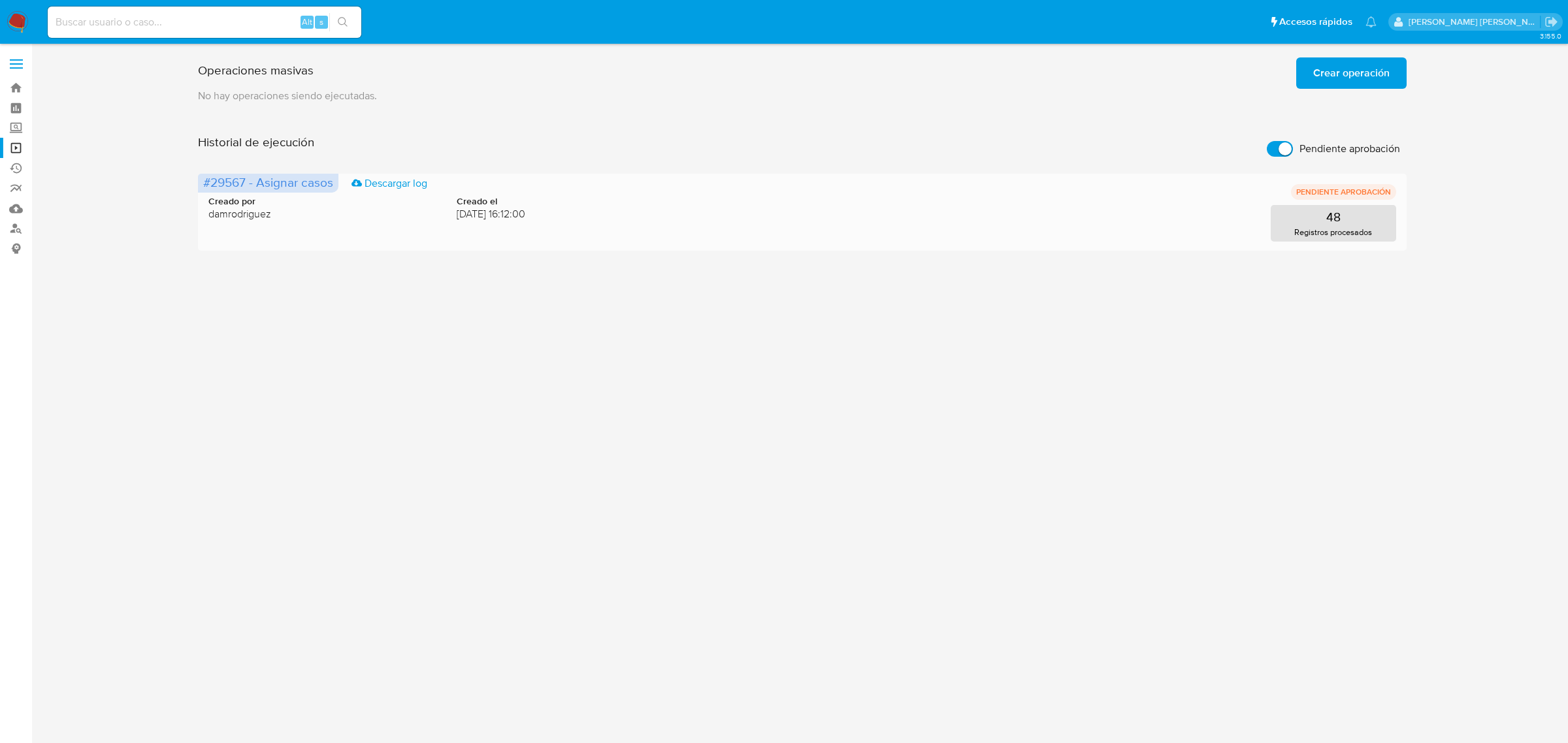
click at [457, 210] on span "19/08/2025 16:12:00" at bounding box center [491, 214] width 68 height 14
click at [494, 203] on span "Creado el" at bounding box center [491, 201] width 68 height 13
click at [538, 198] on div "Creado por damrodriguez Creado el 19/08/2025 16:12:00 48 Registros procesados" at bounding box center [802, 210] width 1188 height 63
click at [1307, 232] on p "Registros procesados" at bounding box center [1334, 232] width 78 height 13
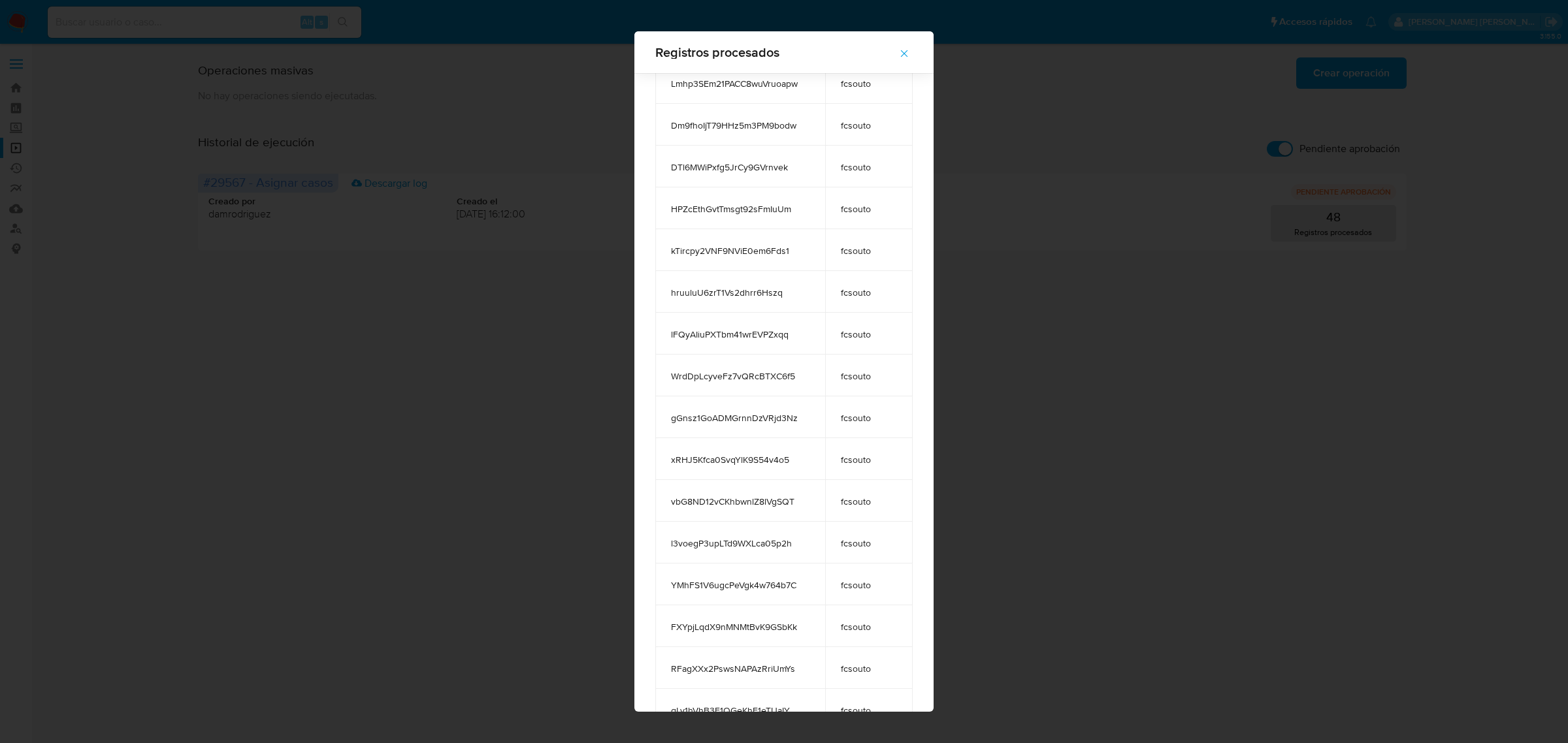
scroll to position [234, 0]
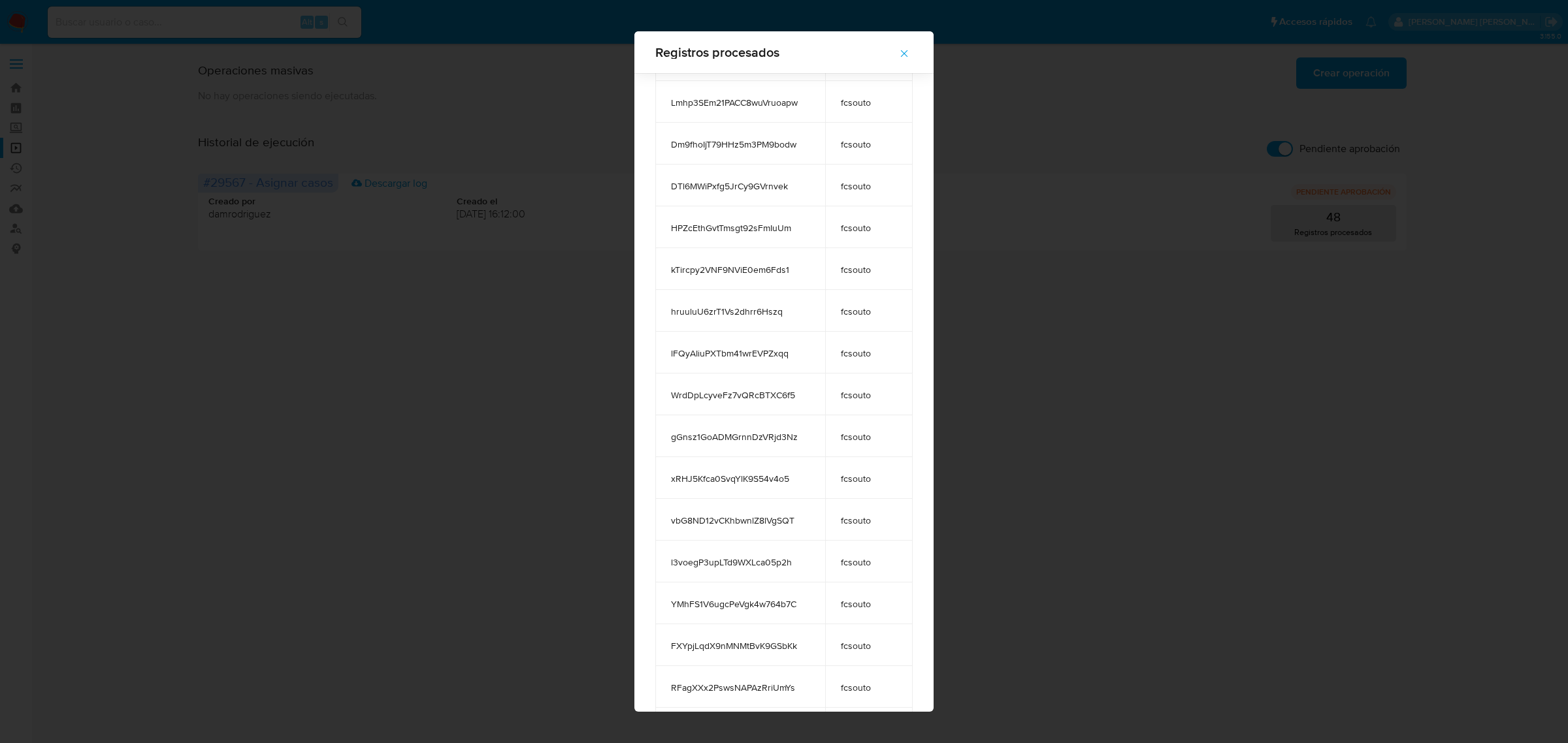
click at [910, 54] on icon "button" at bounding box center [904, 54] width 12 height 12
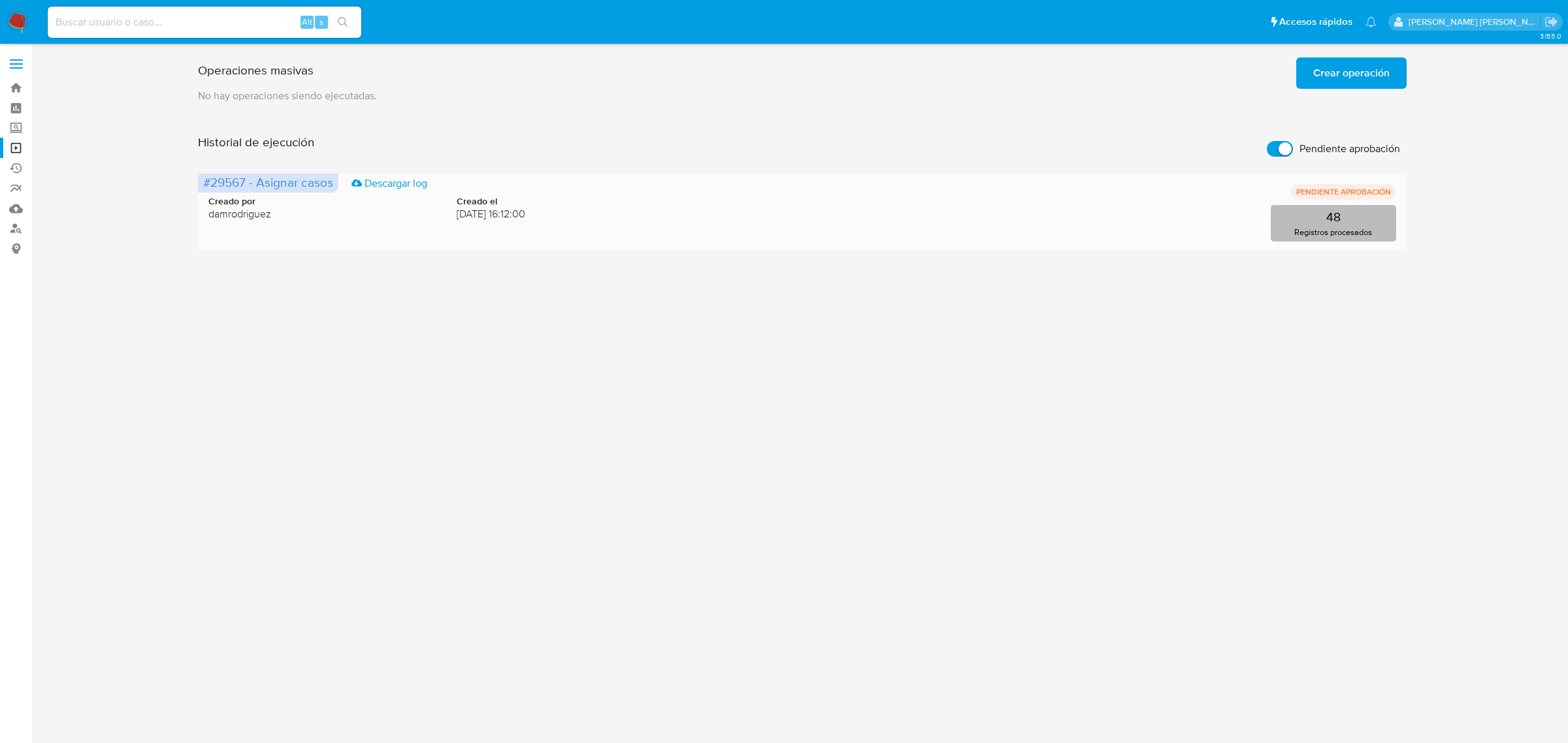
click at [1311, 222] on button "48 Registros procesados" at bounding box center [1334, 223] width 125 height 37
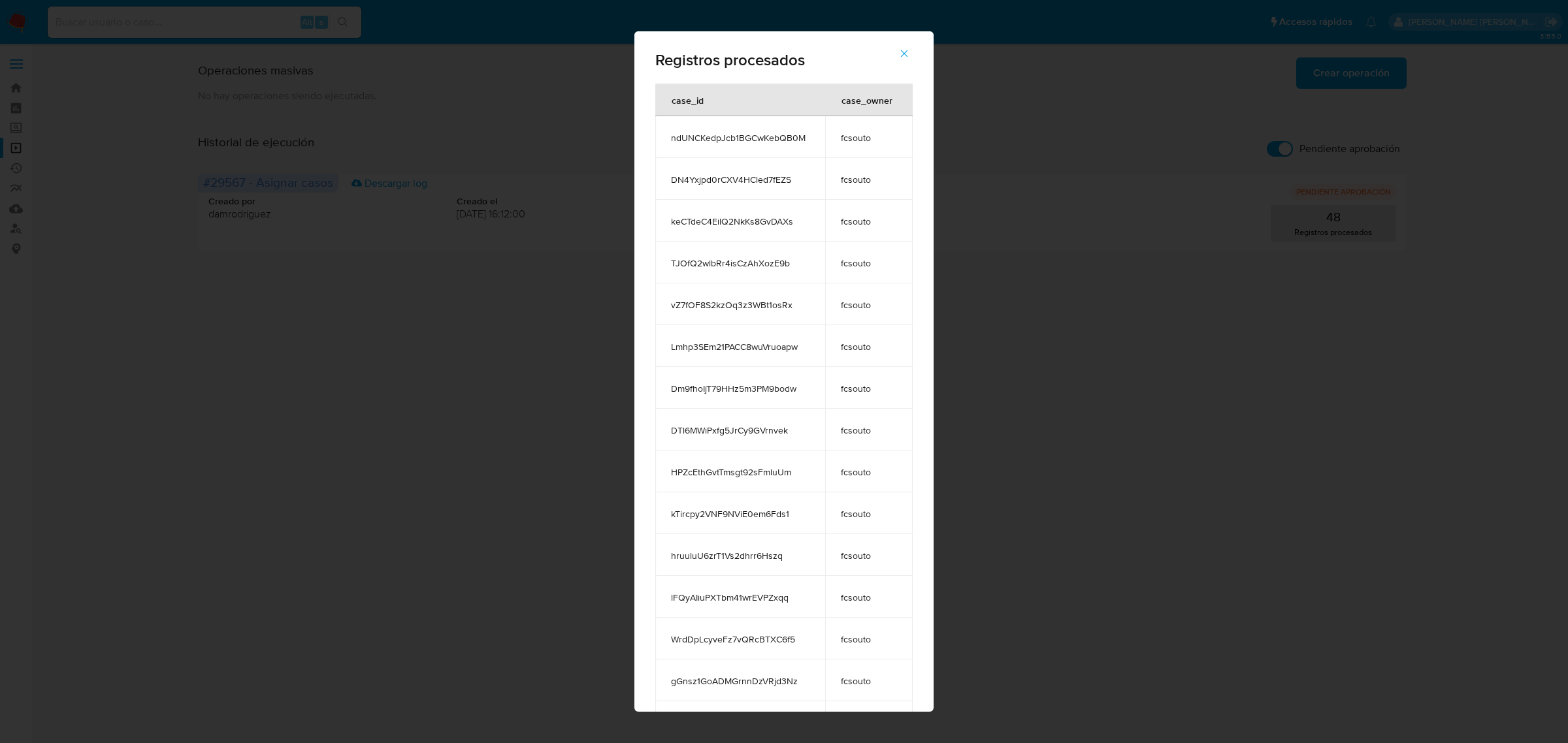
click at [758, 264] on span "TJOfQ2wlbRr4isCzAhXozE9b" at bounding box center [740, 263] width 139 height 12
drag, startPoint x: 830, startPoint y: 252, endPoint x: 871, endPoint y: 228, distance: 47.5
click at [835, 252] on td "fcsouto" at bounding box center [869, 262] width 88 height 42
click at [879, 220] on span "fcsouto" at bounding box center [869, 222] width 56 height 12
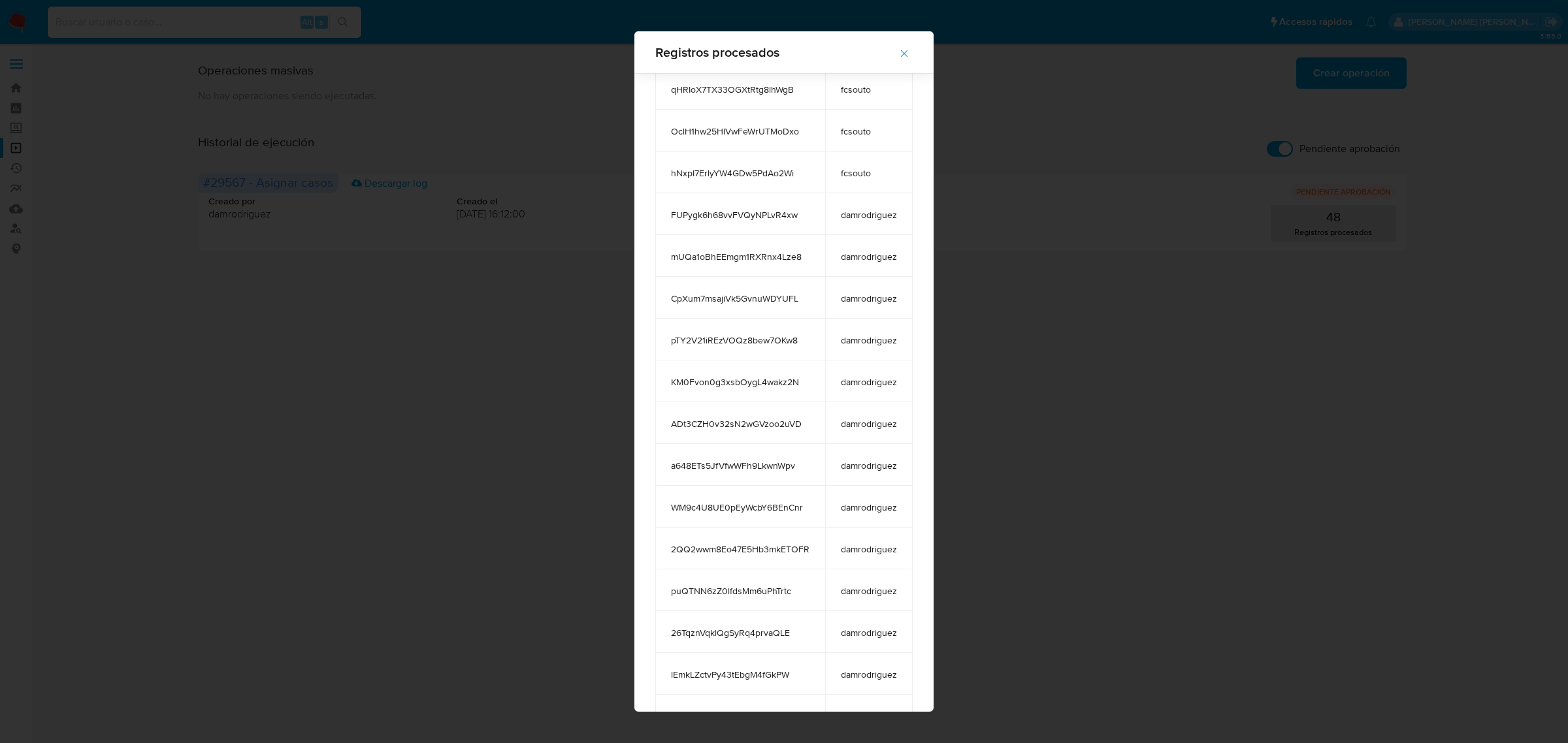
scroll to position [1419, 0]
drag, startPoint x: 818, startPoint y: 393, endPoint x: 884, endPoint y: 403, distance: 66.8
click at [825, 393] on td "damrodriguez" at bounding box center [869, 380] width 88 height 42
click at [884, 403] on td "damrodriguez" at bounding box center [869, 421] width 88 height 42
